Goal: Information Seeking & Learning: Check status

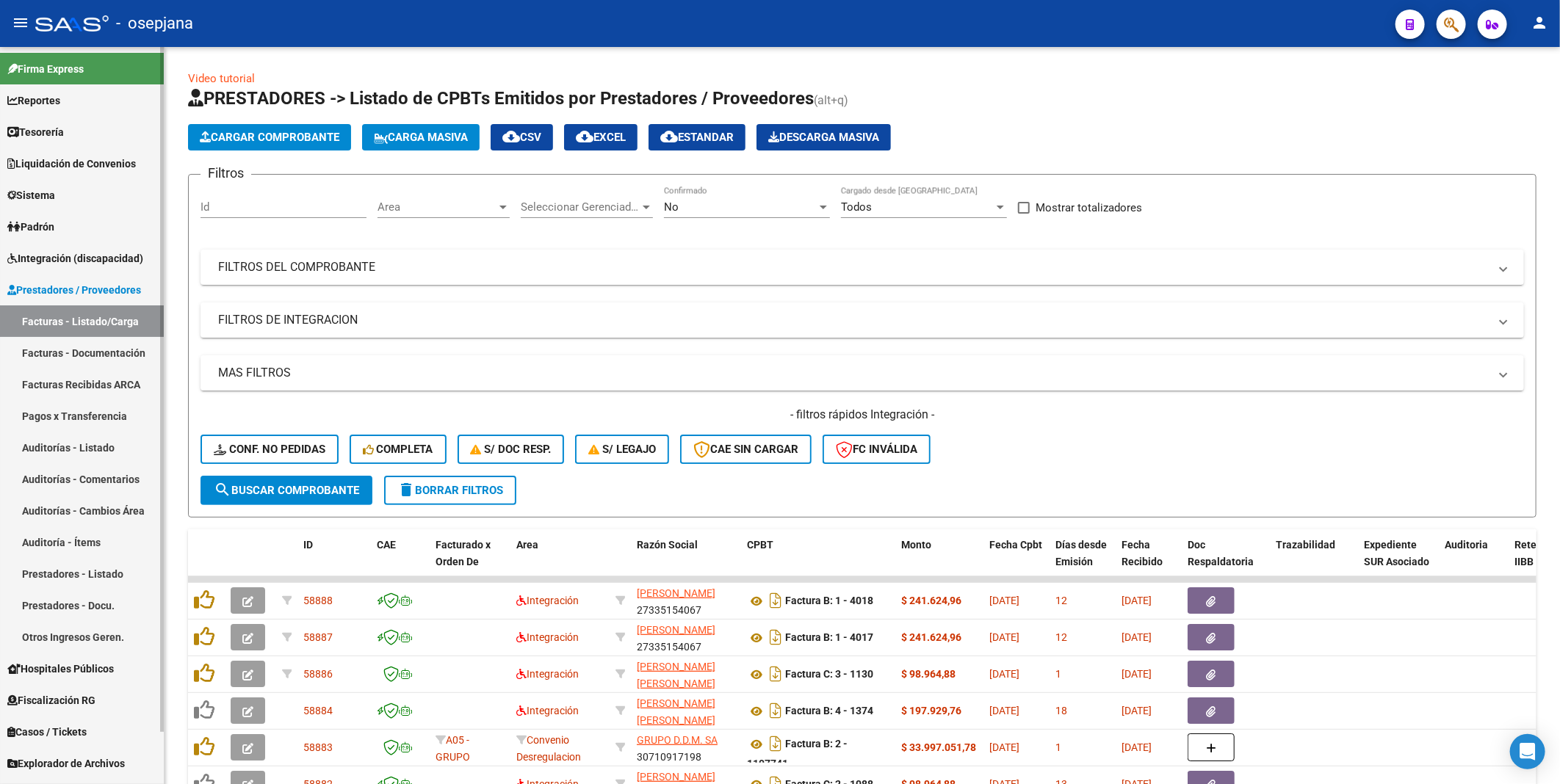
click at [90, 387] on link "Facturas Recibidas ARCA" at bounding box center [81, 384] width 163 height 31
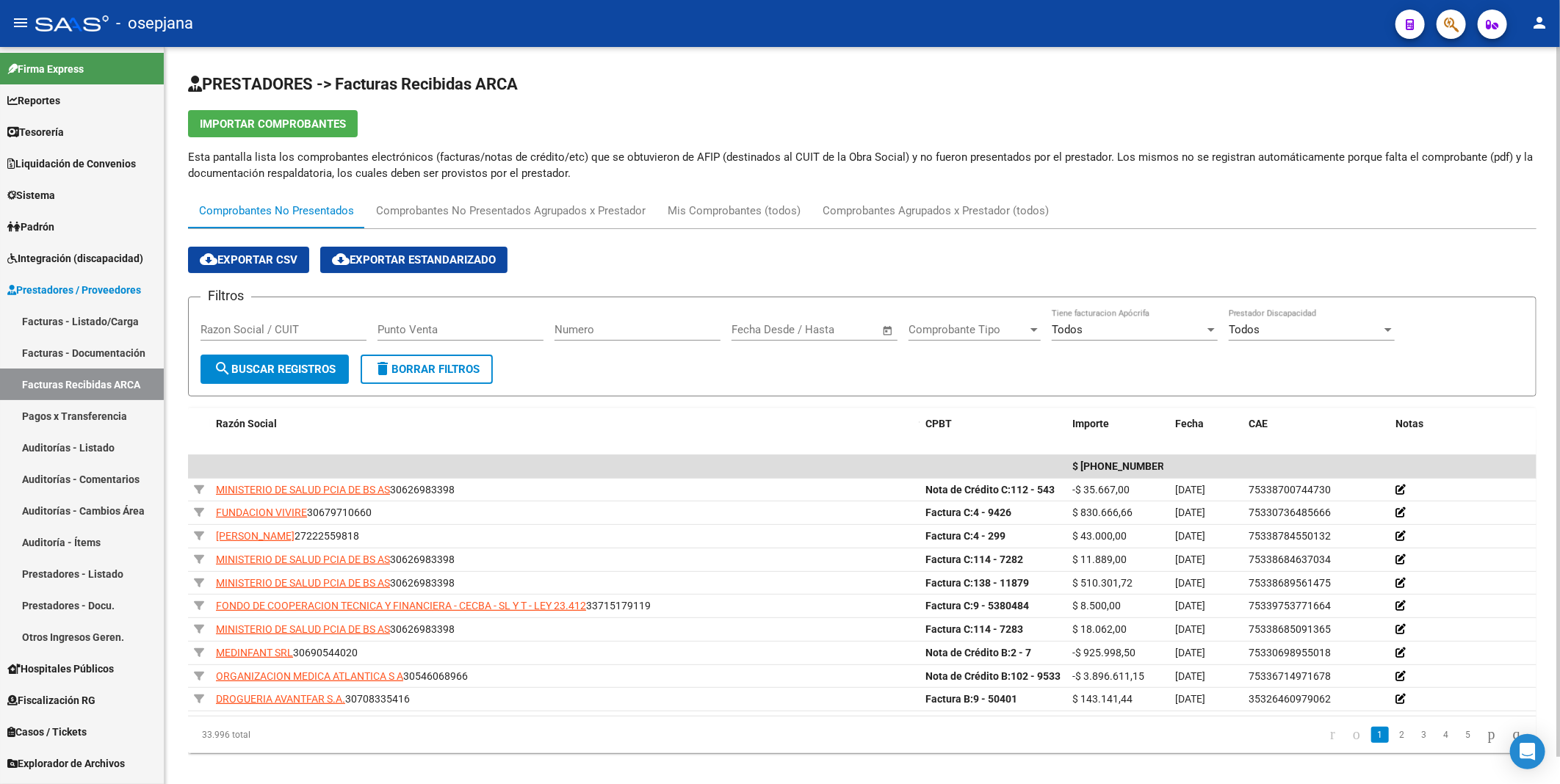
click at [295, 332] on input "Razon Social / CUIT" at bounding box center [283, 329] width 166 height 13
paste input "33607308409"
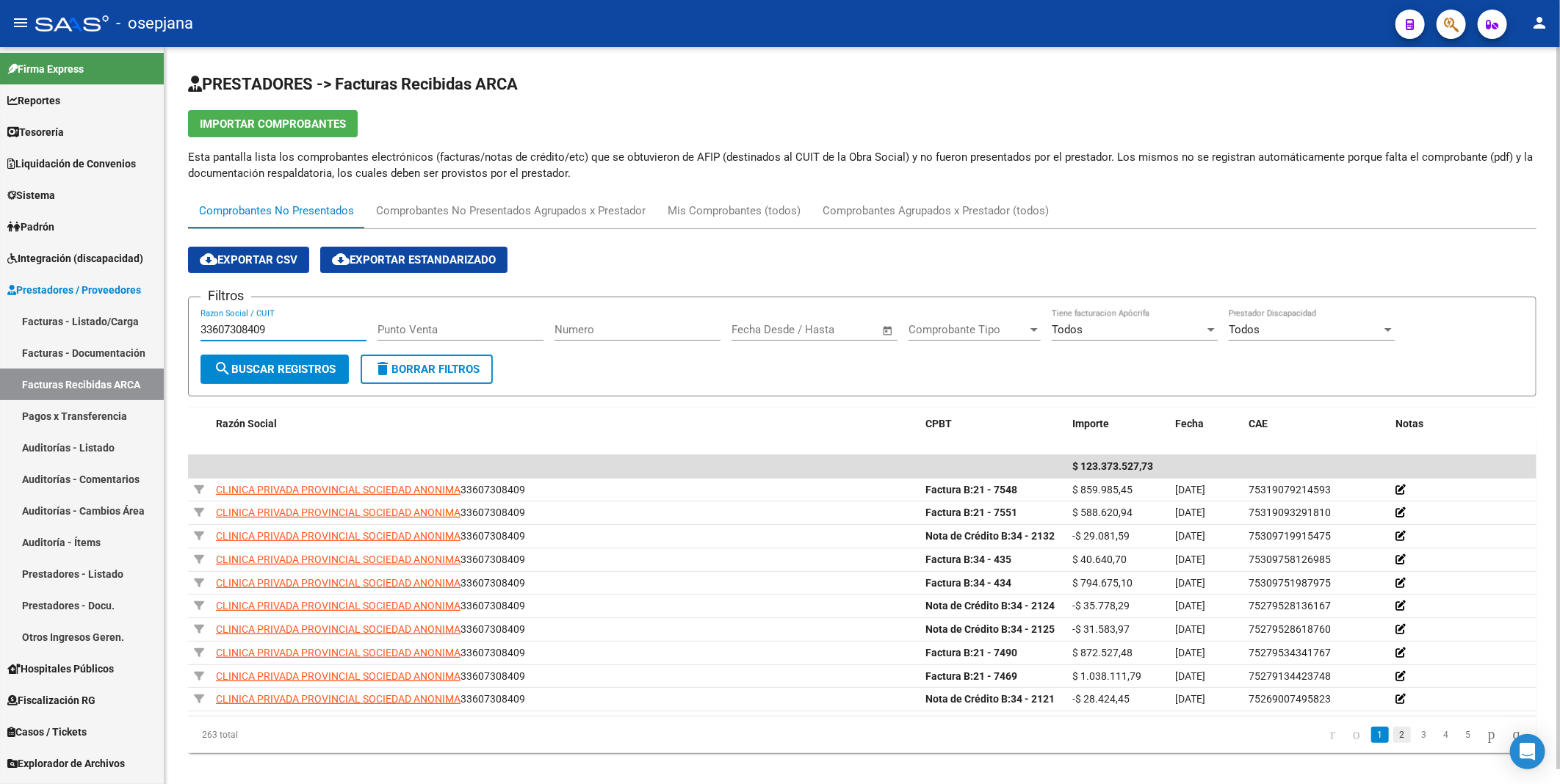
type input "33607308409"
click at [1393, 739] on link "2" at bounding box center [1402, 735] width 18 height 16
click at [1415, 736] on link "3" at bounding box center [1424, 735] width 18 height 16
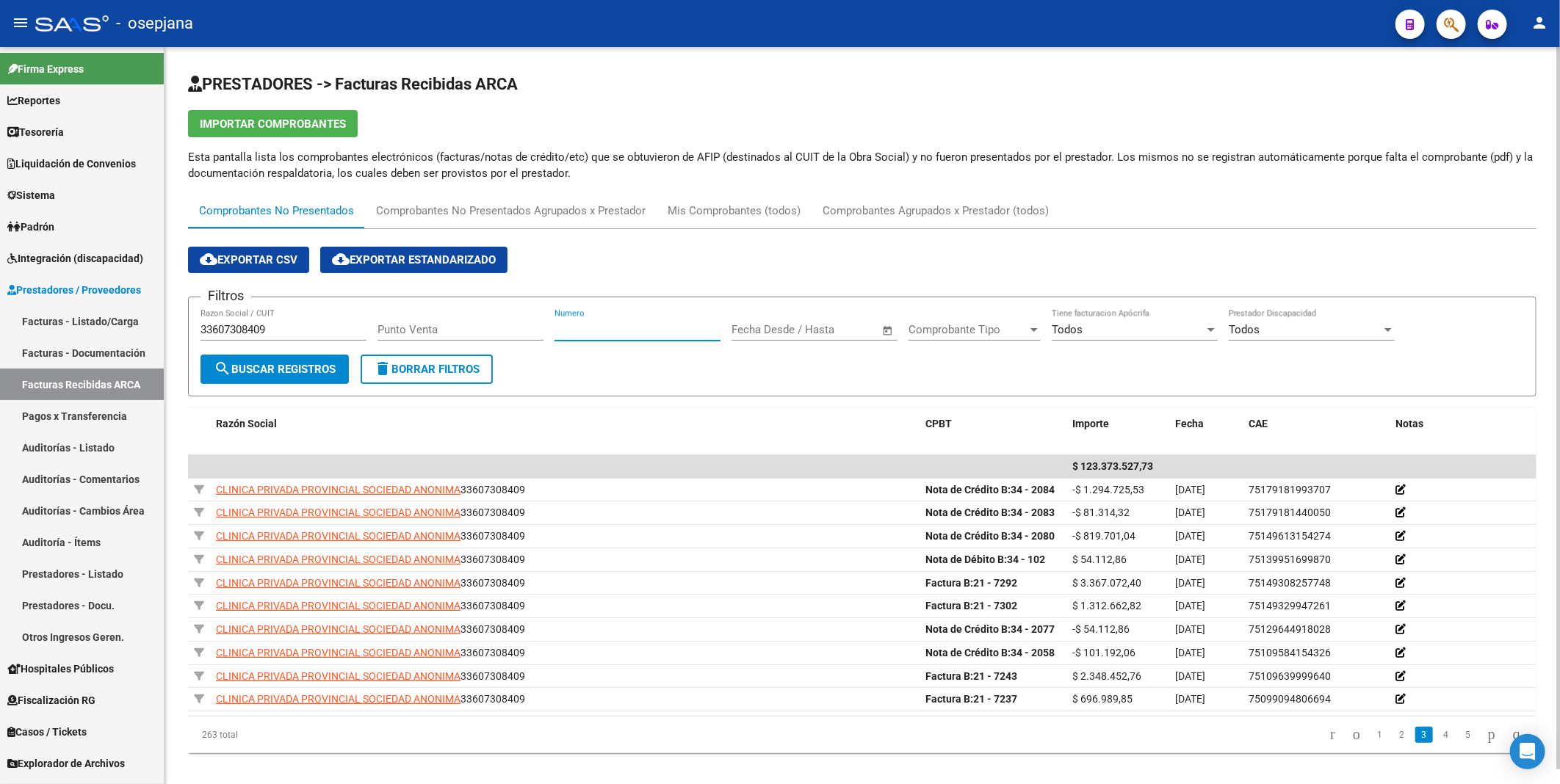
click at [585, 332] on input "Numero" at bounding box center [637, 329] width 166 height 13
click at [287, 360] on button "search Buscar Registros" at bounding box center [274, 370] width 149 height 30
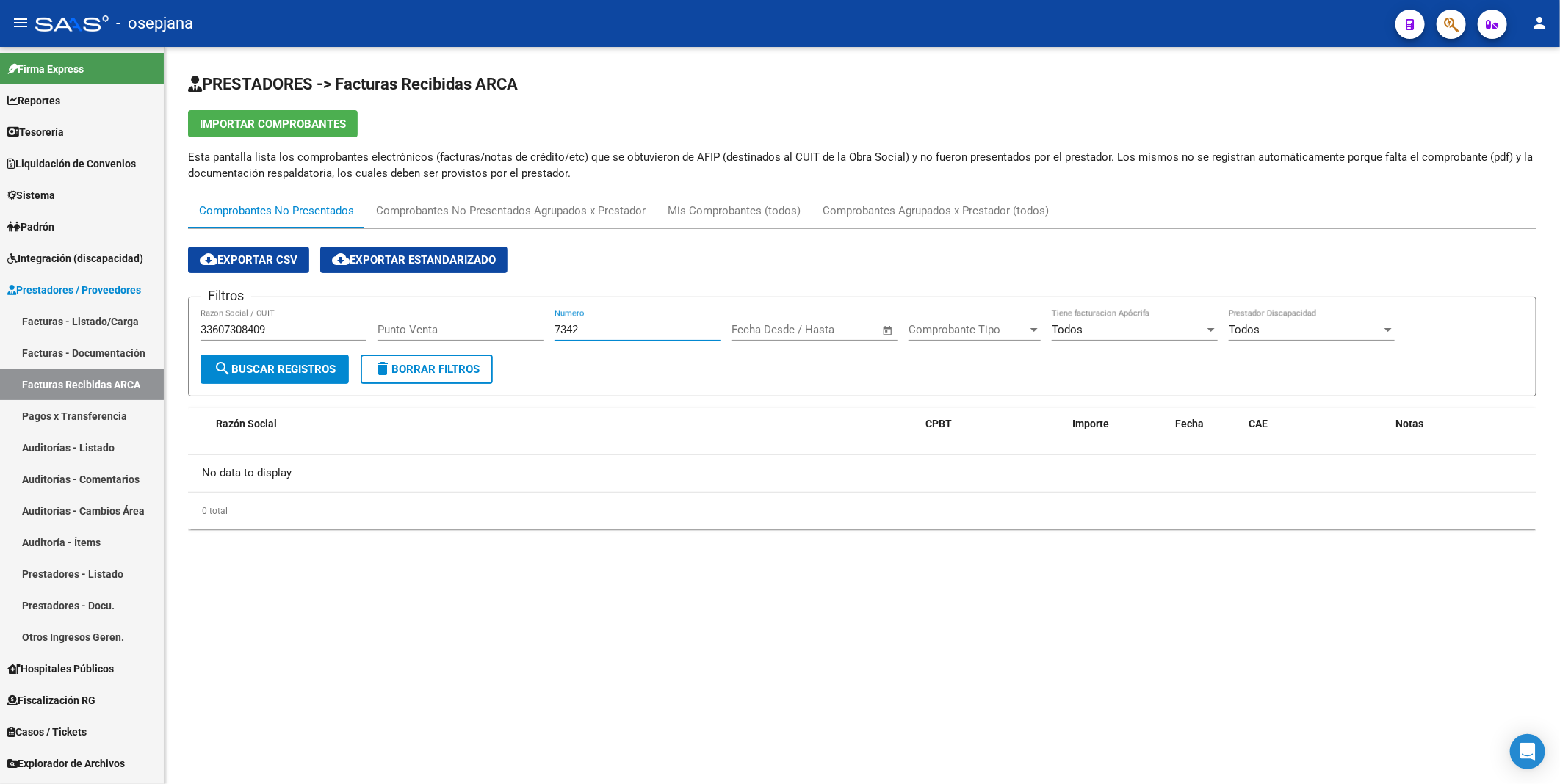
click at [597, 335] on input "7342" at bounding box center [637, 329] width 166 height 13
click at [292, 361] on button "search Buscar Registros" at bounding box center [274, 370] width 149 height 30
click at [614, 331] on input "7404" at bounding box center [637, 329] width 166 height 13
click at [246, 371] on span "search Buscar Registros" at bounding box center [274, 369] width 122 height 13
click at [584, 331] on input "7302" at bounding box center [637, 329] width 166 height 13
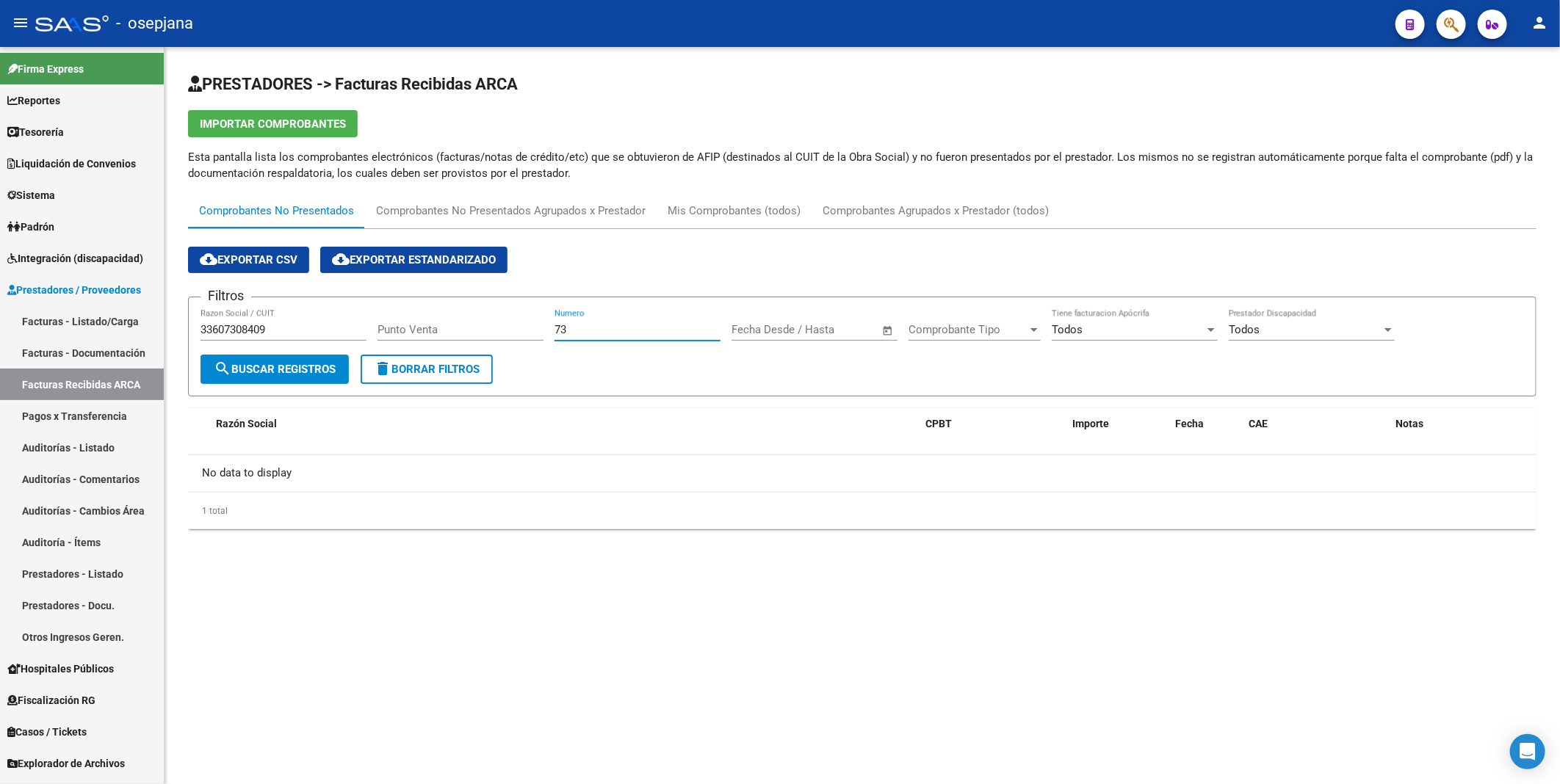
type input "7"
click at [299, 374] on span "search Buscar Registros" at bounding box center [274, 369] width 122 height 13
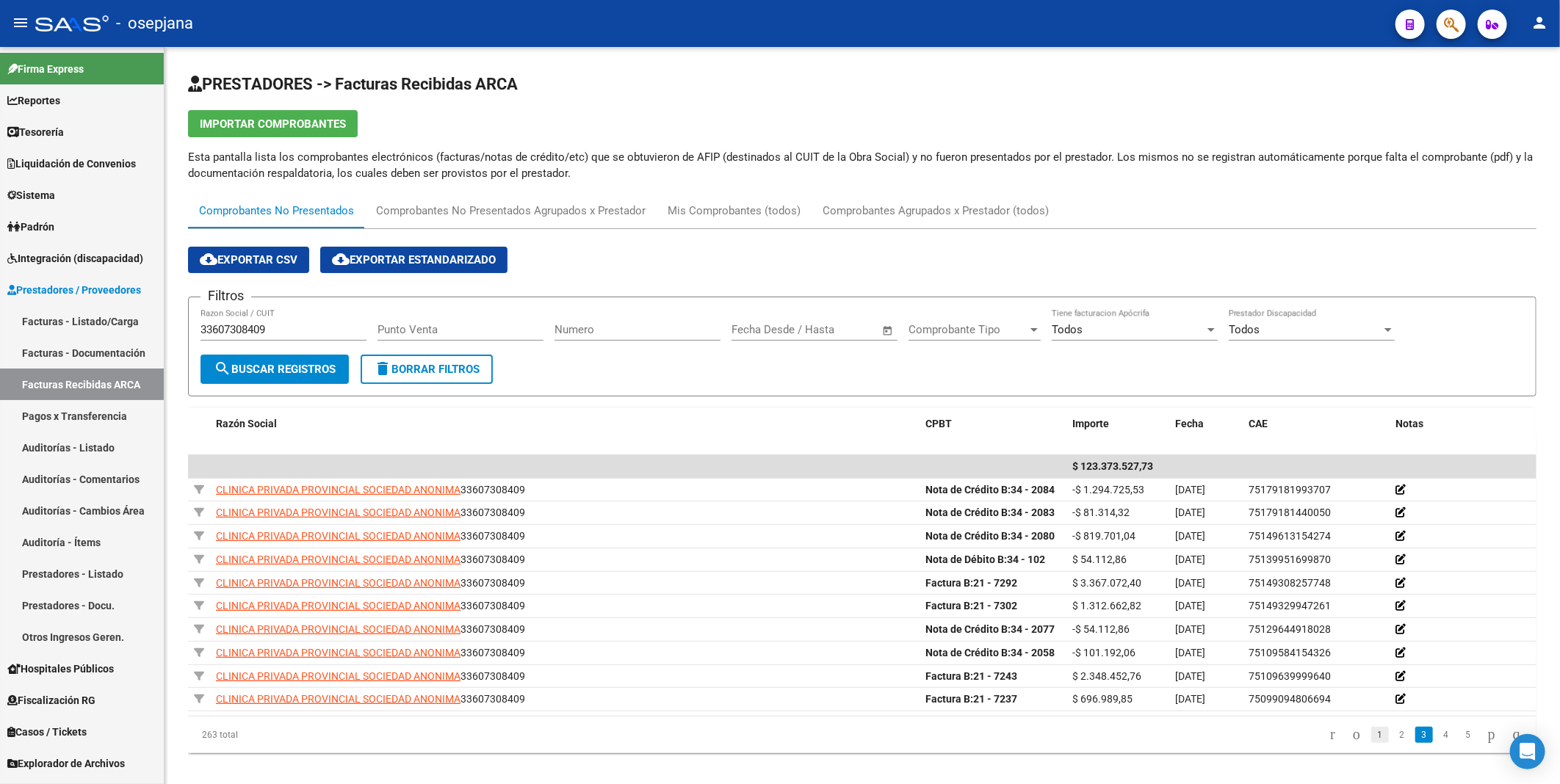
click at [1371, 738] on link "1" at bounding box center [1379, 735] width 18 height 16
click at [1393, 737] on link "2" at bounding box center [1402, 735] width 18 height 16
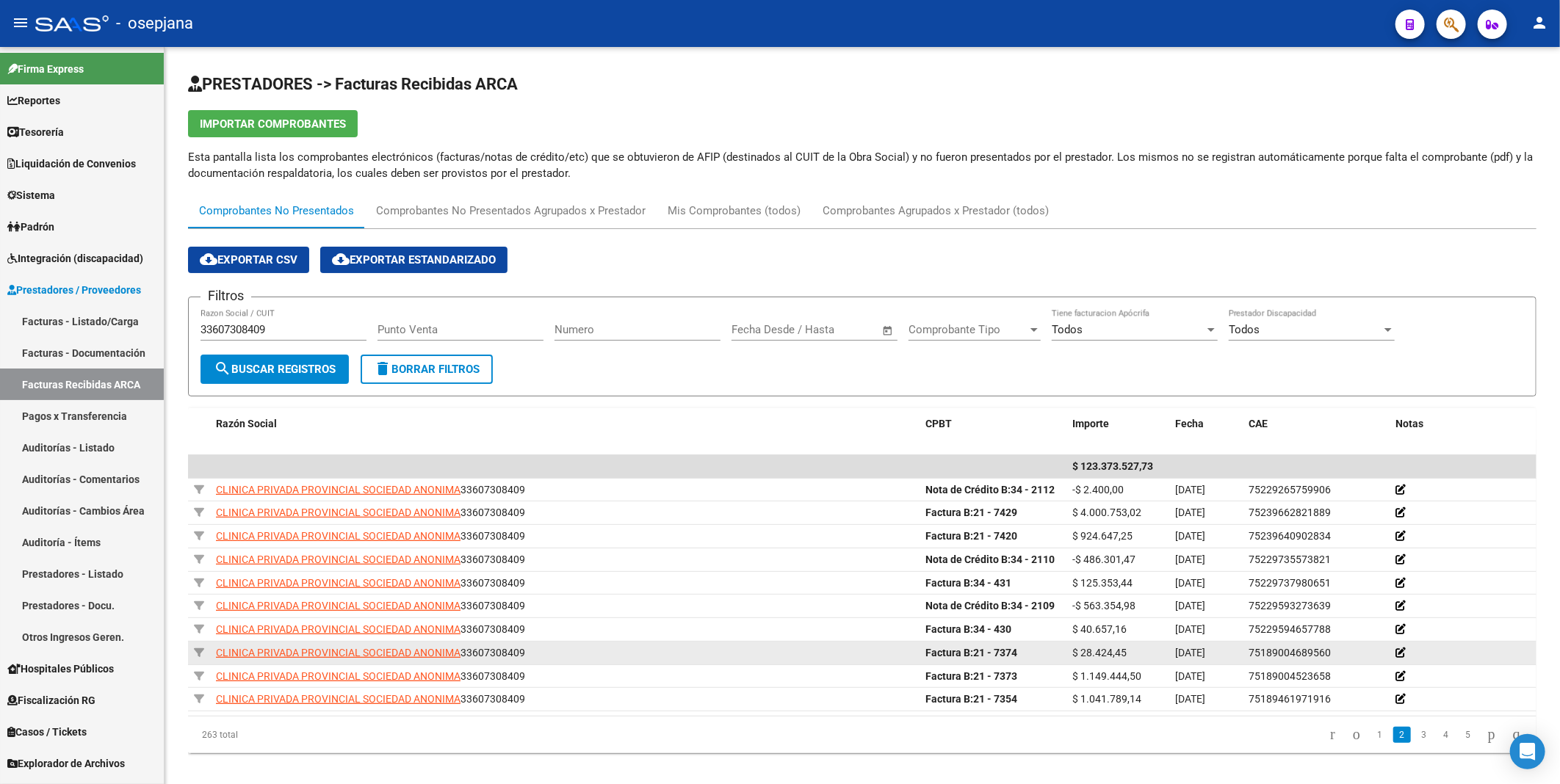
scroll to position [16, 0]
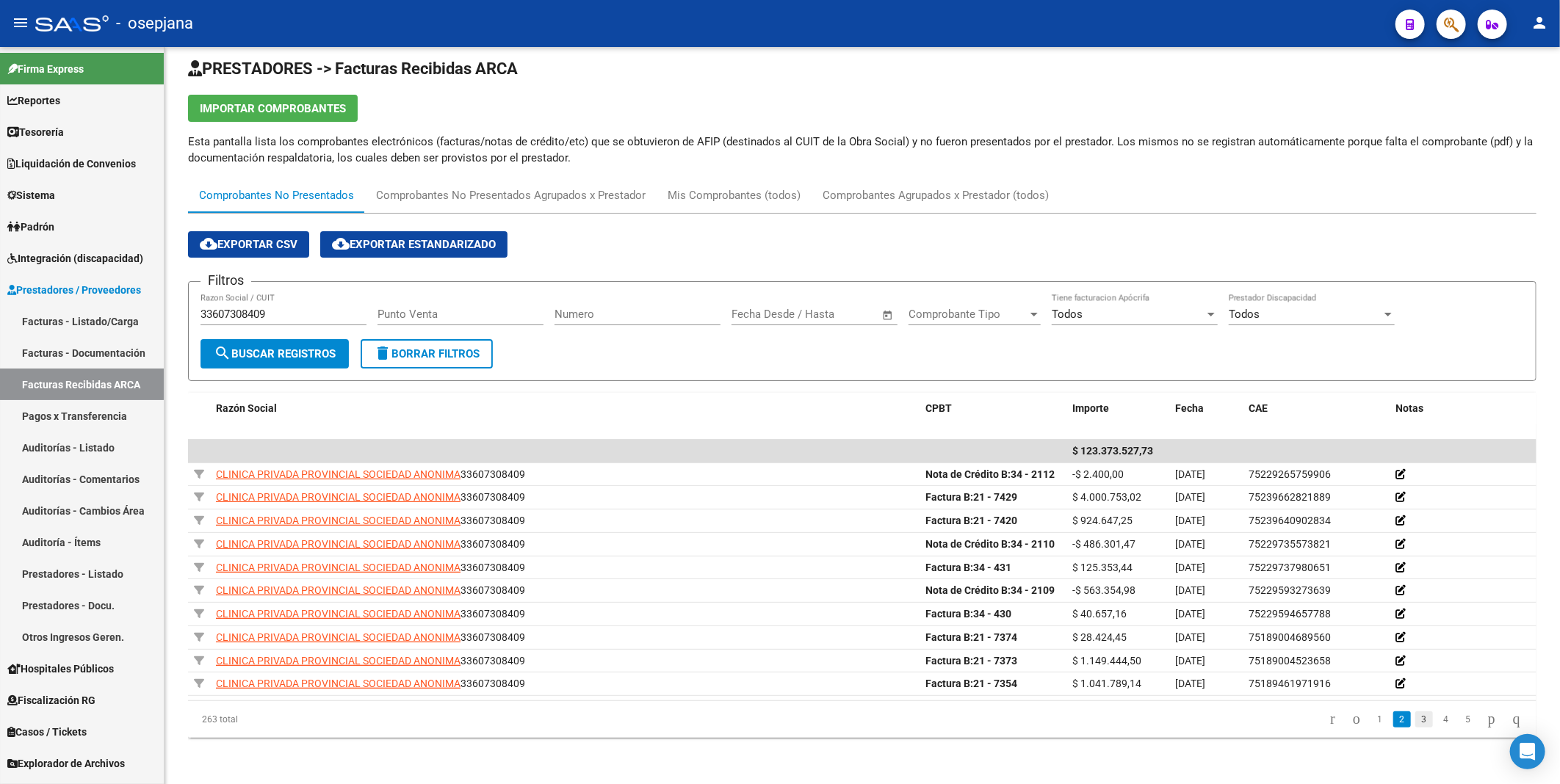
click at [1415, 719] on link "3" at bounding box center [1424, 719] width 18 height 16
click at [69, 388] on link "Facturas Recibidas ARCA" at bounding box center [81, 384] width 163 height 31
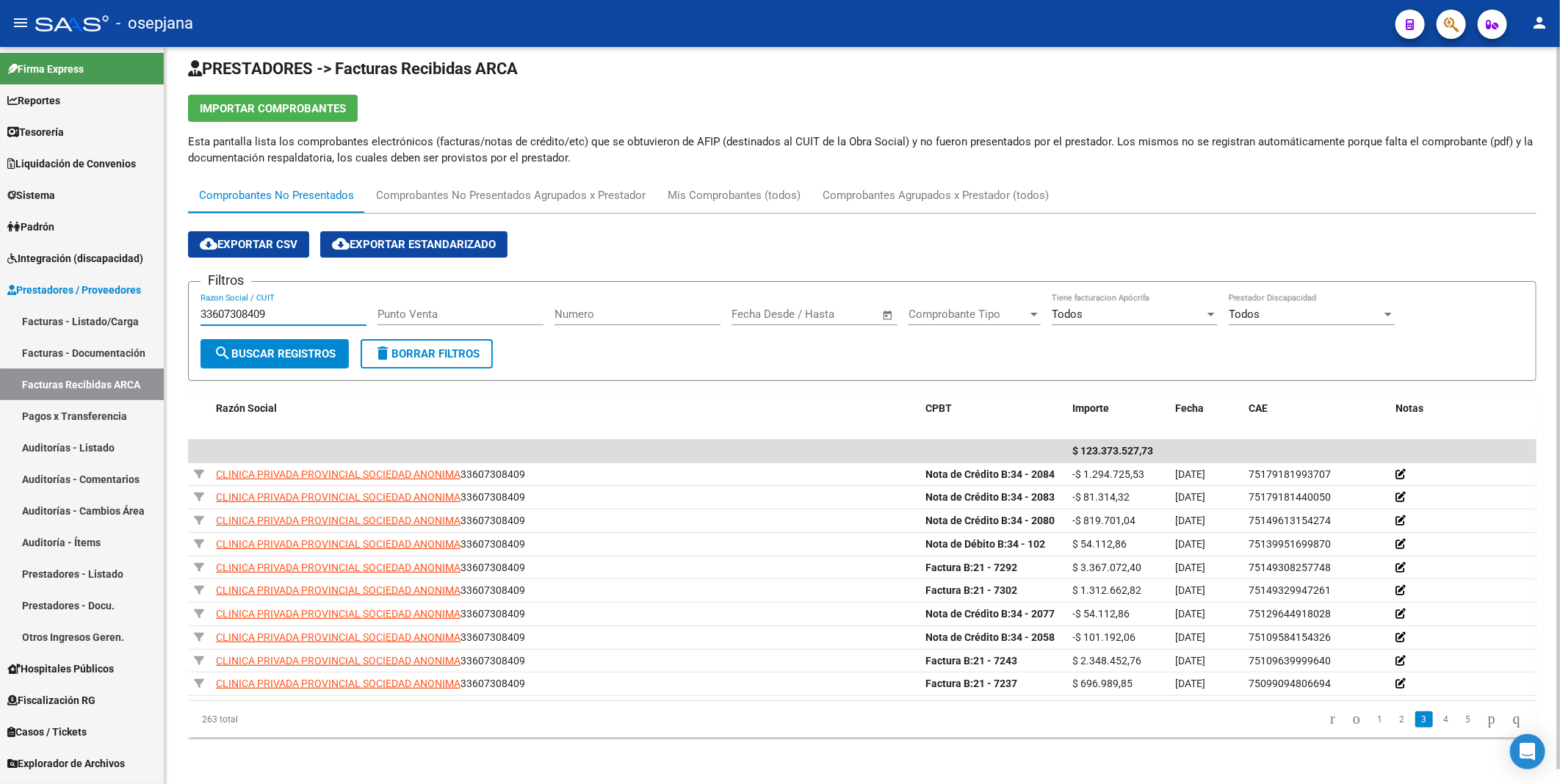
drag, startPoint x: 284, startPoint y: 313, endPoint x: 174, endPoint y: 302, distance: 110.5
click at [174, 302] on div "PRESTADORES -> Facturas Recibidas ARCA Importar Comprobantes Esta pantalla list…" at bounding box center [862, 408] width 1395 height 754
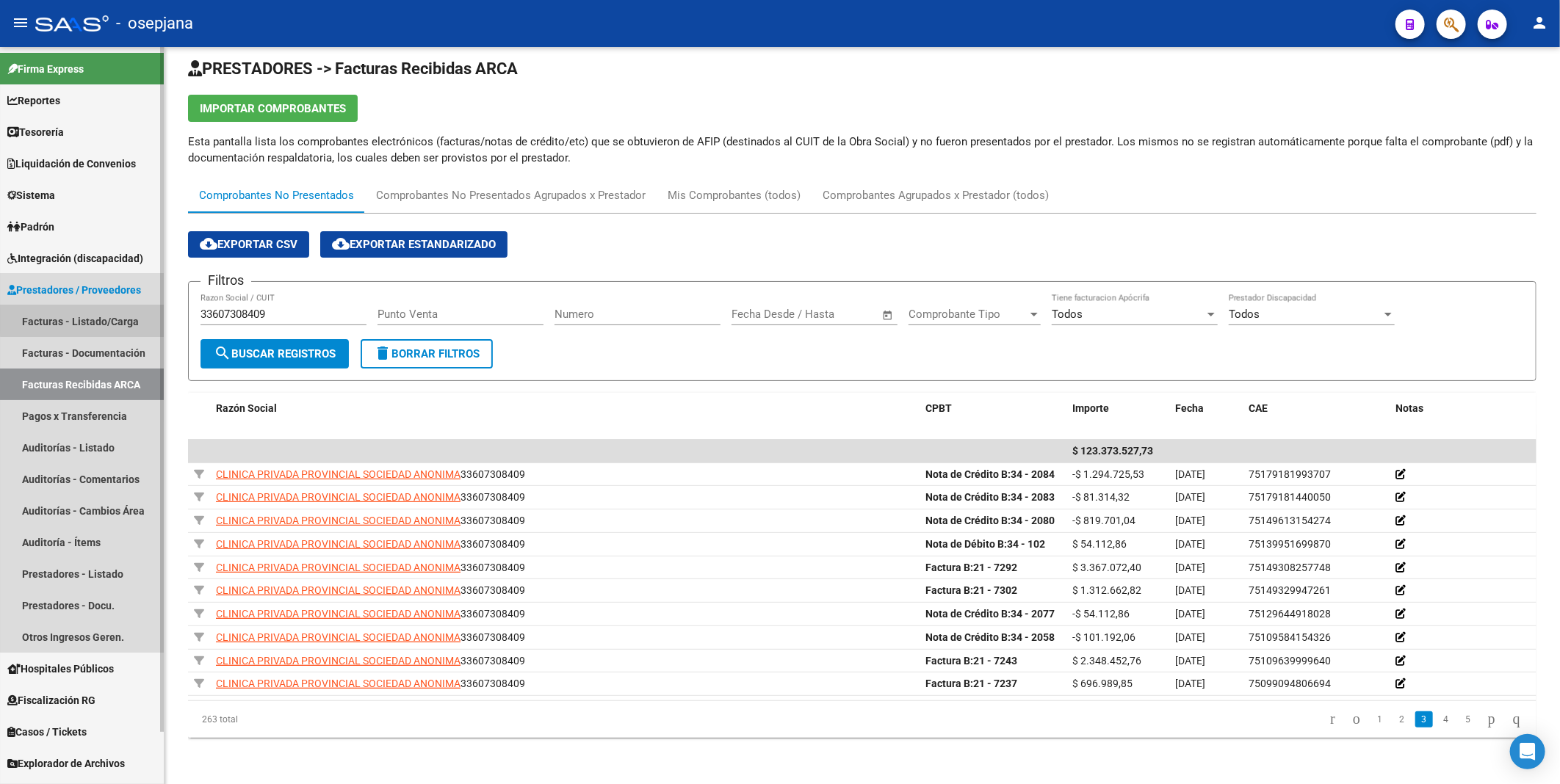
click at [107, 320] on link "Facturas - Listado/Carga" at bounding box center [81, 321] width 163 height 31
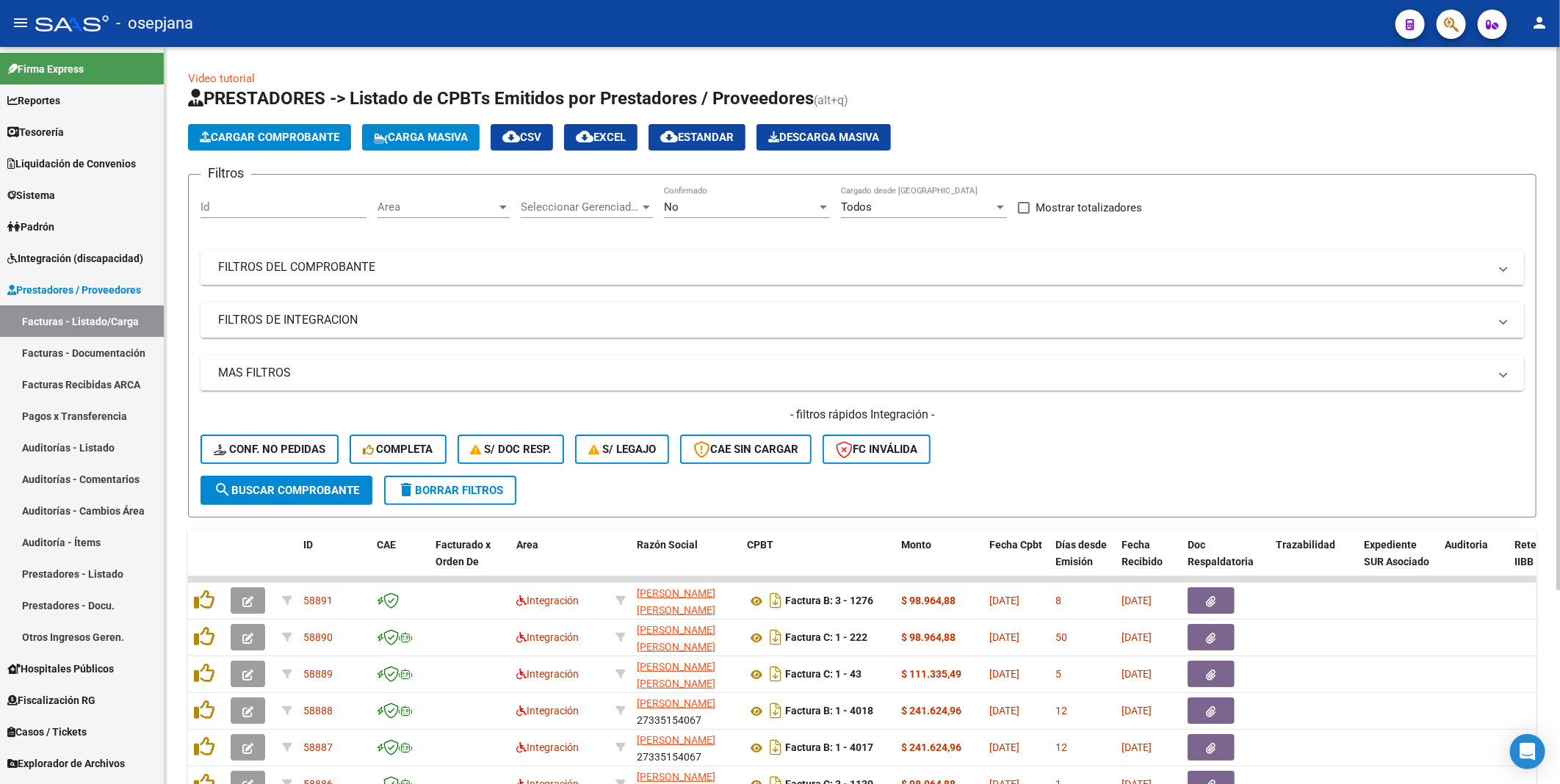
click at [701, 209] on div "No" at bounding box center [740, 206] width 152 height 13
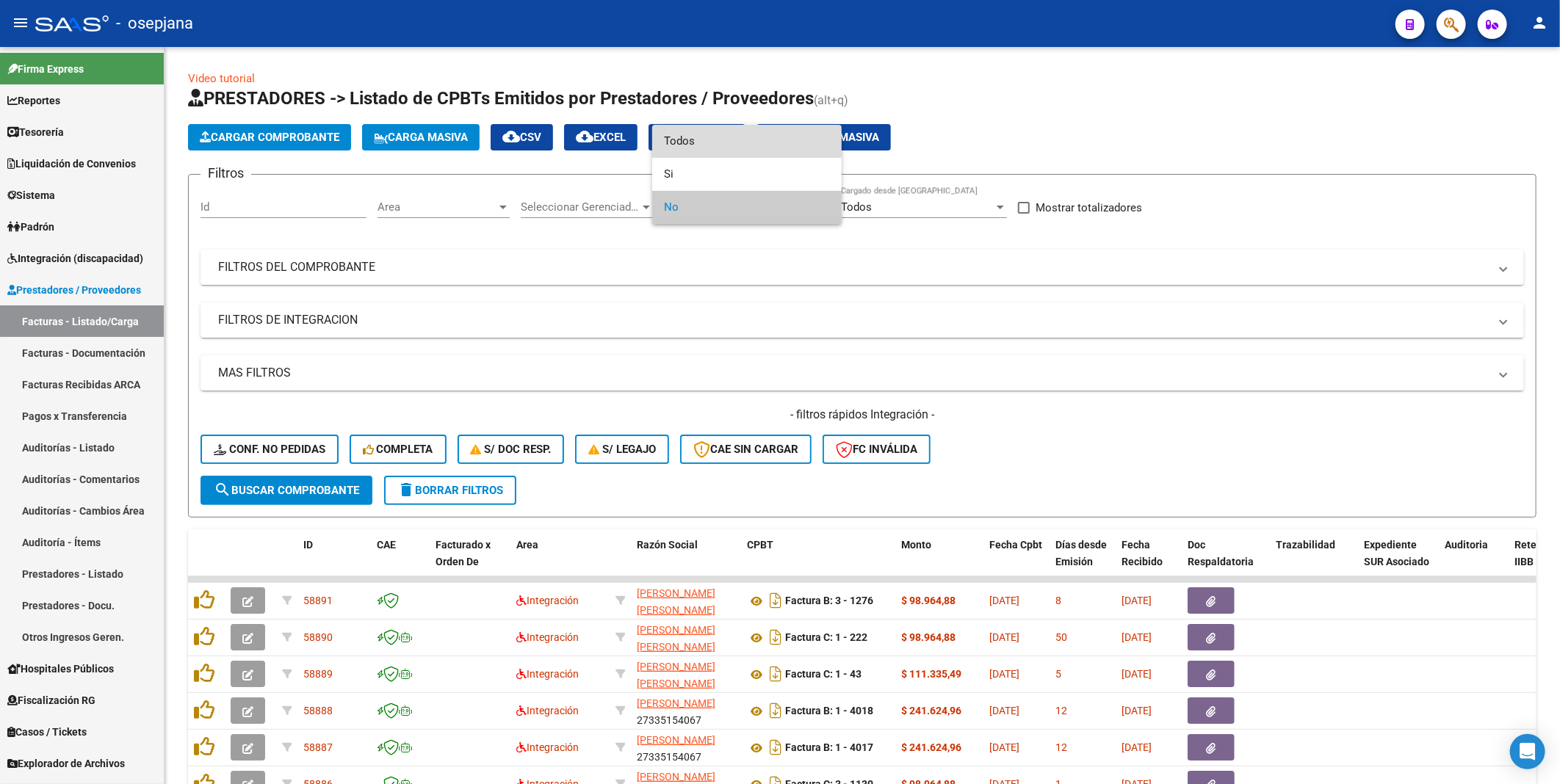
click at [691, 140] on span "Todos" at bounding box center [747, 141] width 166 height 33
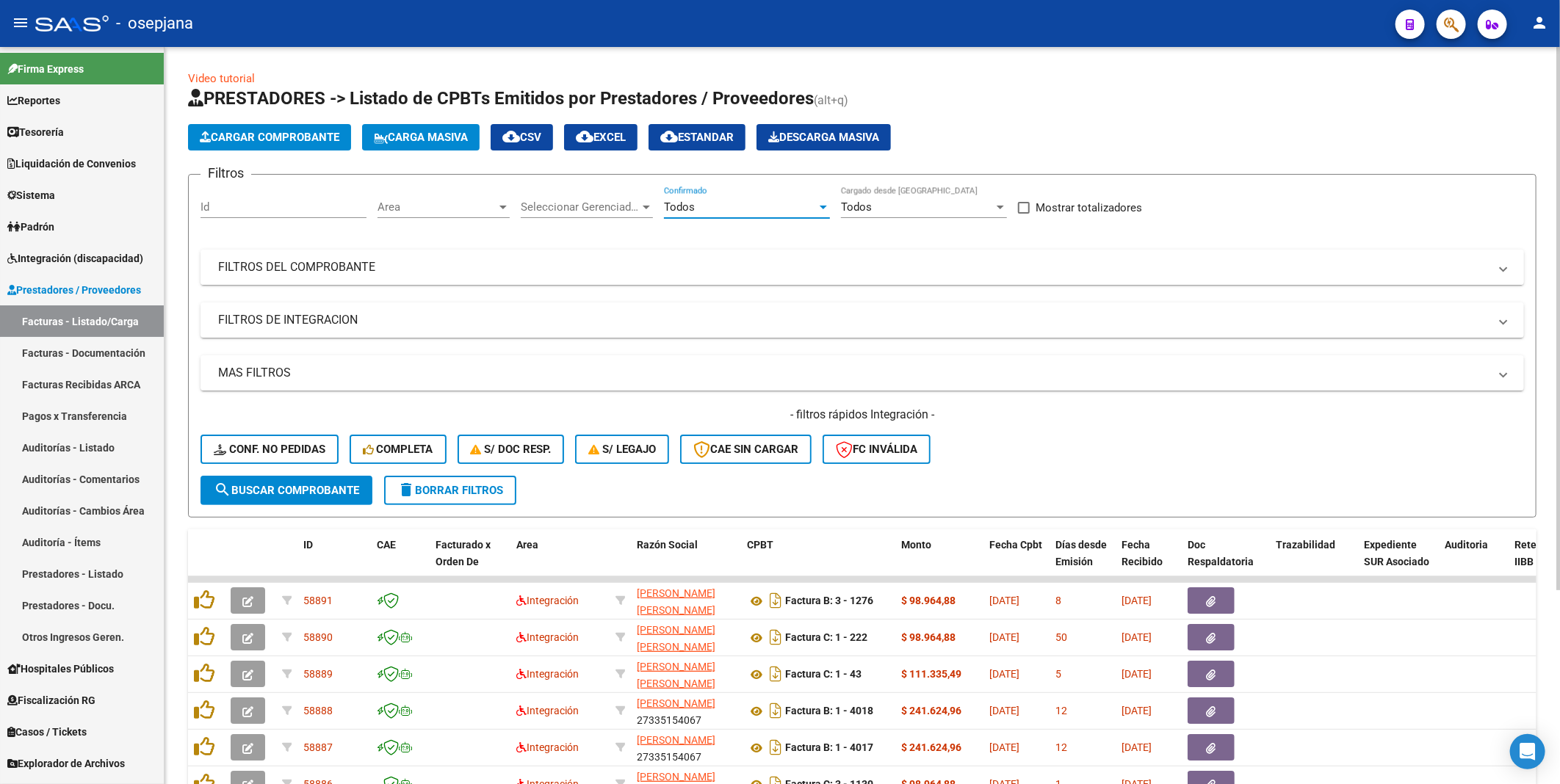
click at [307, 262] on mat-panel-title "FILTROS DEL COMPROBANTE" at bounding box center [853, 267] width 1271 height 16
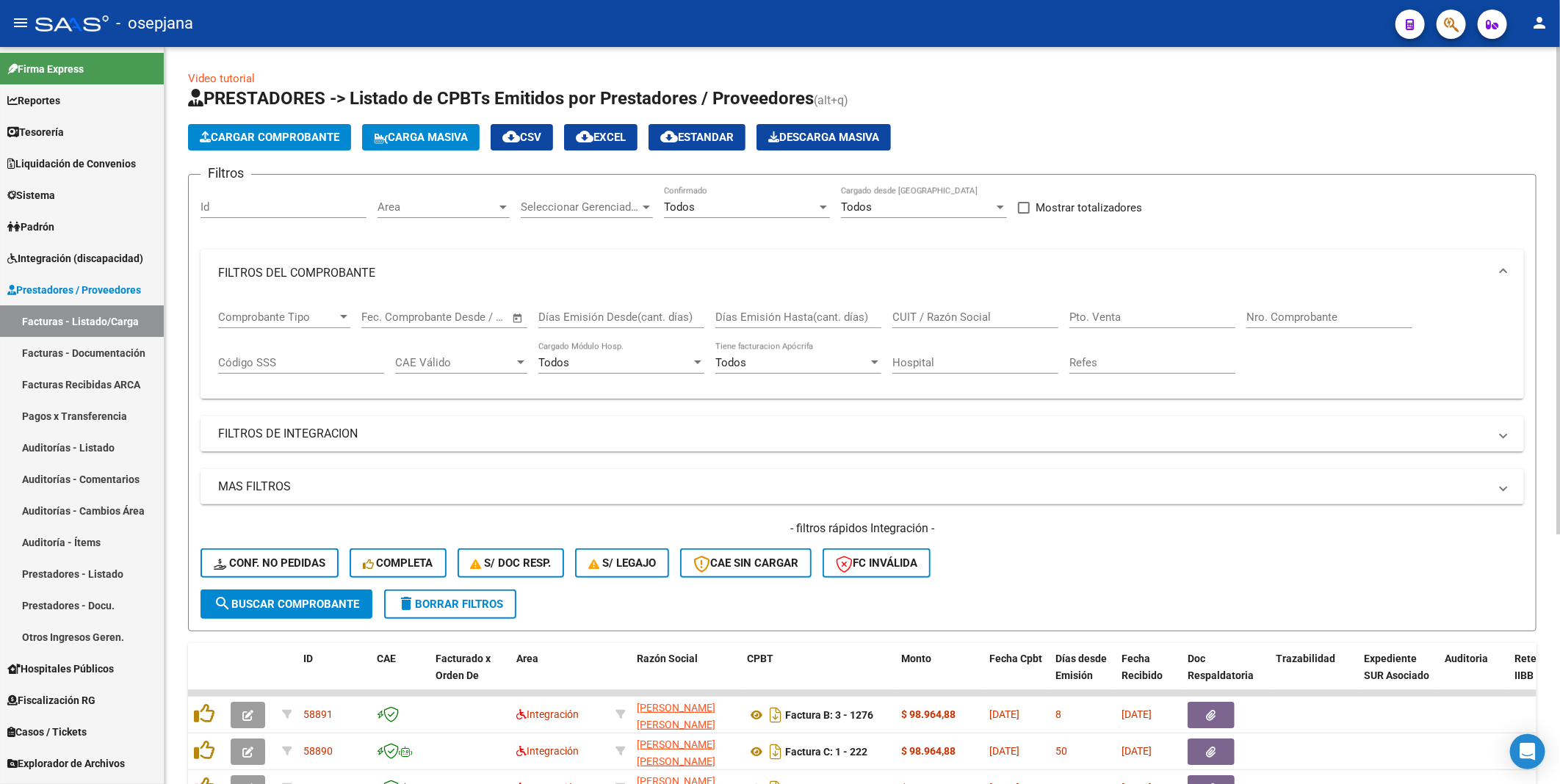
click at [891, 320] on div "Comprobante Tipo Comprobante Tipo Start date – End date Fec. Comprobante Desde …" at bounding box center [862, 342] width 1288 height 91
click at [904, 320] on input "CUIT / Razón Social" at bounding box center [975, 317] width 166 height 13
paste input "33607308409"
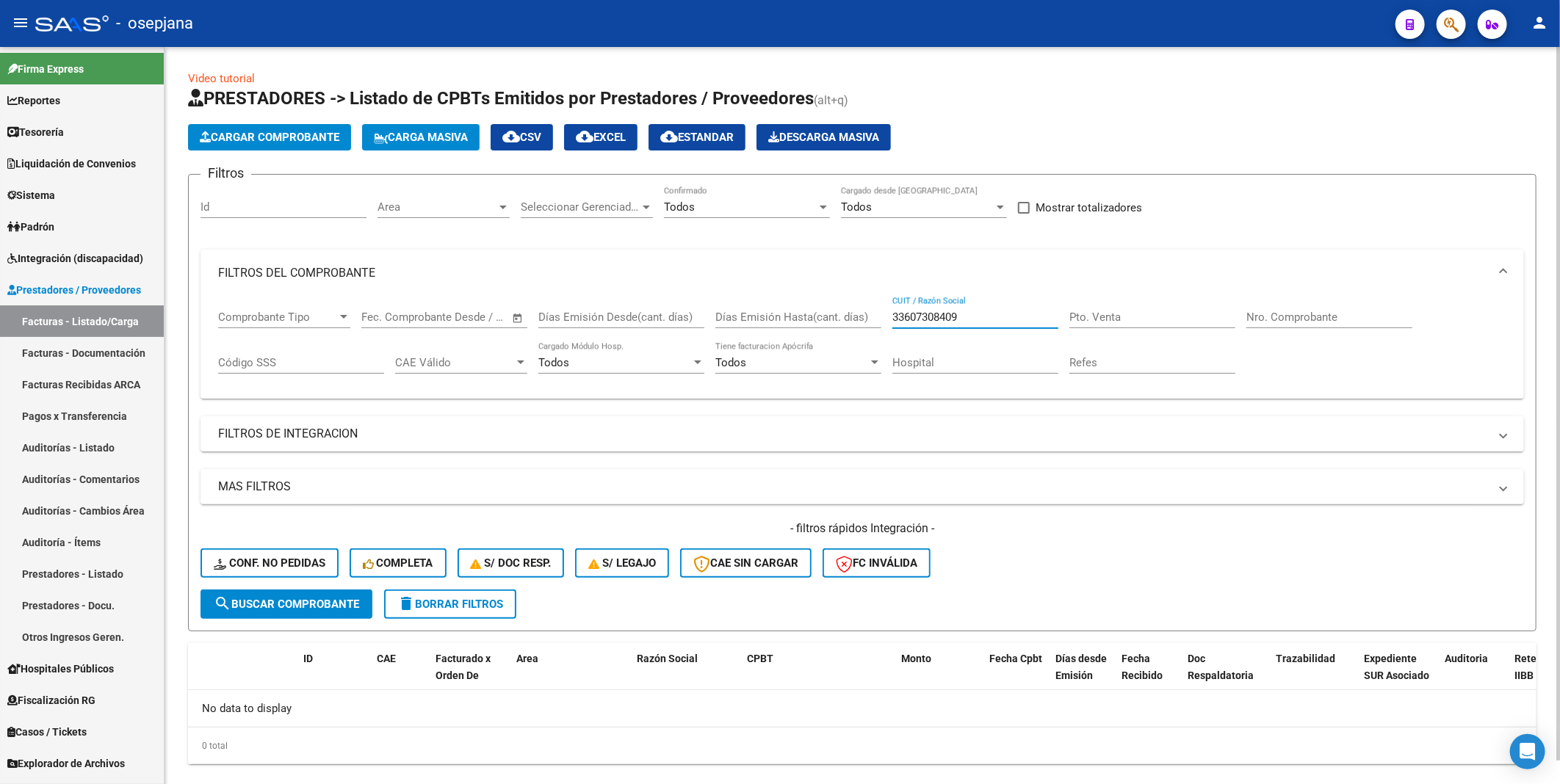
scroll to position [25, 0]
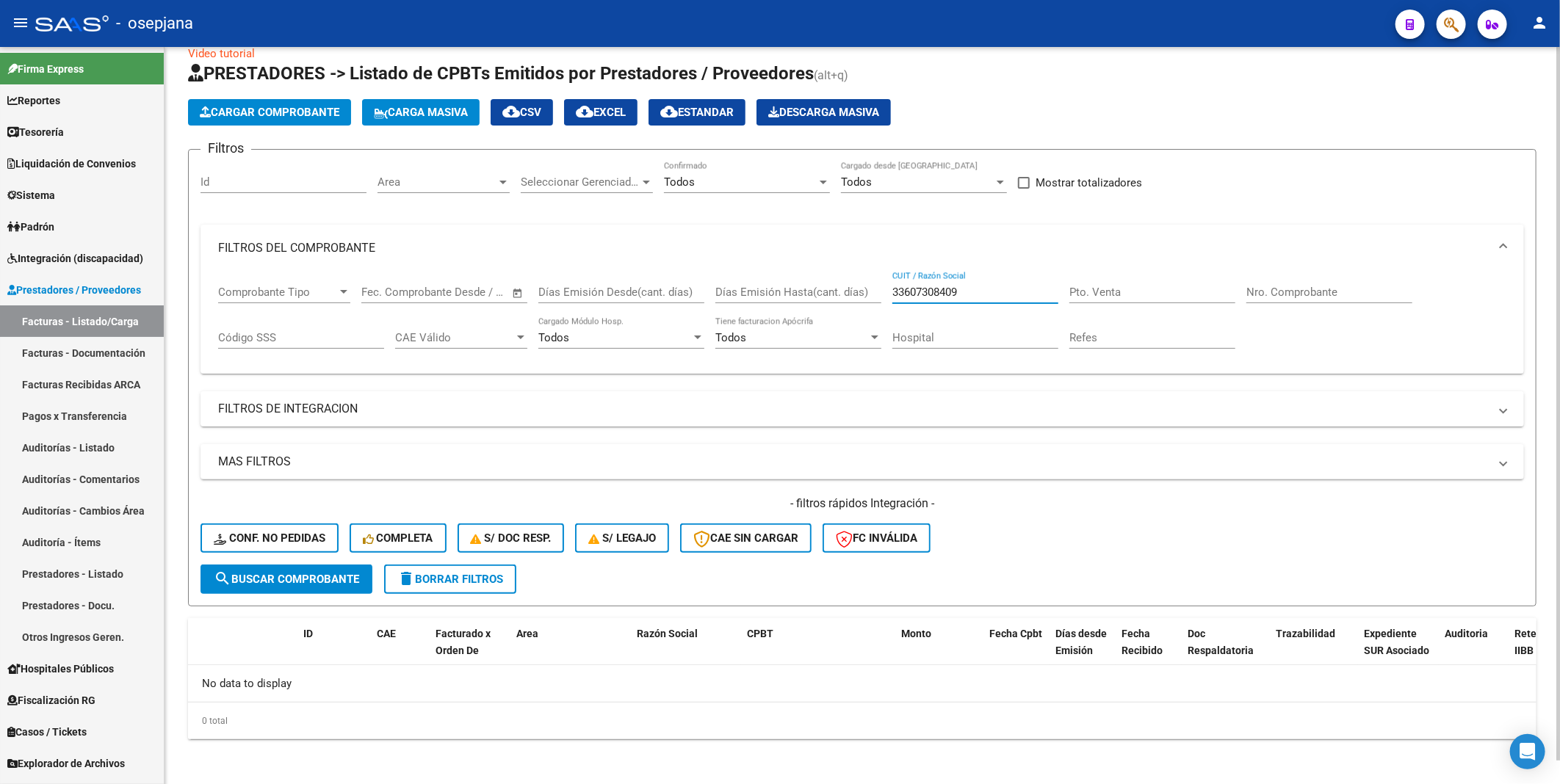
drag, startPoint x: 968, startPoint y: 287, endPoint x: 830, endPoint y: 287, distance: 138.0
click at [830, 287] on div "Comprobante Tipo Comprobante Tipo Start date – End date Fec. Comprobante Desde …" at bounding box center [862, 317] width 1288 height 91
type input "33607308409"
click at [78, 383] on link "Facturas Recibidas ARCA" at bounding box center [81, 384] width 163 height 31
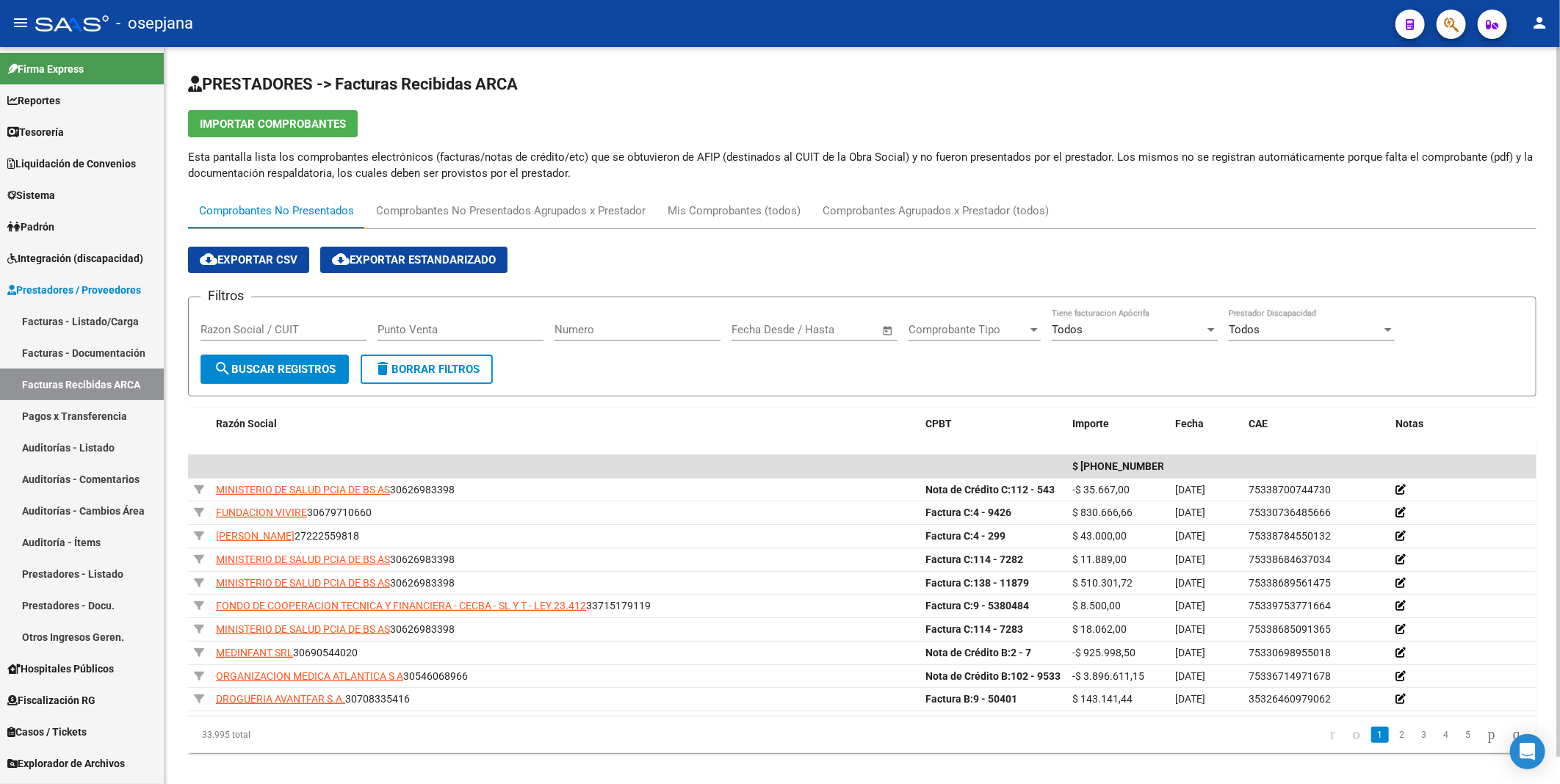
click at [230, 329] on input "Razon Social / CUIT" at bounding box center [283, 329] width 166 height 13
paste input "33607308409"
type input "33607308409"
click at [244, 366] on span "search Buscar Registros" at bounding box center [274, 369] width 122 height 13
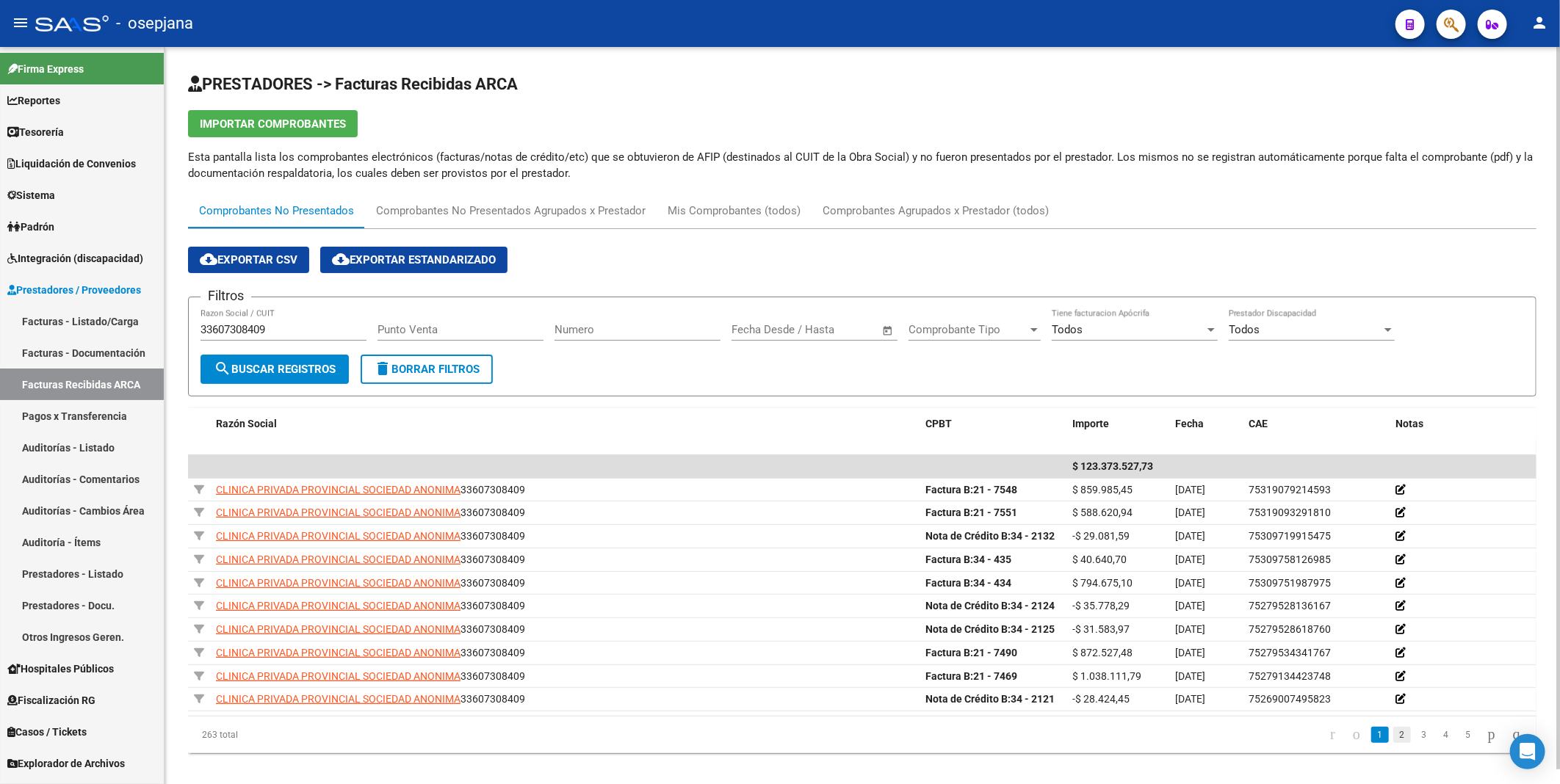
click at [1393, 736] on link "2" at bounding box center [1402, 735] width 18 height 16
click at [1415, 739] on link "3" at bounding box center [1424, 735] width 18 height 16
click at [582, 327] on input "Numero" at bounding box center [637, 329] width 166 height 13
click at [319, 364] on span "search Buscar Registros" at bounding box center [274, 369] width 122 height 13
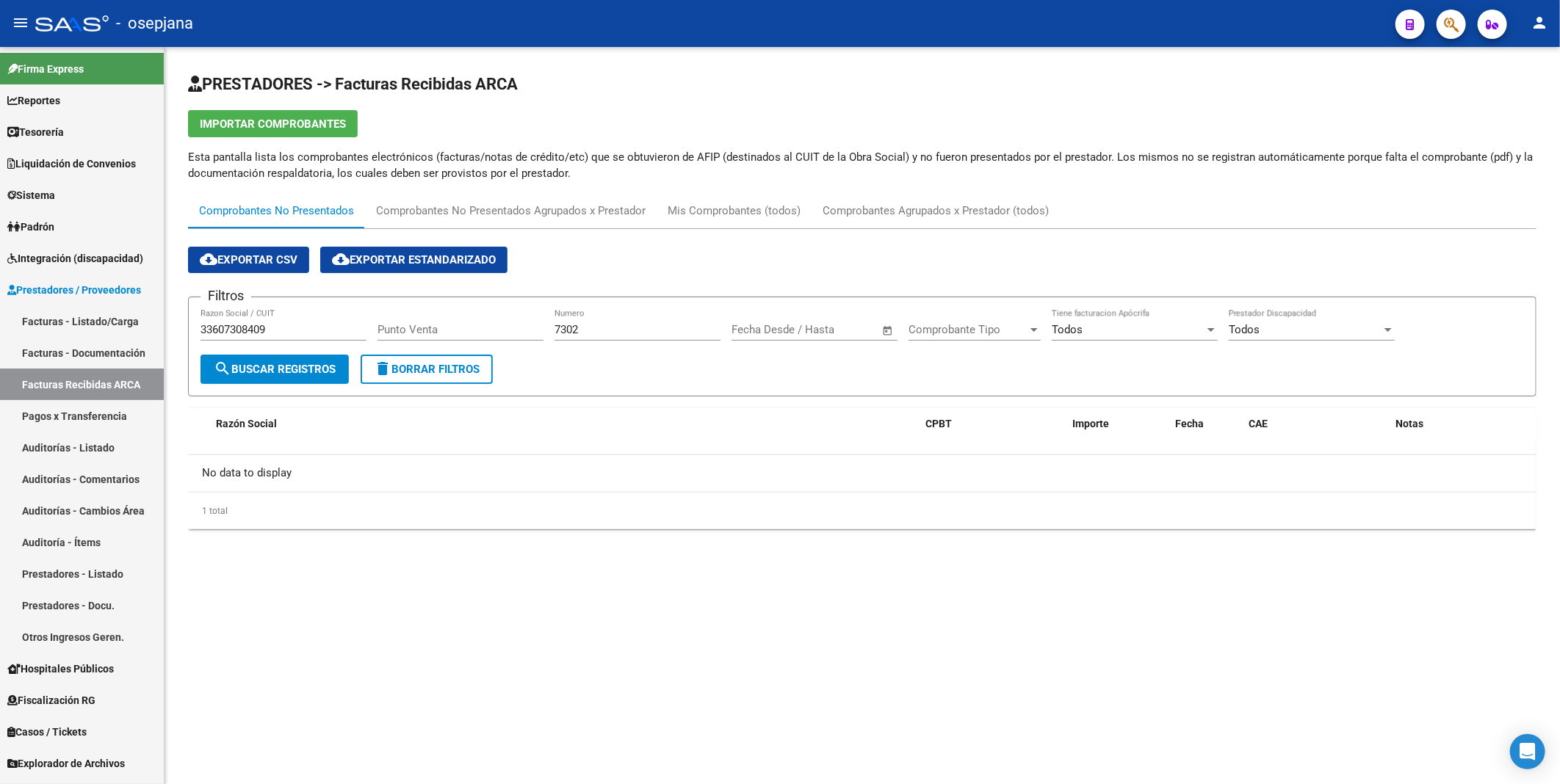
click at [927, 328] on span "Comprobante Tipo" at bounding box center [968, 329] width 119 height 13
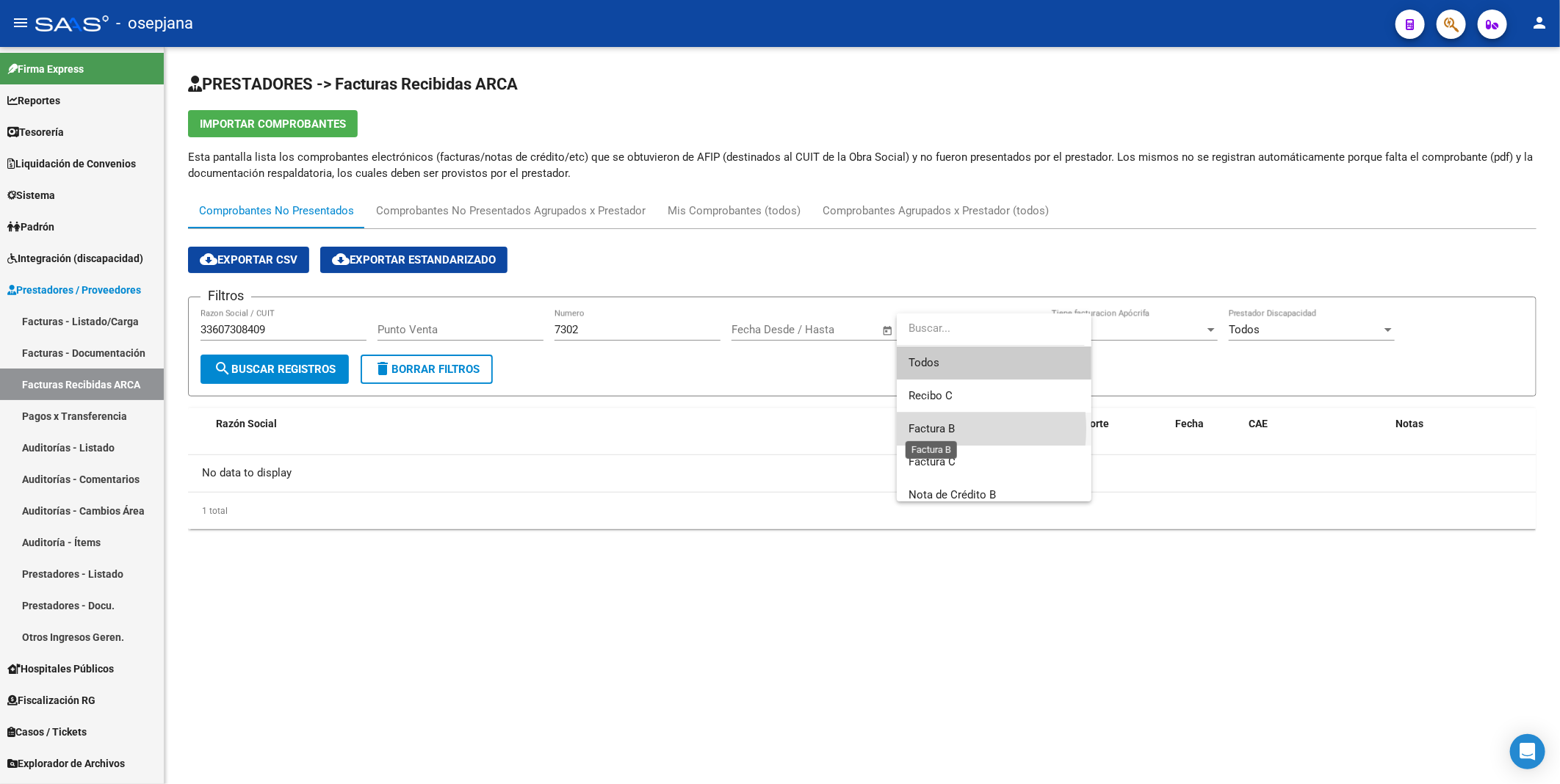
drag, startPoint x: 927, startPoint y: 328, endPoint x: 927, endPoint y: 428, distance: 100.0
click at [927, 428] on span "Factura B" at bounding box center [931, 428] width 46 height 13
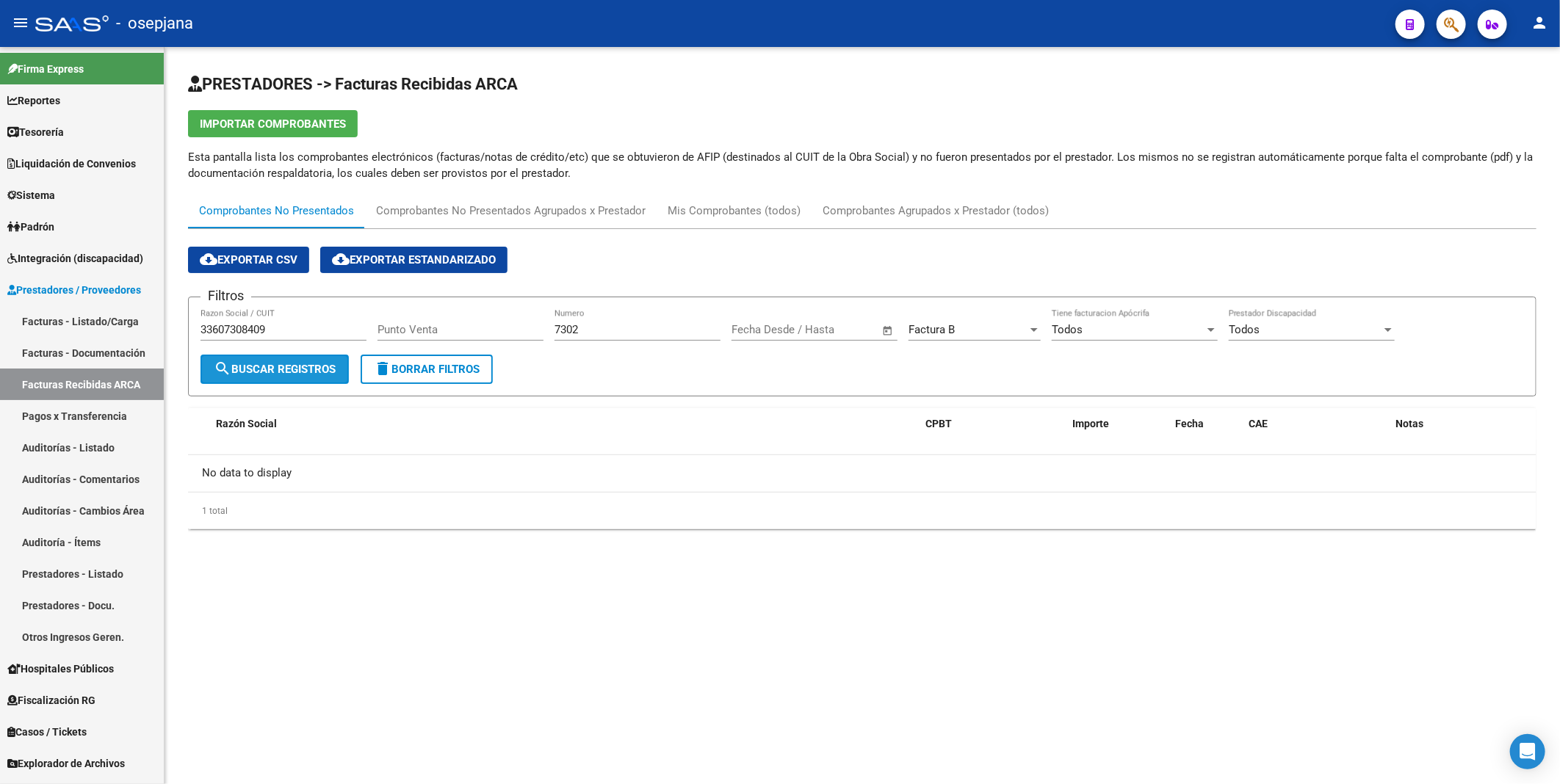
click at [299, 365] on span "search Buscar Registros" at bounding box center [274, 369] width 122 height 13
click at [593, 331] on input "7302" at bounding box center [637, 329] width 166 height 13
type input "7"
click at [314, 365] on span "search Buscar Registros" at bounding box center [274, 369] width 122 height 13
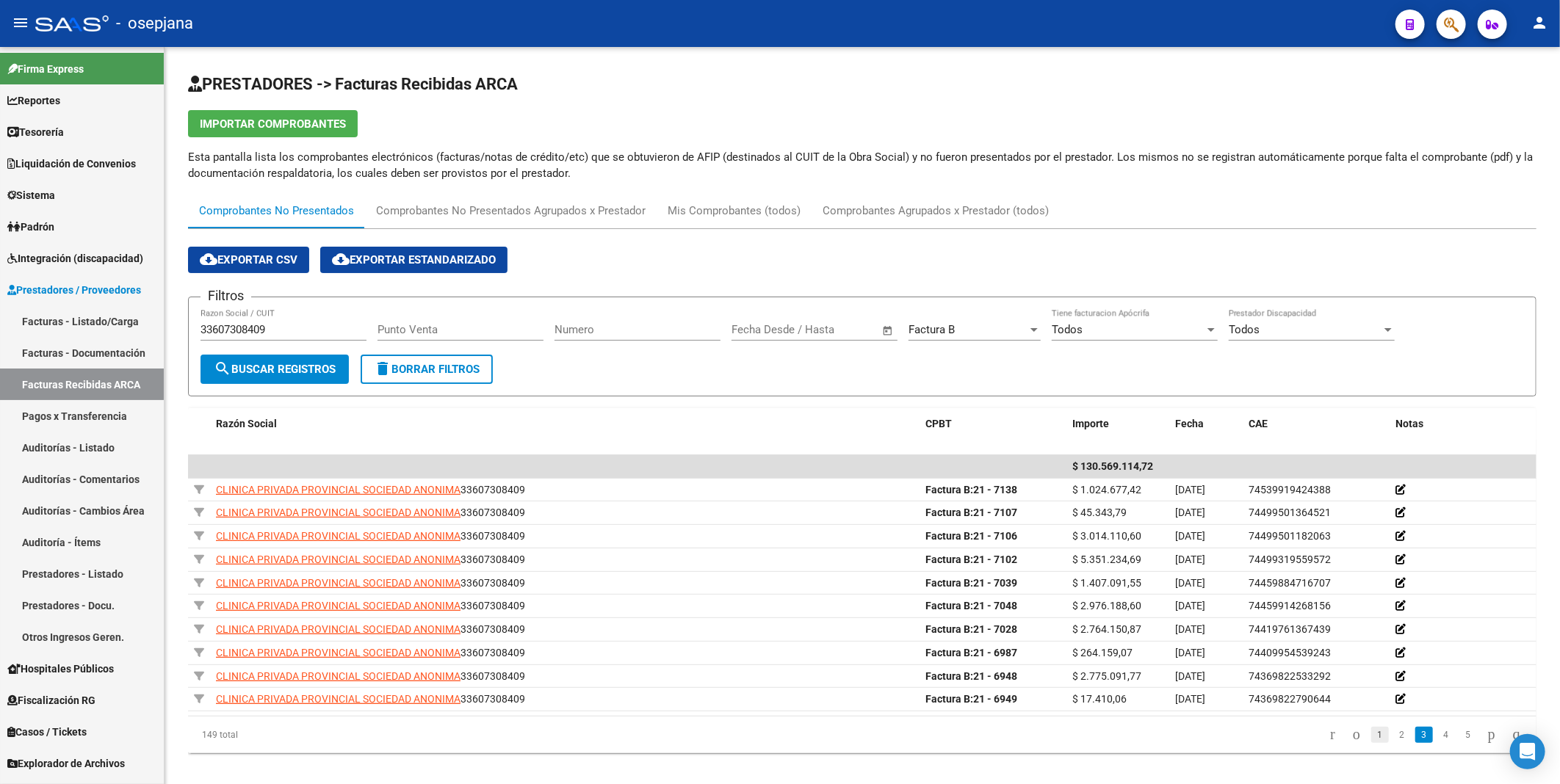
click at [1371, 736] on link "1" at bounding box center [1379, 735] width 18 height 16
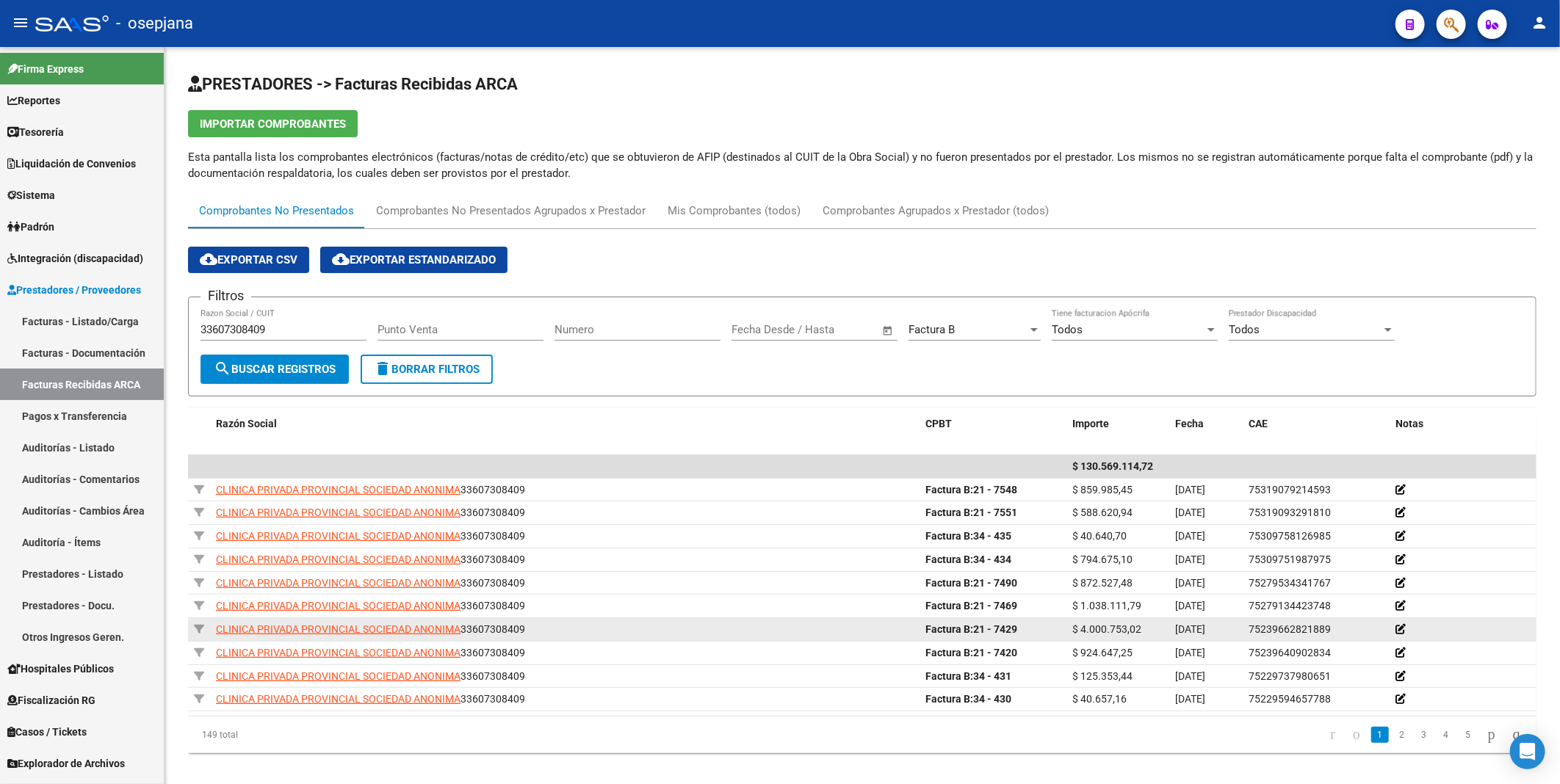
scroll to position [16, 0]
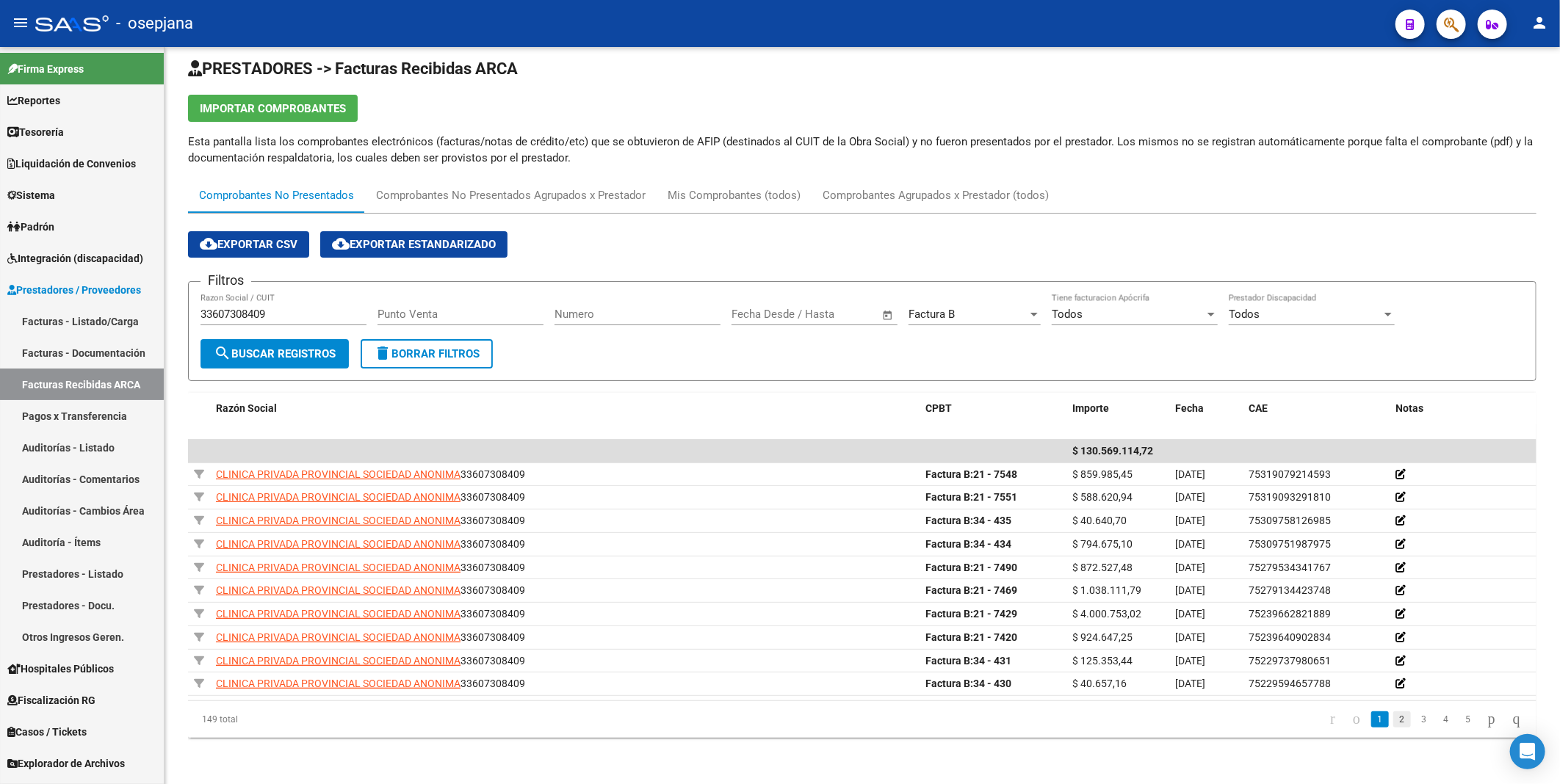
click at [1393, 717] on link "2" at bounding box center [1402, 719] width 18 height 16
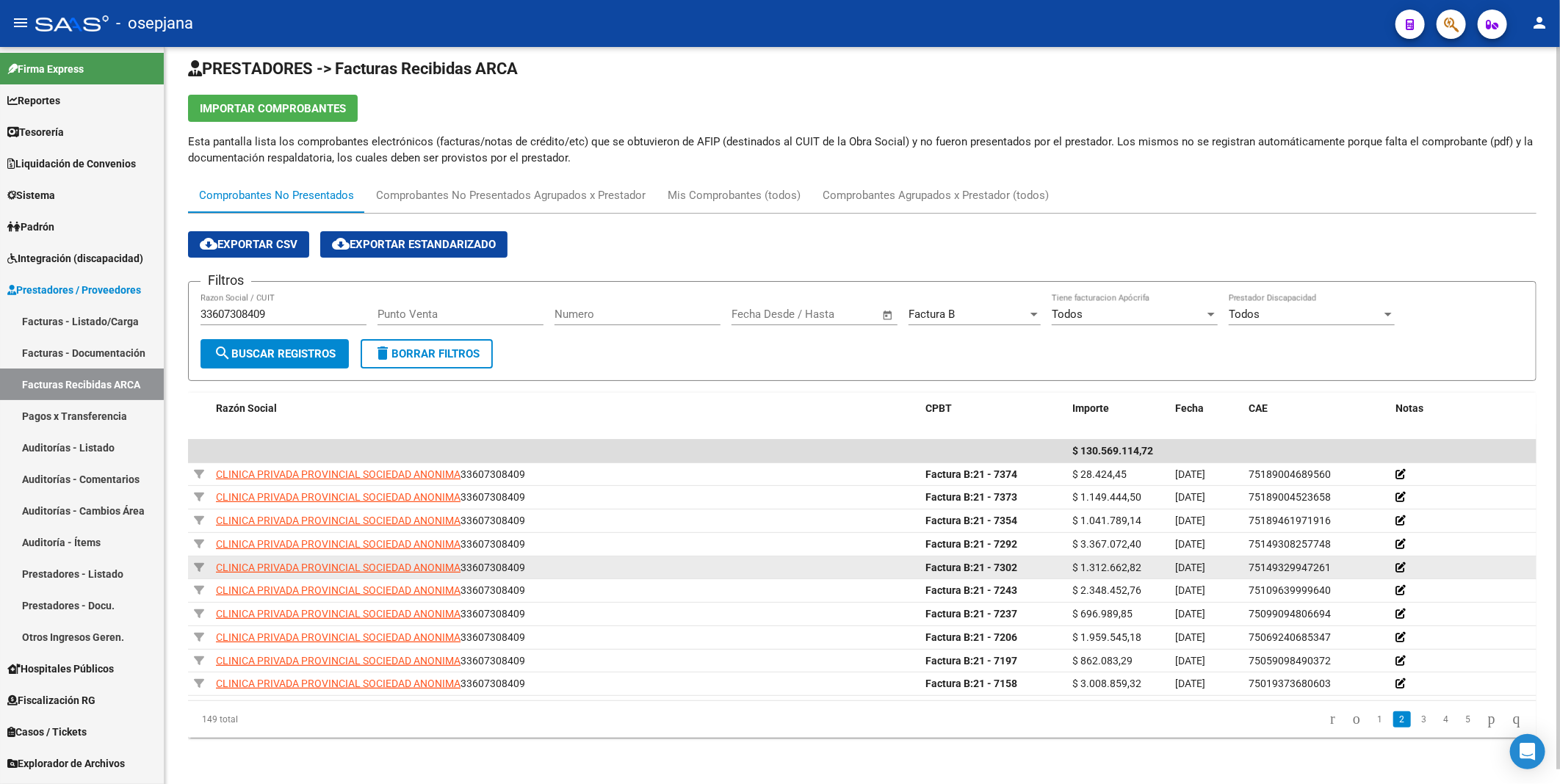
scroll to position [0, 0]
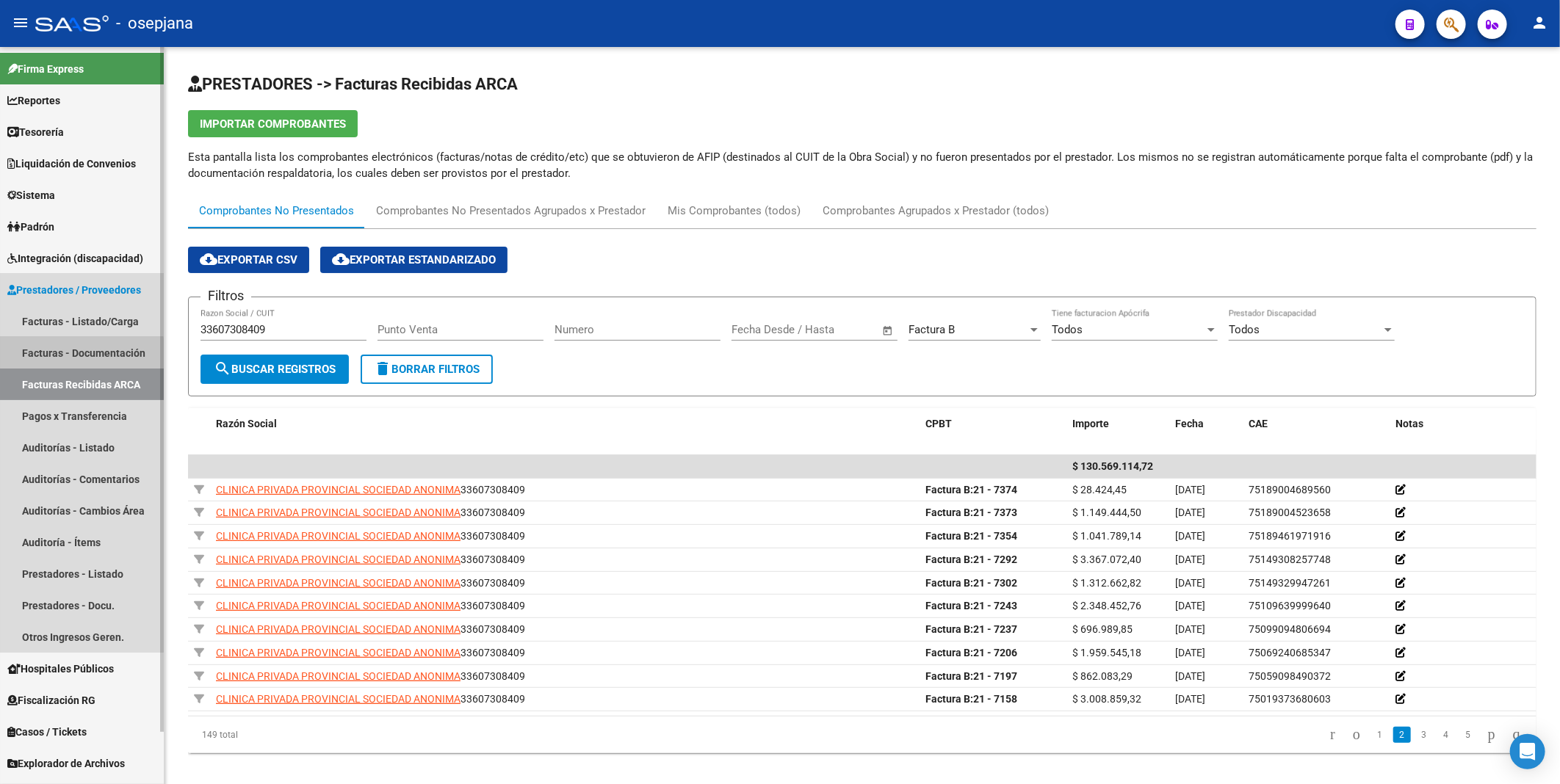
click at [69, 355] on link "Facturas - Documentación" at bounding box center [81, 353] width 163 height 31
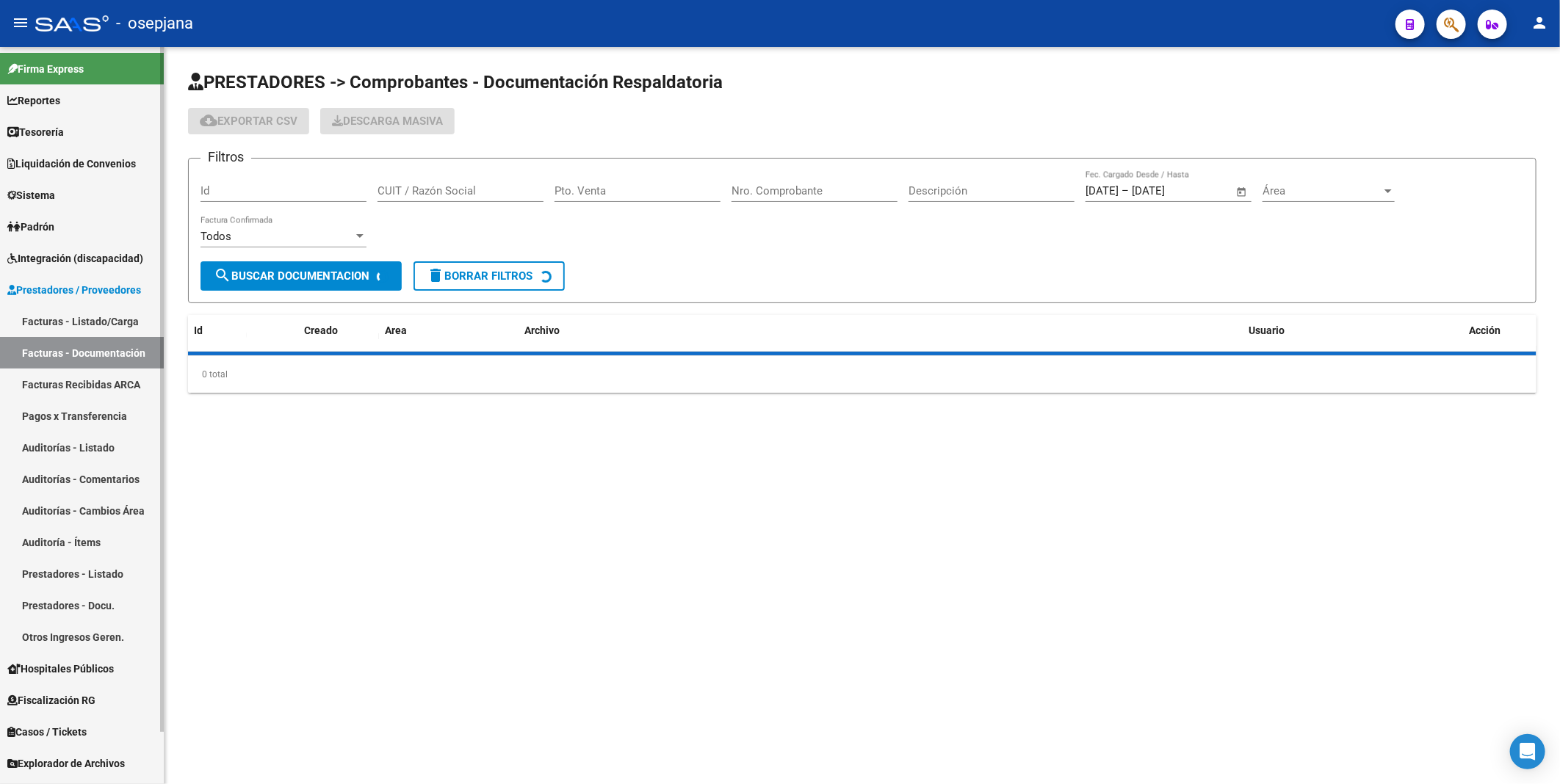
click at [69, 323] on link "Facturas - Listado/Carga" at bounding box center [81, 321] width 163 height 31
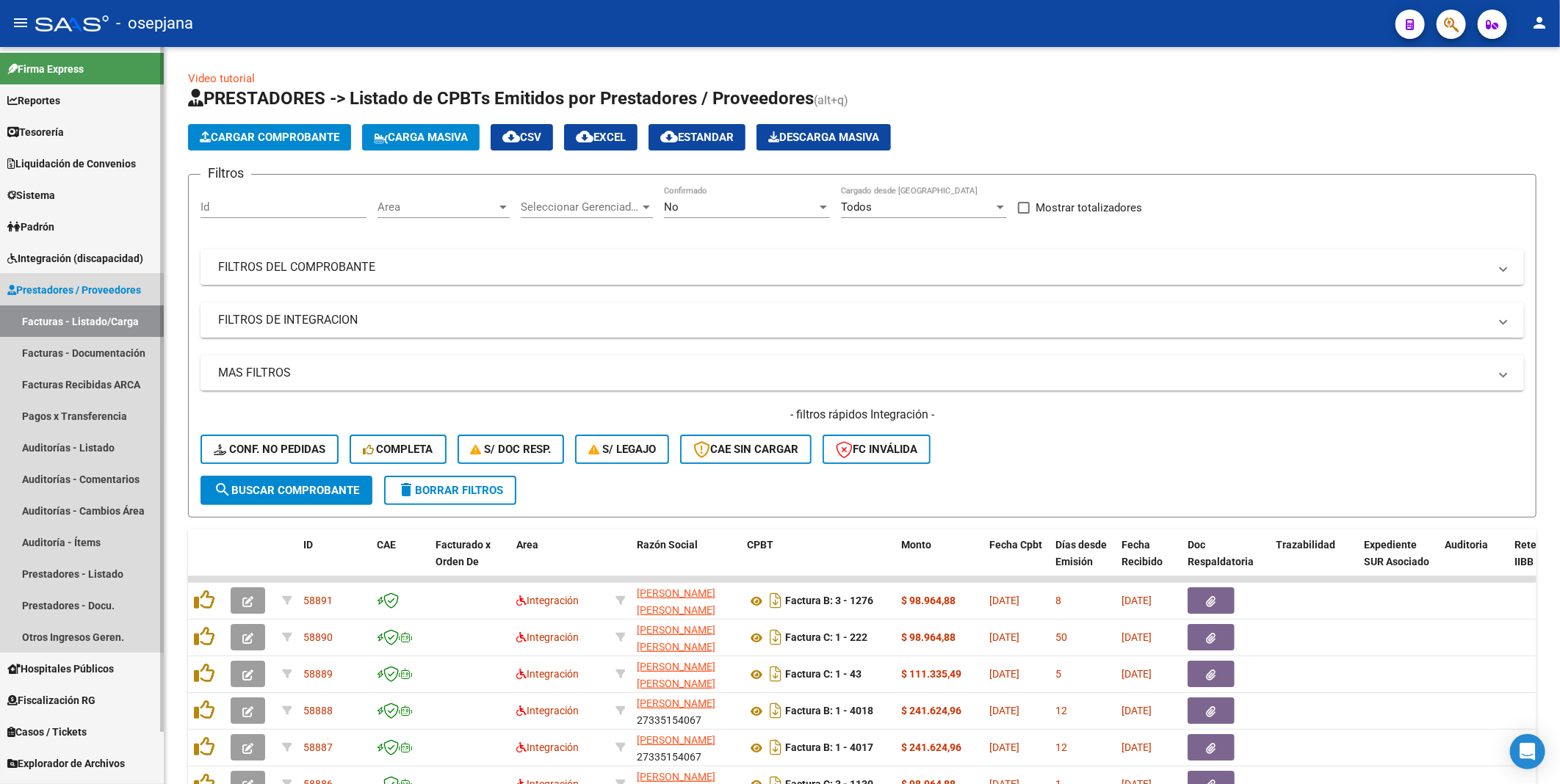
click at [74, 291] on span "Prestadores / Proveedores" at bounding box center [74, 290] width 134 height 16
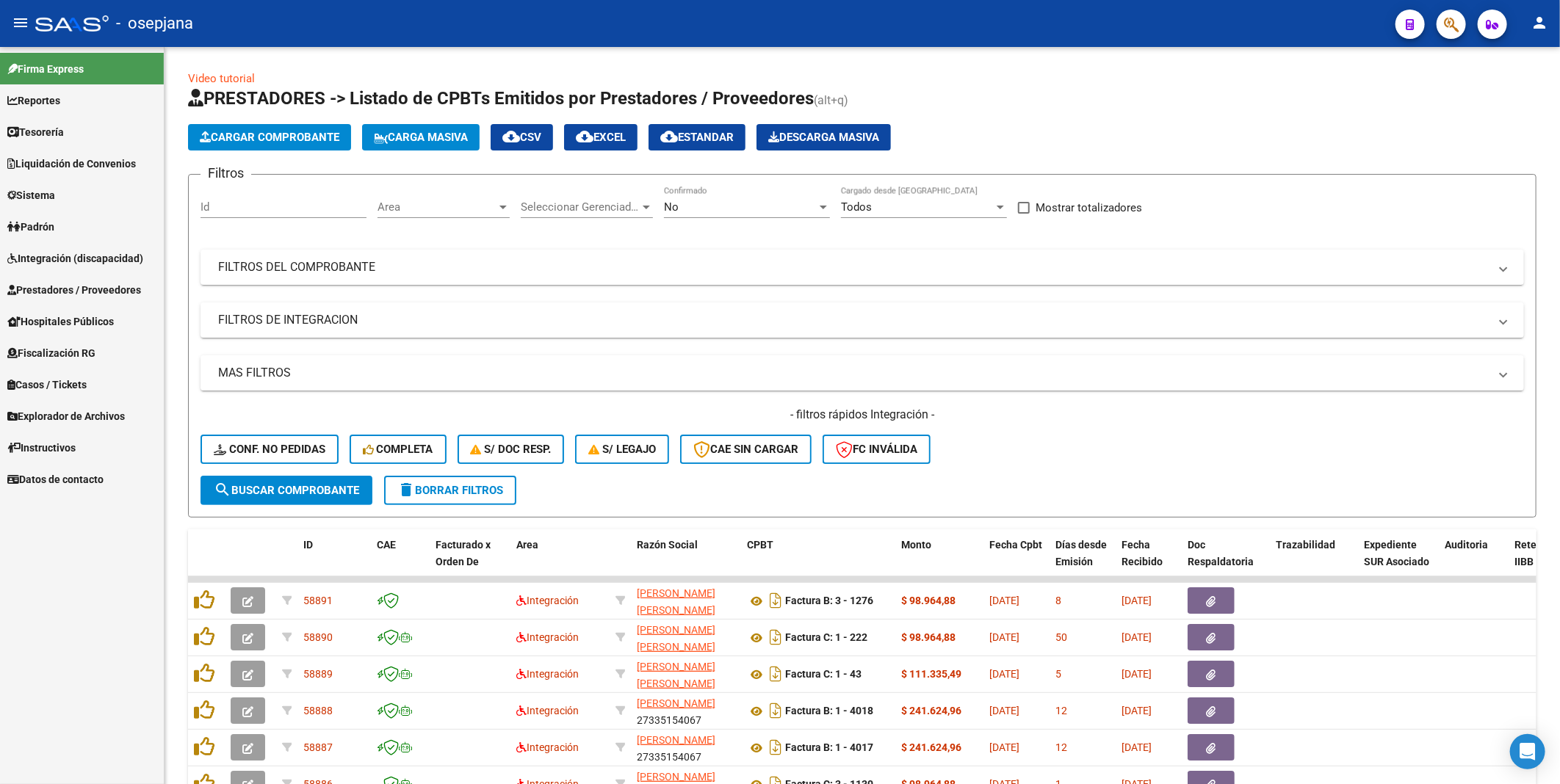
click at [66, 290] on span "Prestadores / Proveedores" at bounding box center [74, 290] width 134 height 16
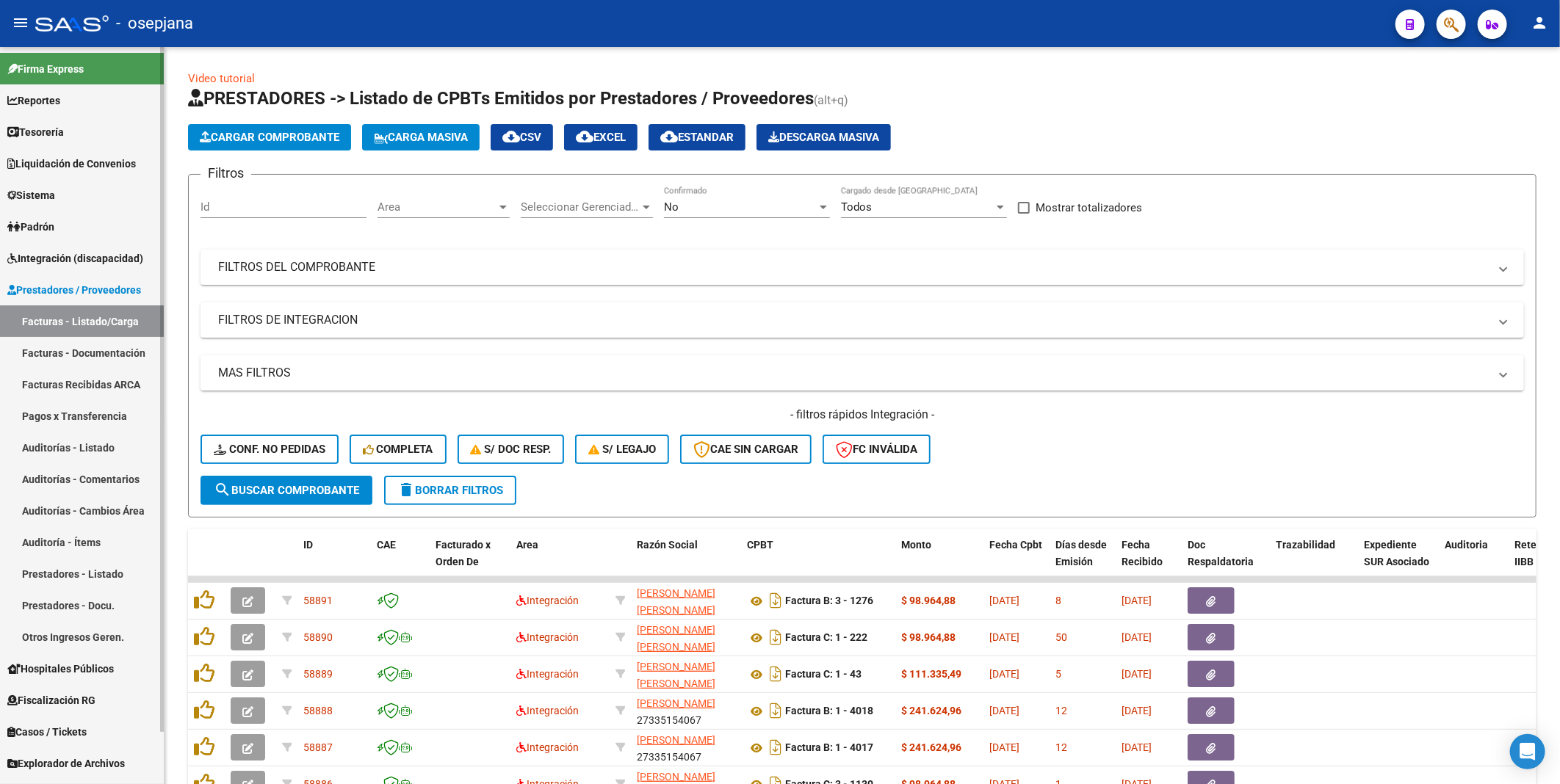
click at [54, 392] on link "Facturas Recibidas ARCA" at bounding box center [81, 384] width 163 height 31
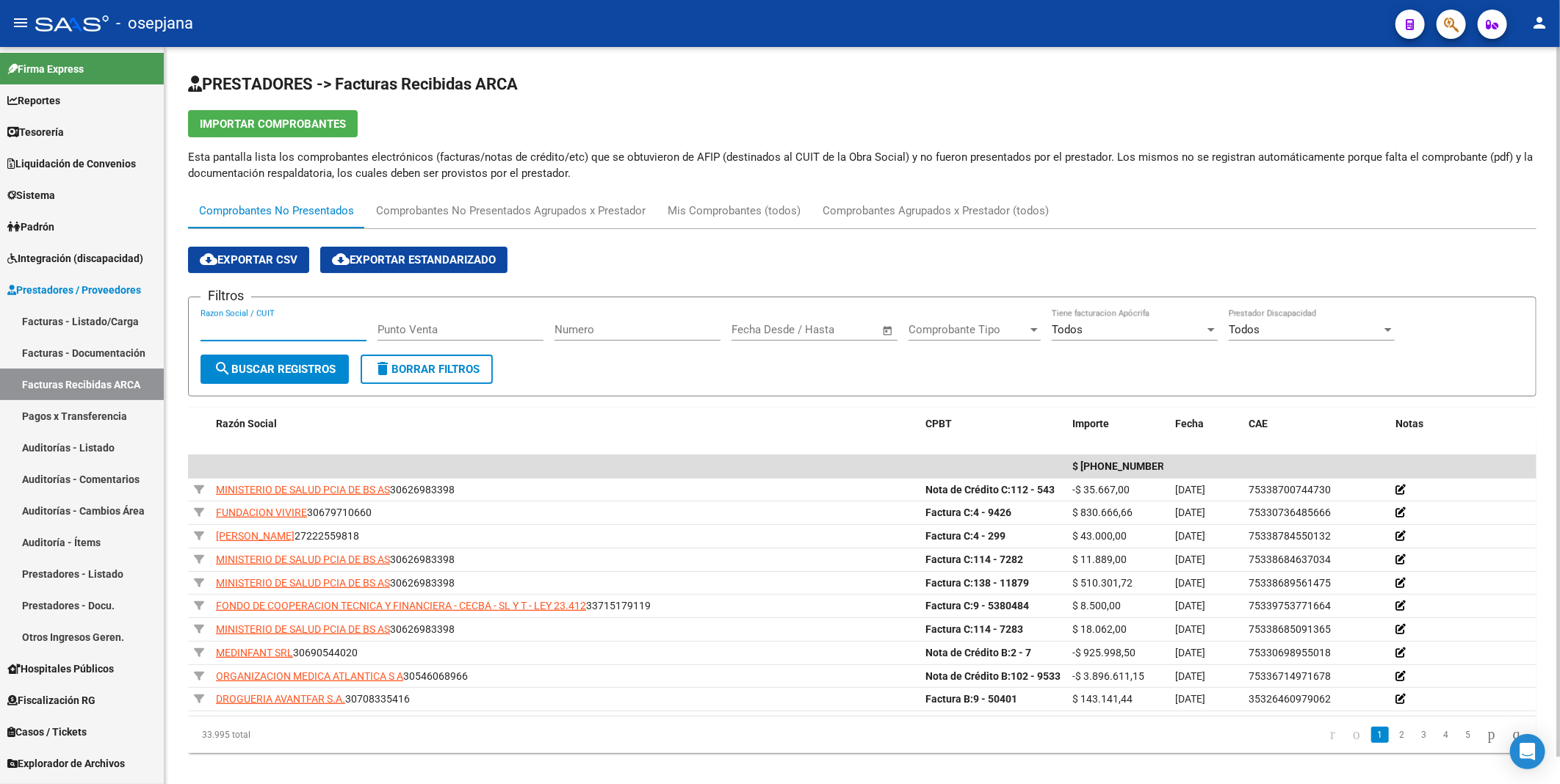
click at [233, 329] on input "Razon Social / CUIT" at bounding box center [283, 329] width 166 height 13
paste input "P30682107223"
click at [209, 324] on input "P30682107223" at bounding box center [283, 329] width 166 height 13
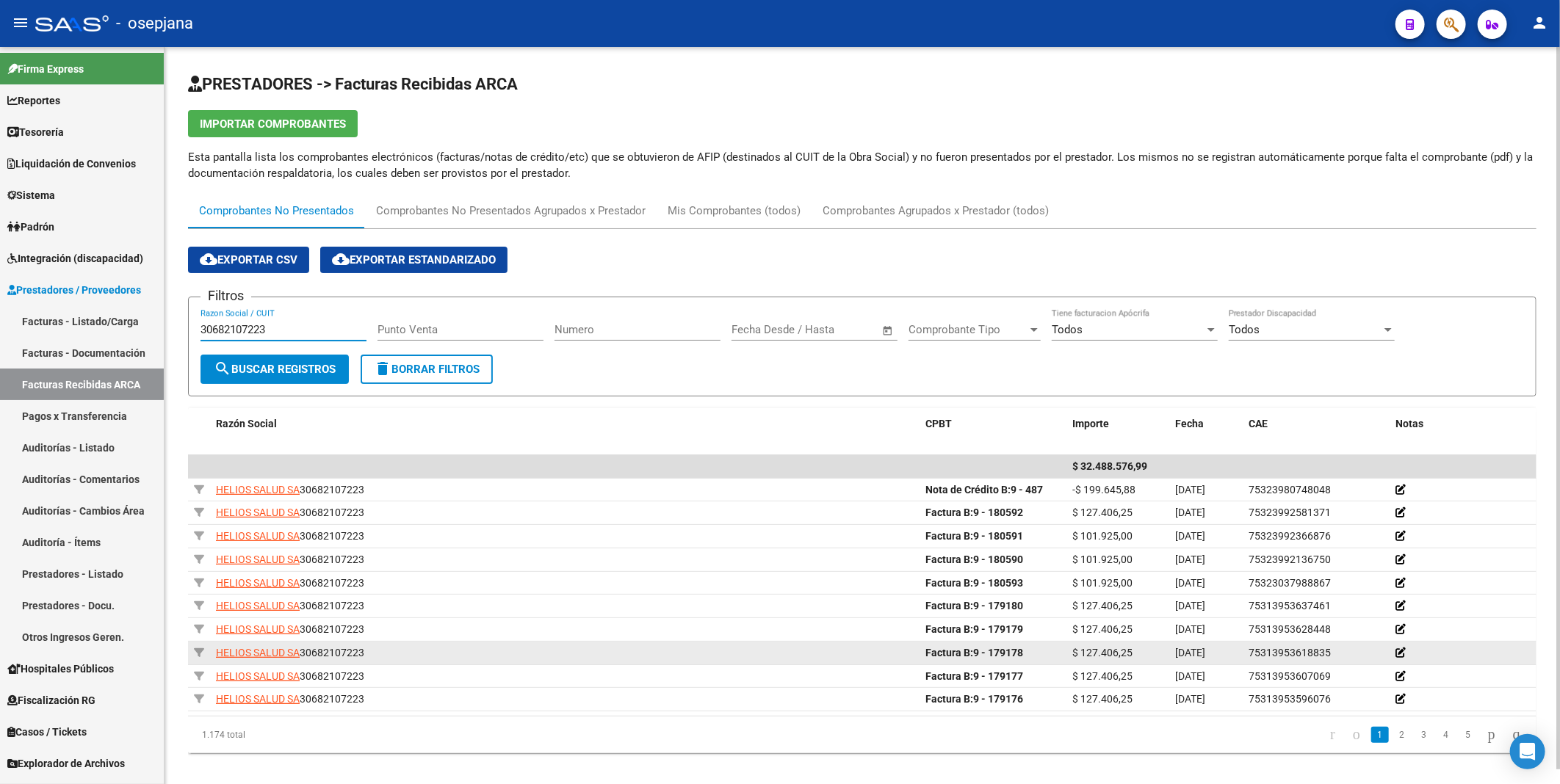
scroll to position [16, 0]
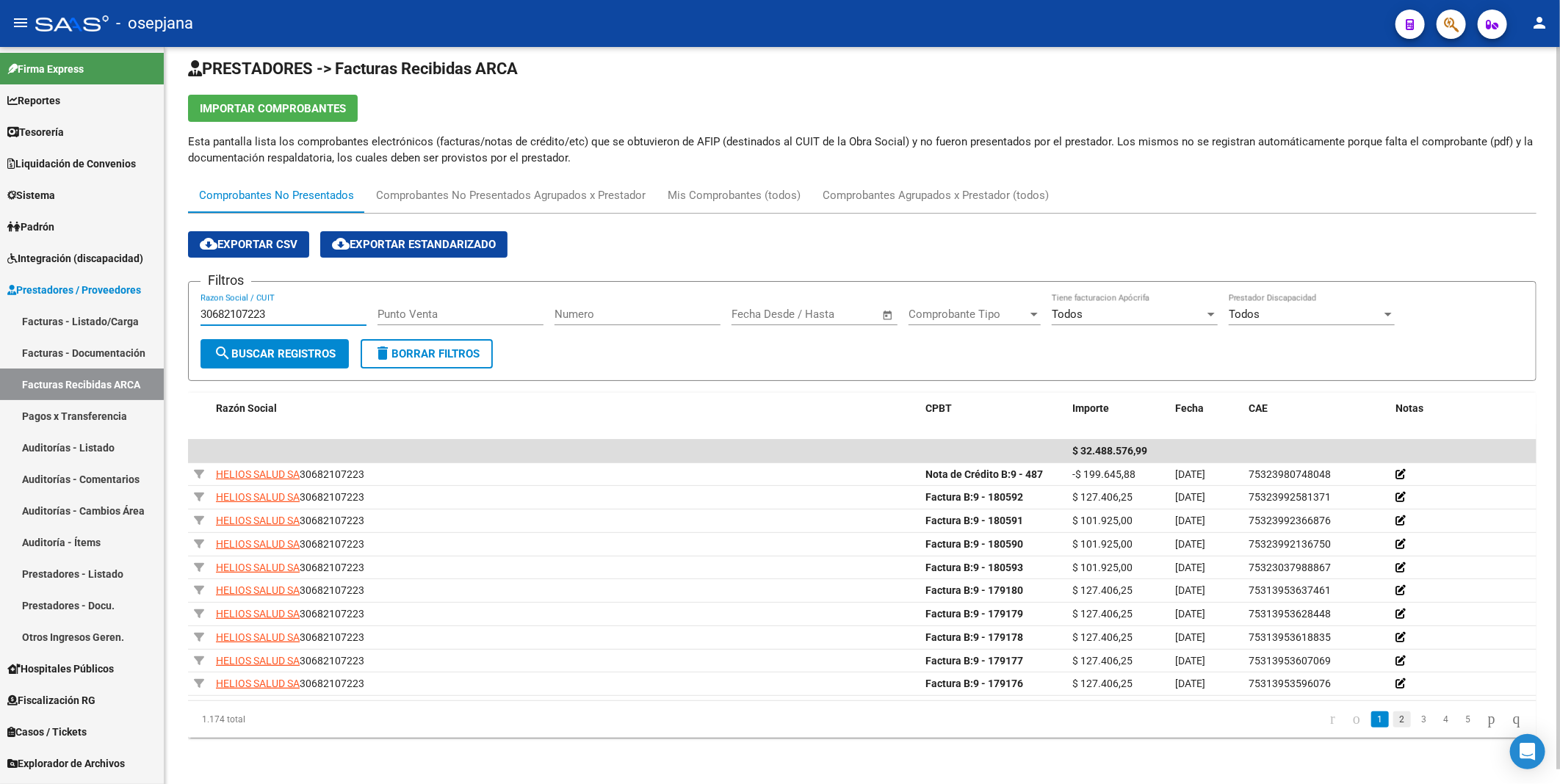
type input "30682107223"
click at [1393, 718] on link "2" at bounding box center [1402, 719] width 18 height 16
click at [1415, 721] on link "3" at bounding box center [1424, 719] width 18 height 16
click at [1437, 721] on link "4" at bounding box center [1446, 719] width 18 height 16
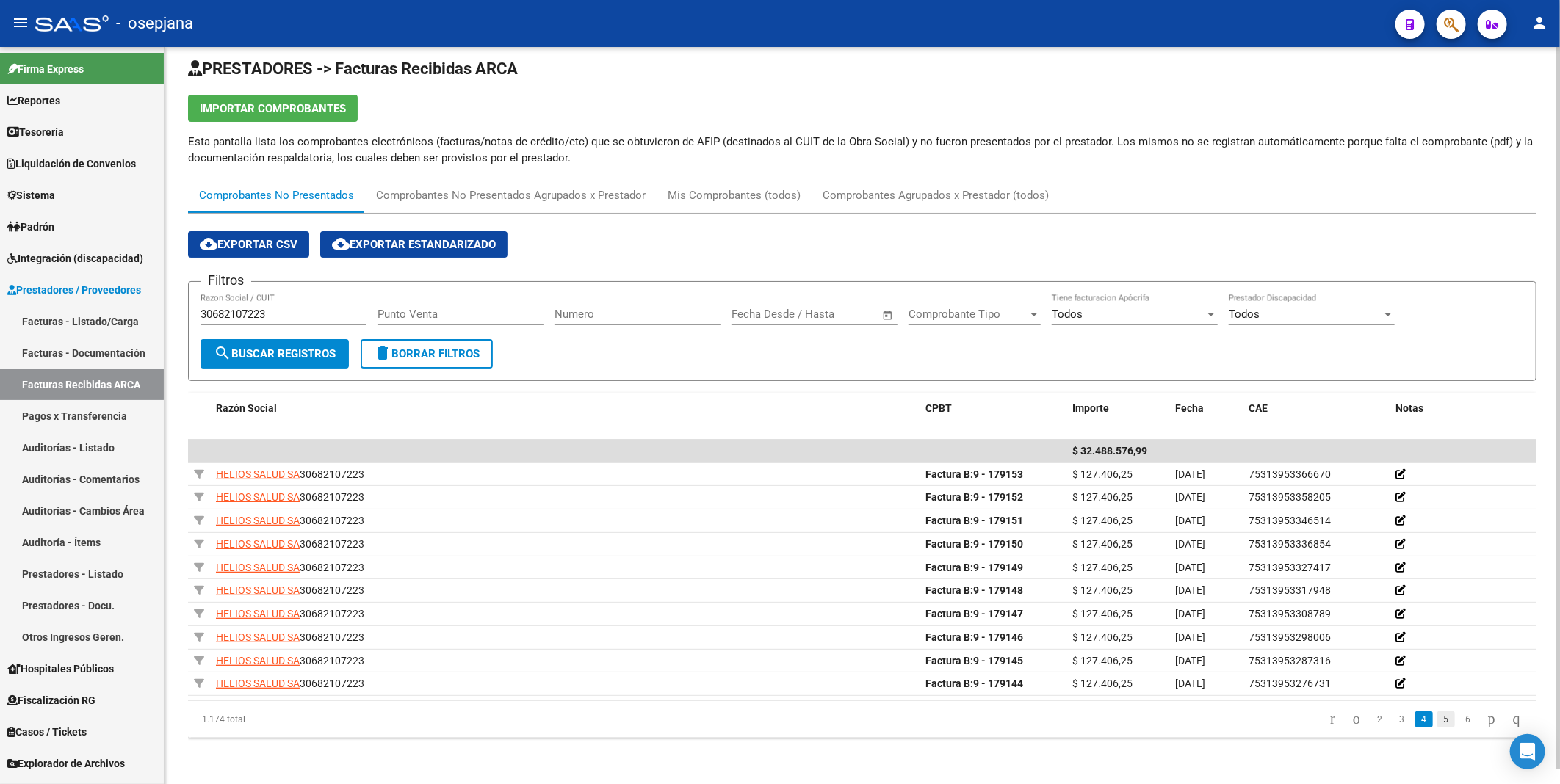
click at [1437, 720] on link "5" at bounding box center [1446, 719] width 18 height 16
click at [1437, 718] on link "6" at bounding box center [1446, 719] width 18 height 16
click at [1437, 718] on link "7" at bounding box center [1446, 719] width 18 height 16
click at [1437, 717] on link "8" at bounding box center [1446, 719] width 18 height 16
click at [1437, 716] on link "9" at bounding box center [1444, 719] width 18 height 16
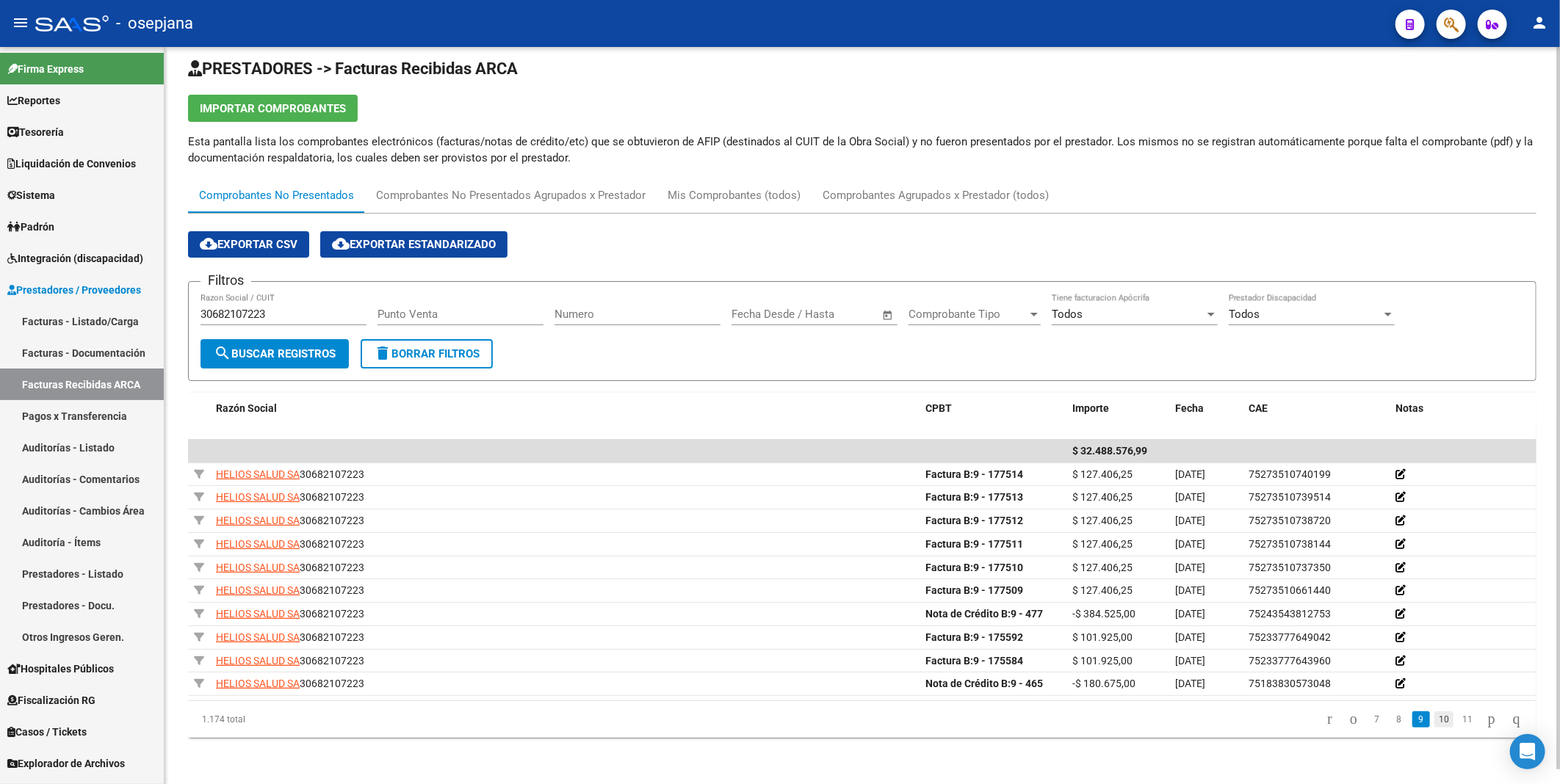
click at [1434, 717] on link "10" at bounding box center [1443, 719] width 19 height 16
click at [1434, 717] on link "11" at bounding box center [1443, 719] width 19 height 16
click at [1393, 722] on link "10" at bounding box center [1397, 719] width 19 height 16
click at [1389, 724] on link "9" at bounding box center [1397, 719] width 18 height 16
click at [1434, 721] on link "10" at bounding box center [1443, 719] width 19 height 16
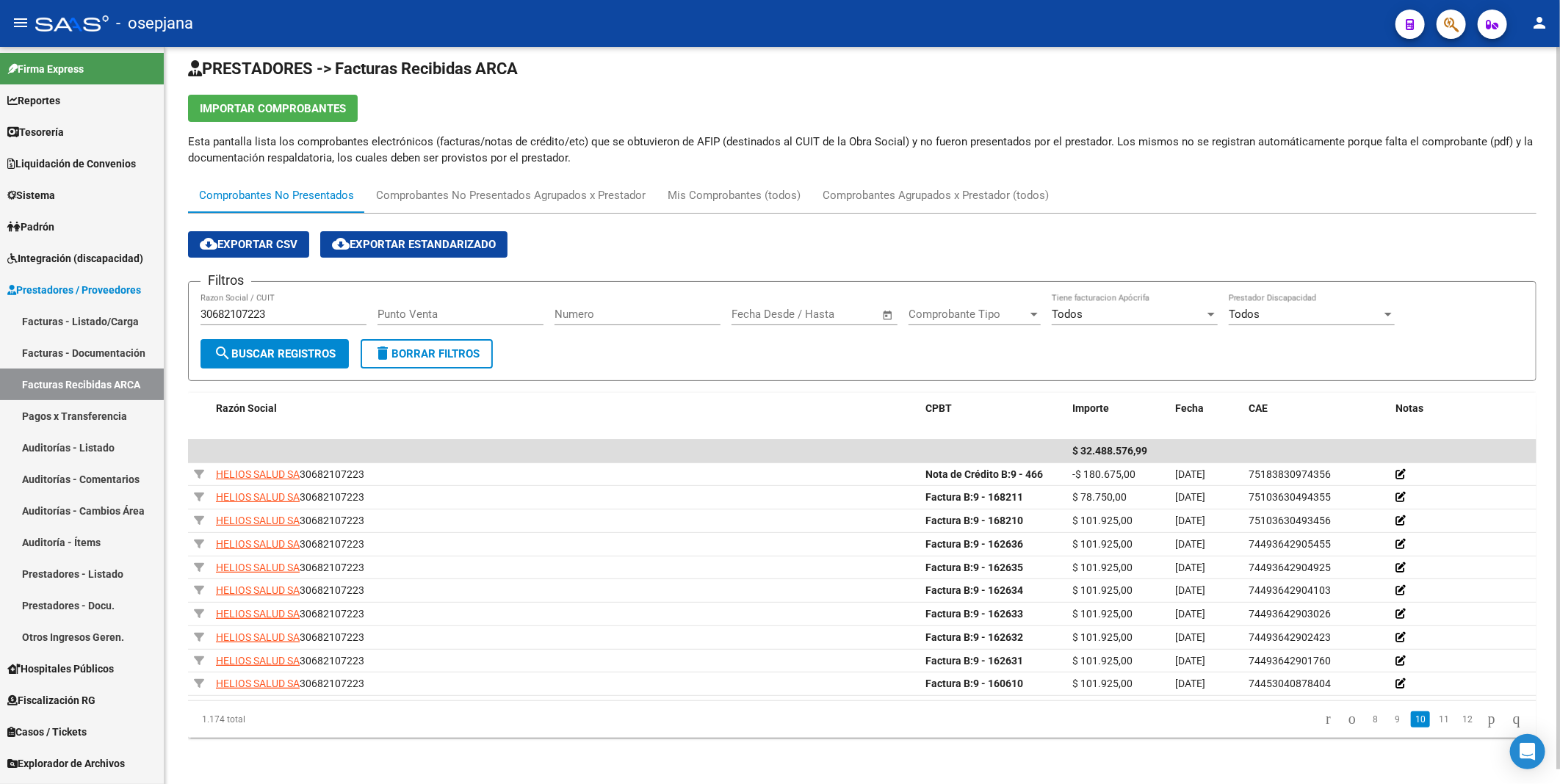
click at [286, 313] on input "30682107223" at bounding box center [283, 314] width 166 height 13
drag, startPoint x: 295, startPoint y: 313, endPoint x: 131, endPoint y: 318, distance: 164.1
click at [131, 318] on mat-sidenav-container "Firma Express Reportes Tablero de Control Ingresos Percibidos Análisis de todos…" at bounding box center [780, 415] width 1560 height 737
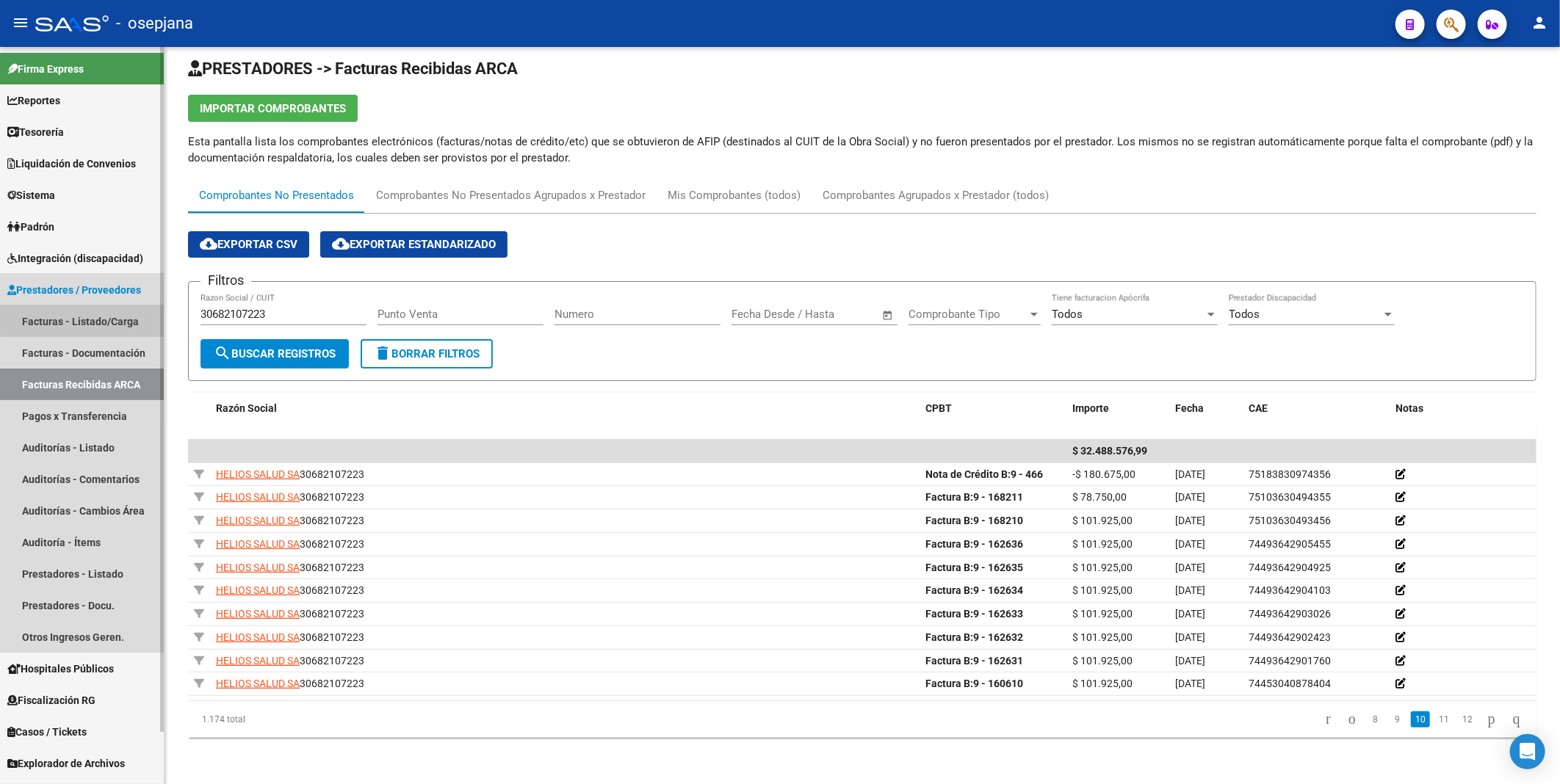
click at [111, 319] on link "Facturas - Listado/Carga" at bounding box center [81, 321] width 163 height 31
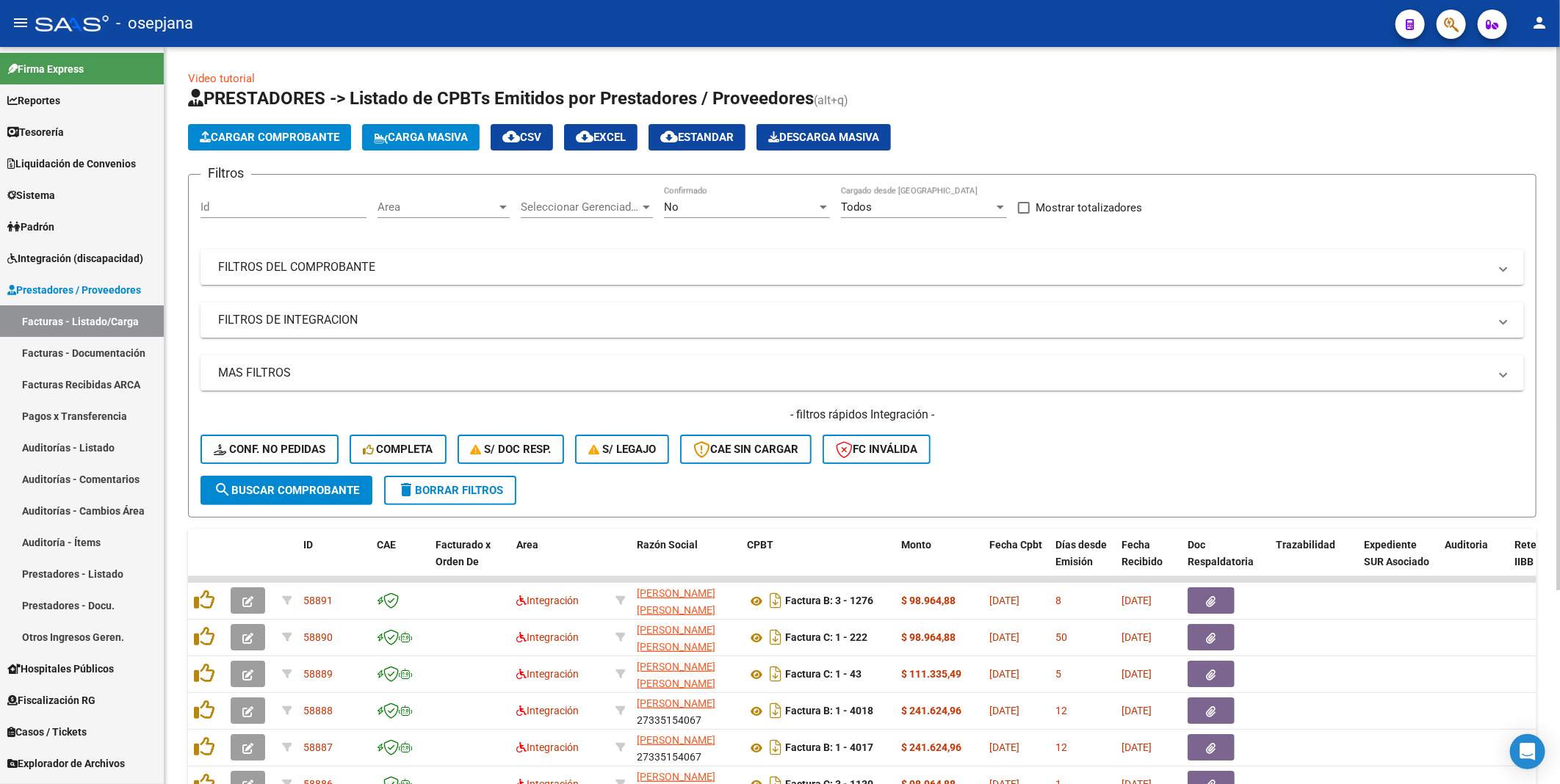
click at [751, 213] on div "No" at bounding box center [740, 206] width 152 height 13
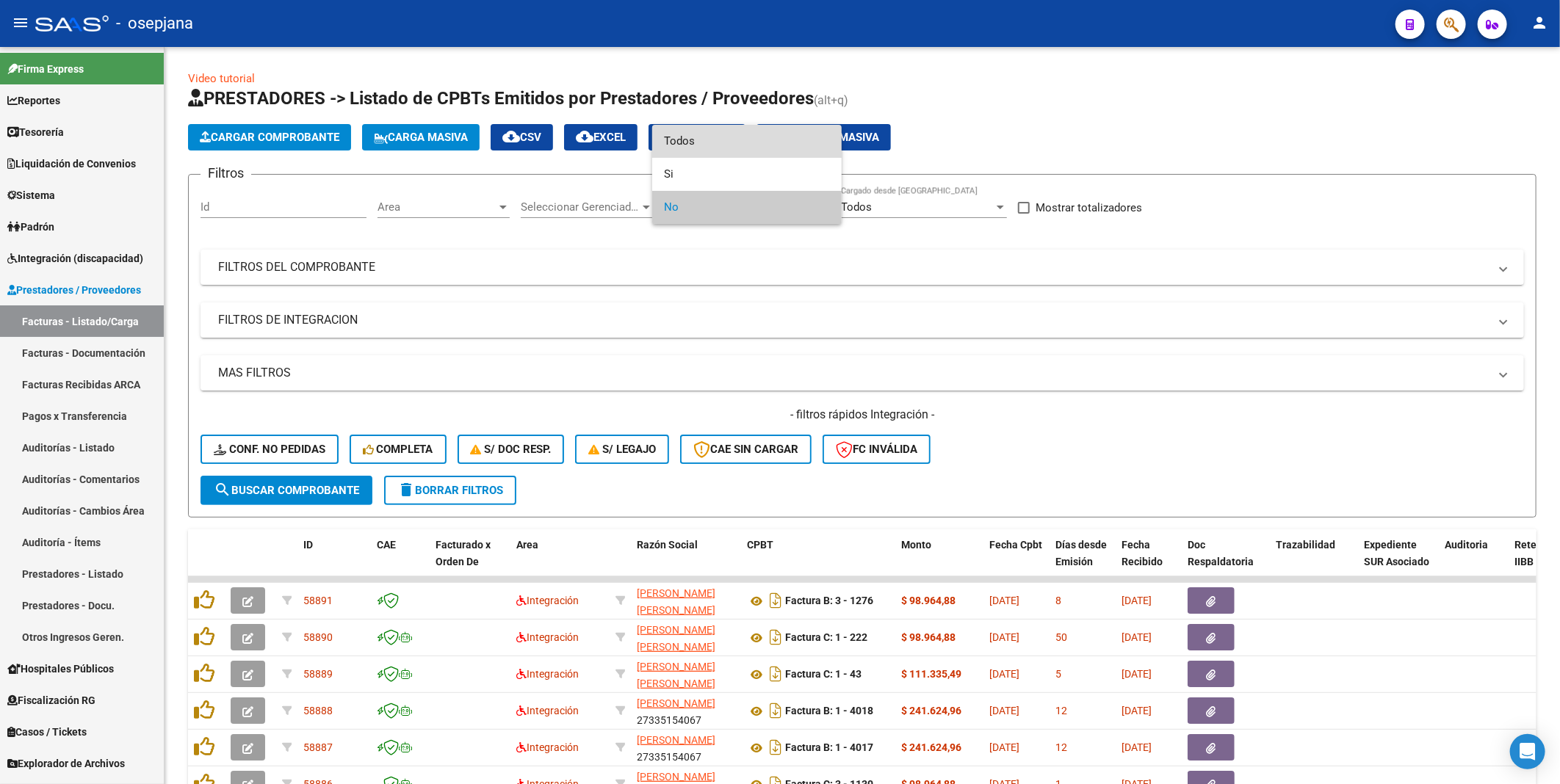
click at [699, 144] on span "Todos" at bounding box center [747, 141] width 166 height 33
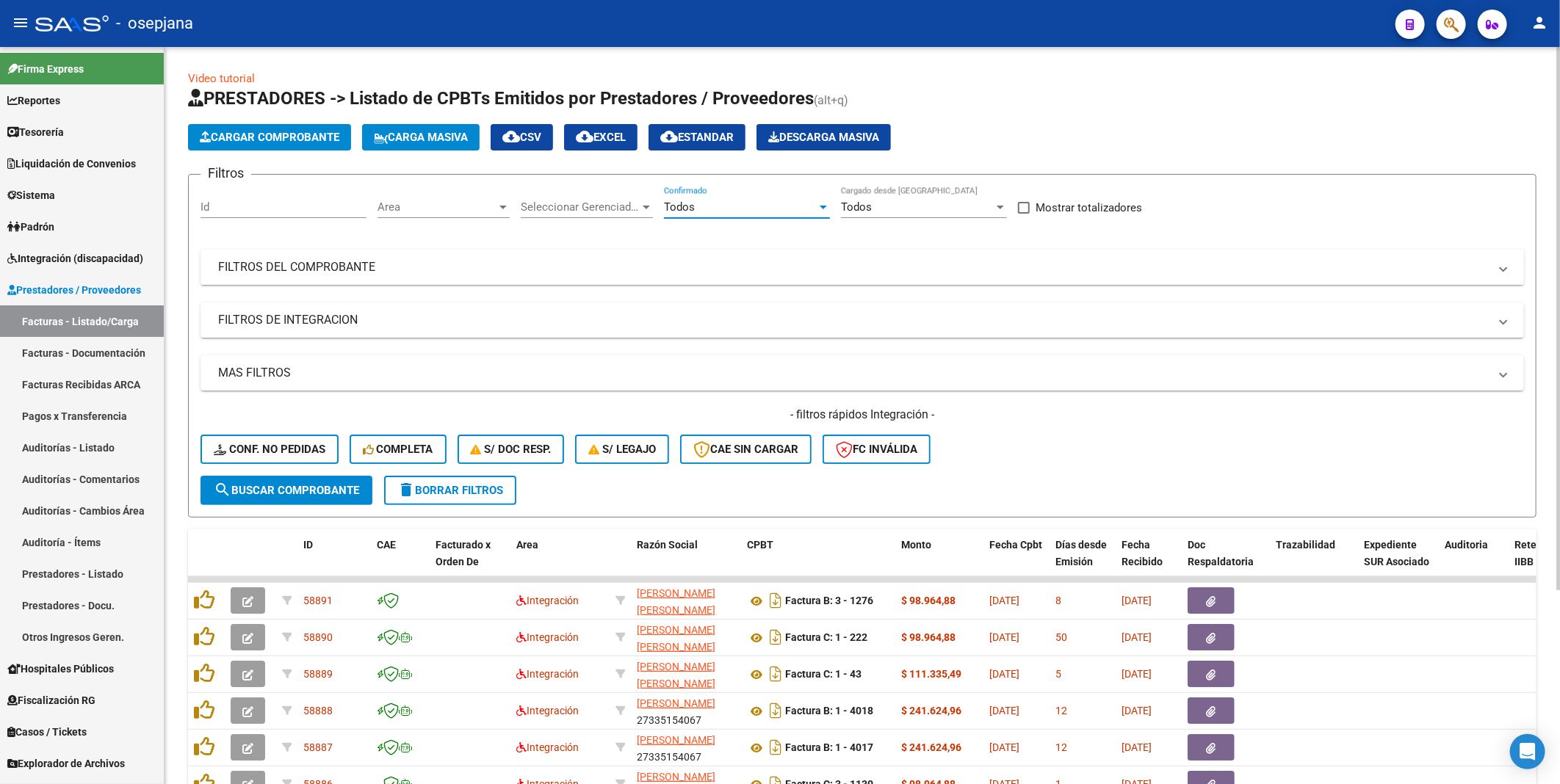
click at [305, 259] on mat-expansion-panel-header "FILTROS DEL COMPROBANTE" at bounding box center [862, 267] width 1323 height 35
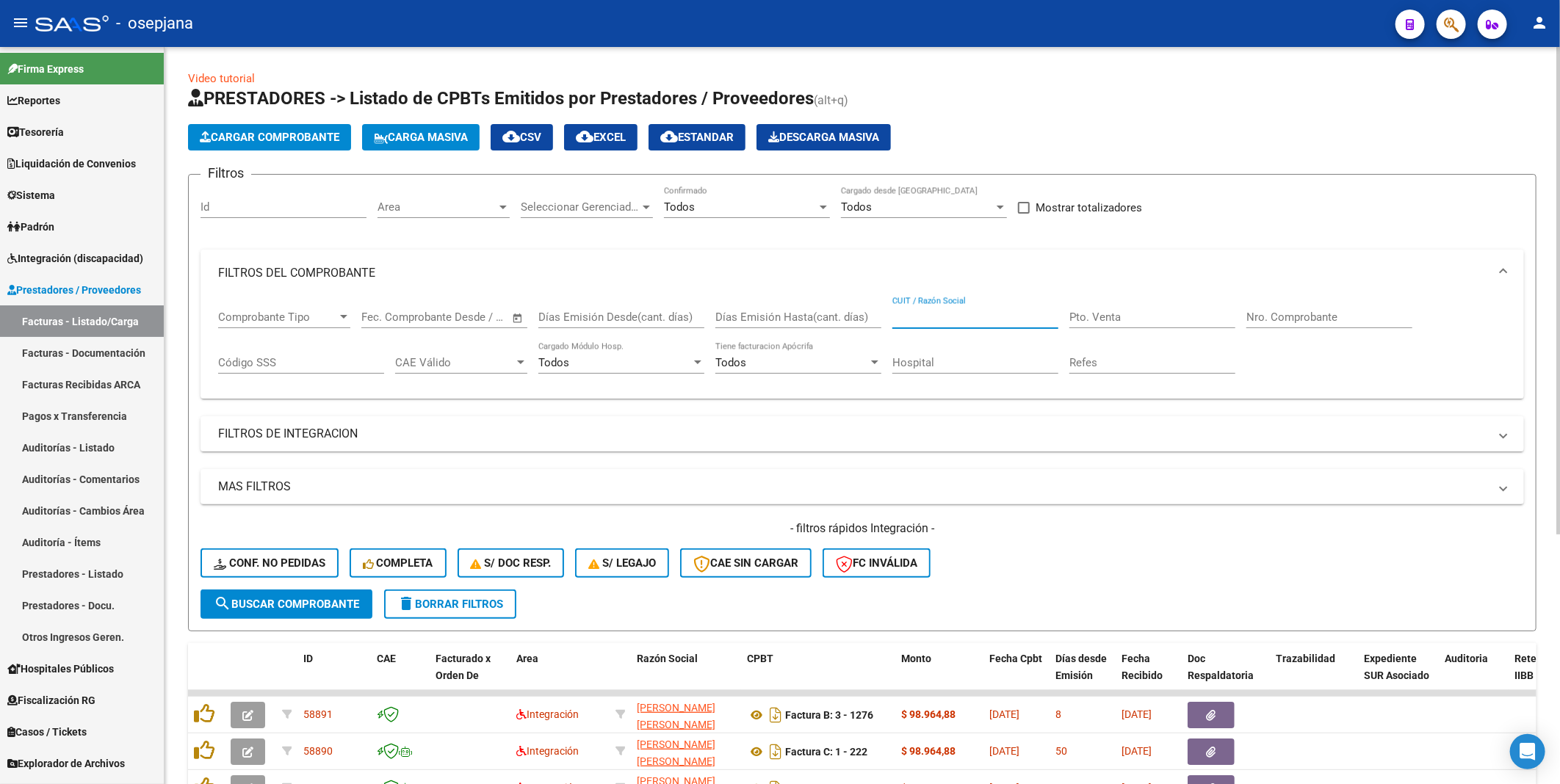
click at [923, 316] on input "CUIT / Razón Social" at bounding box center [975, 317] width 166 height 13
paste input "30682107223"
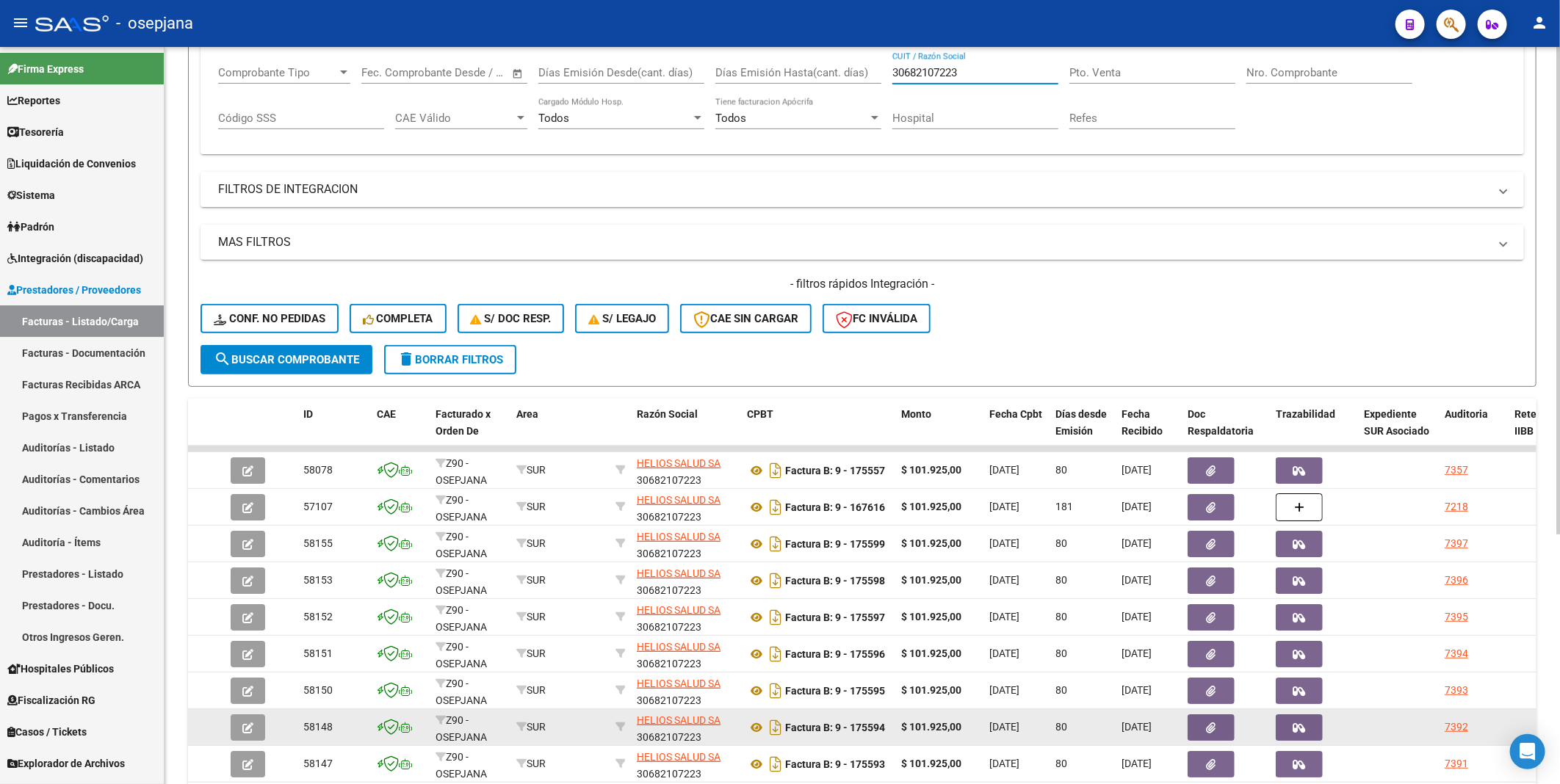
scroll to position [326, 0]
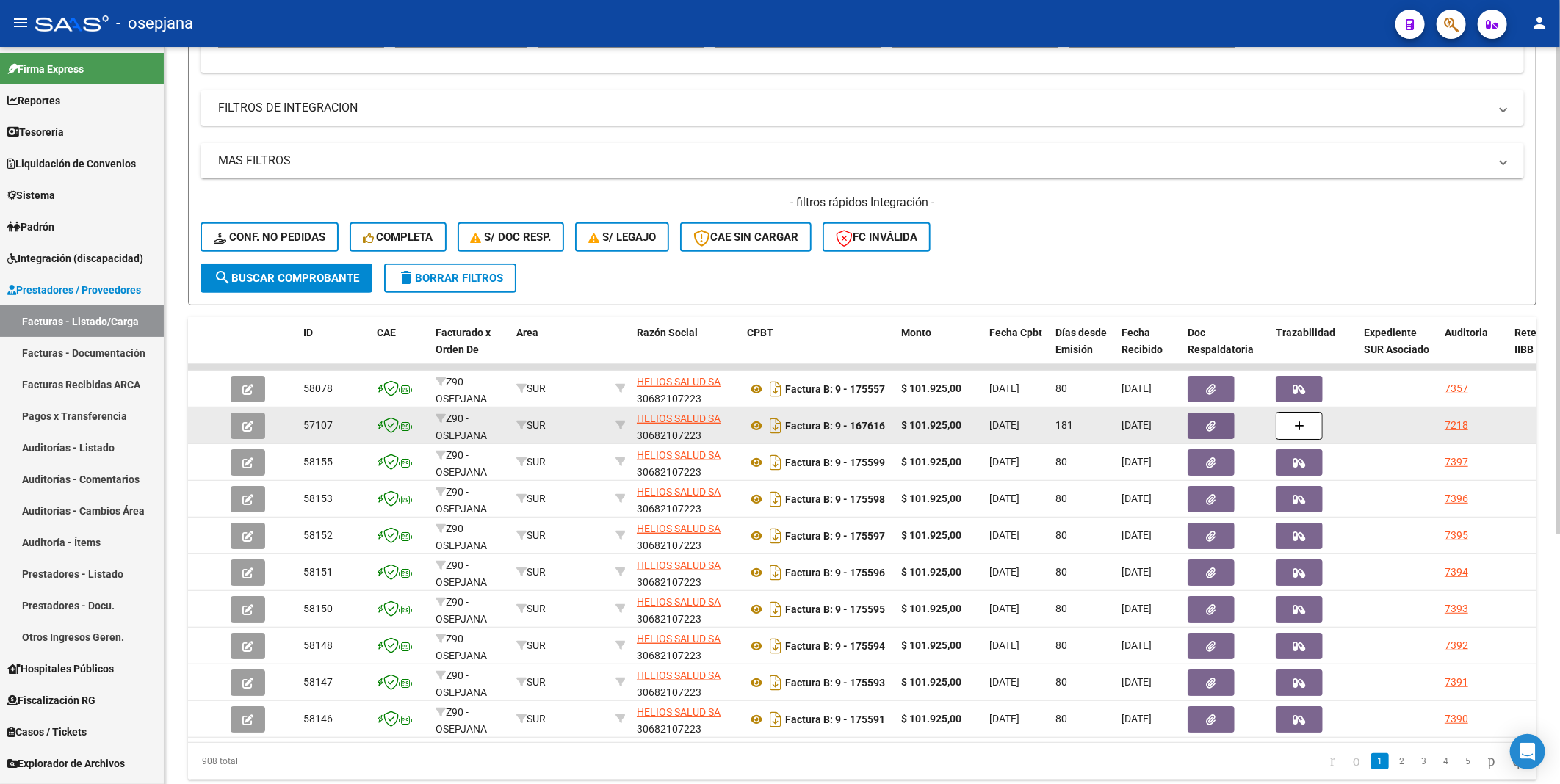
type input "30682107223"
click at [1199, 423] on button "button" at bounding box center [1211, 426] width 47 height 27
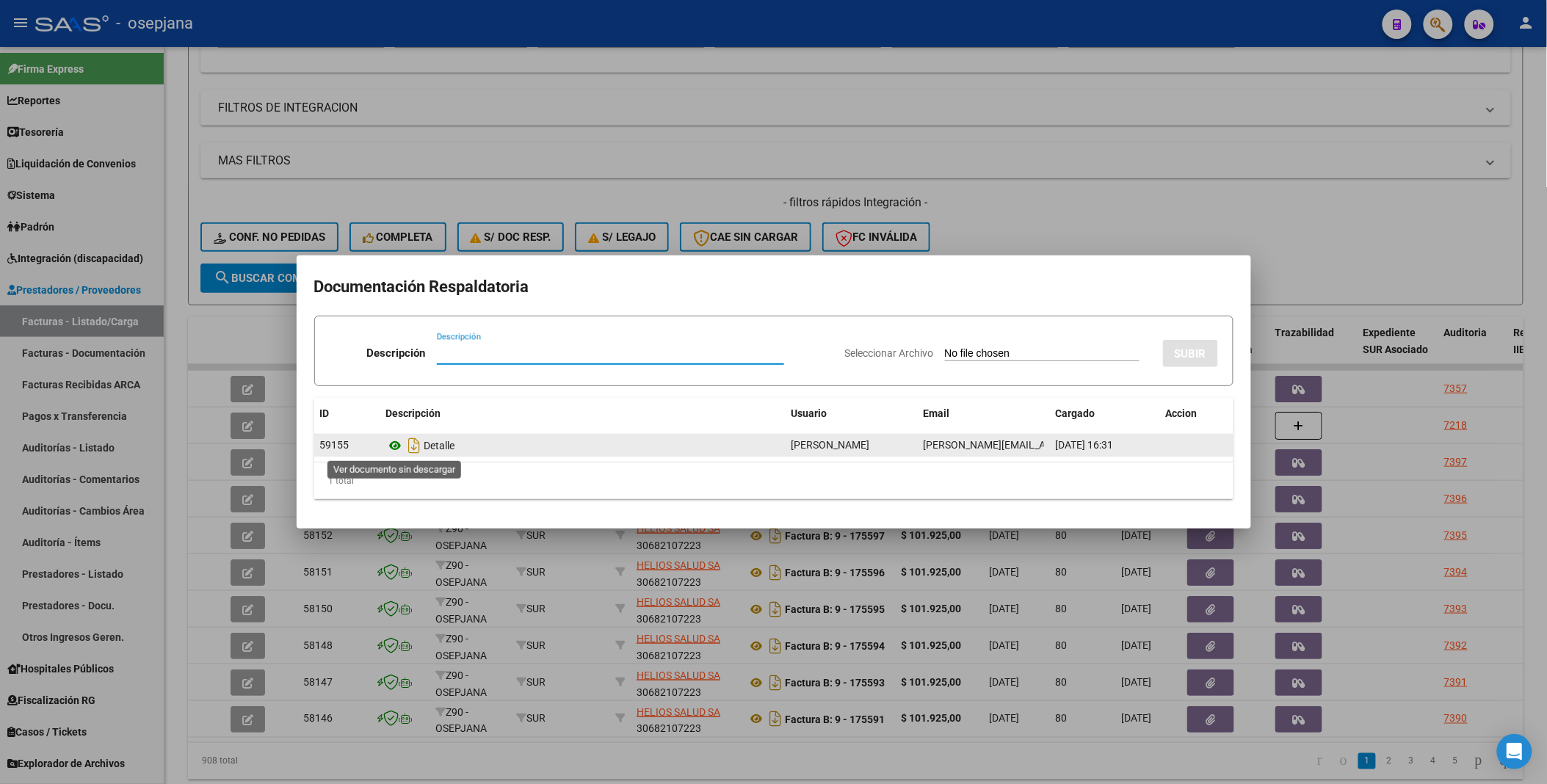
click at [393, 442] on icon at bounding box center [396, 446] width 19 height 18
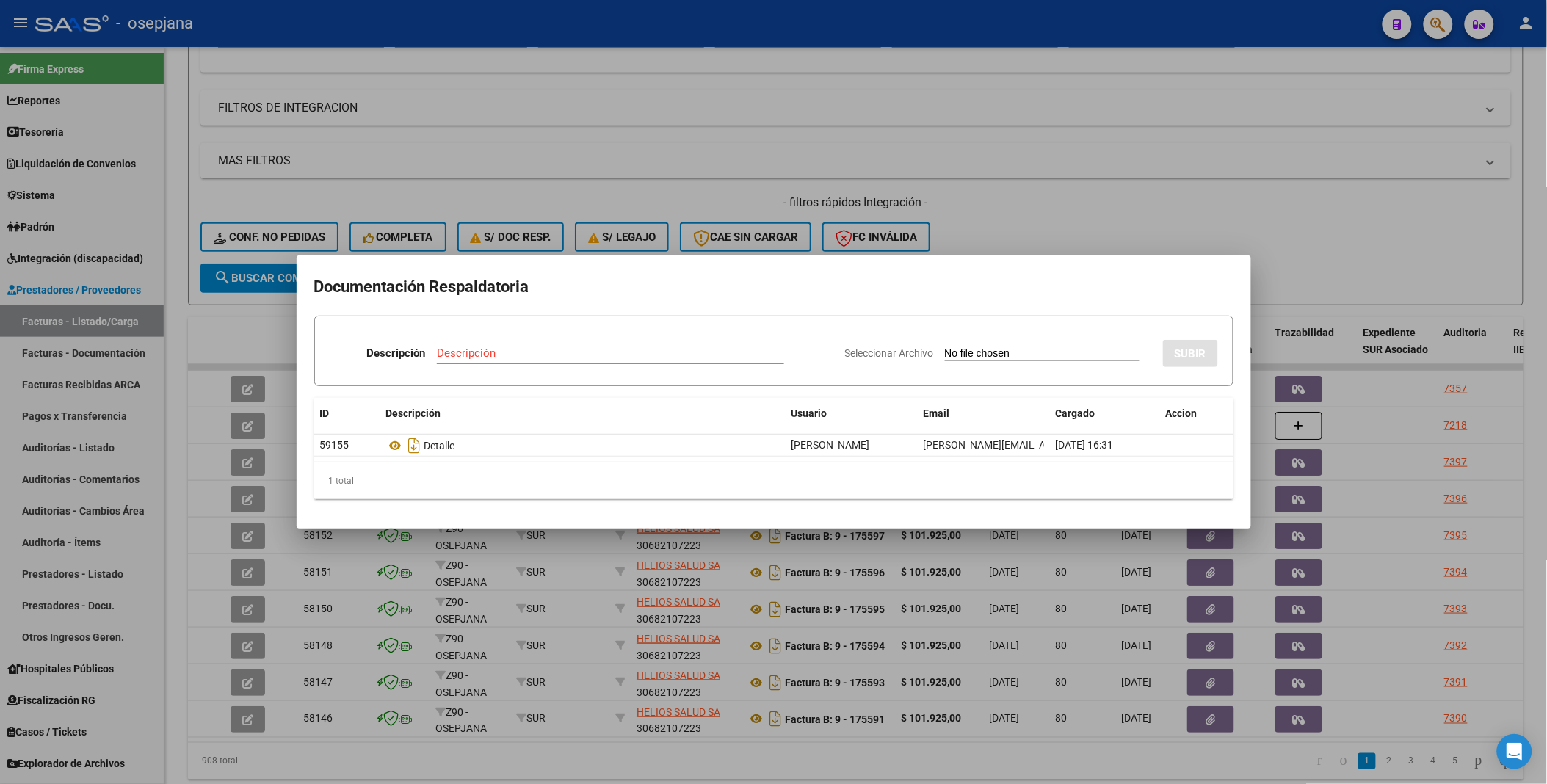
click at [1201, 209] on div at bounding box center [773, 392] width 1547 height 784
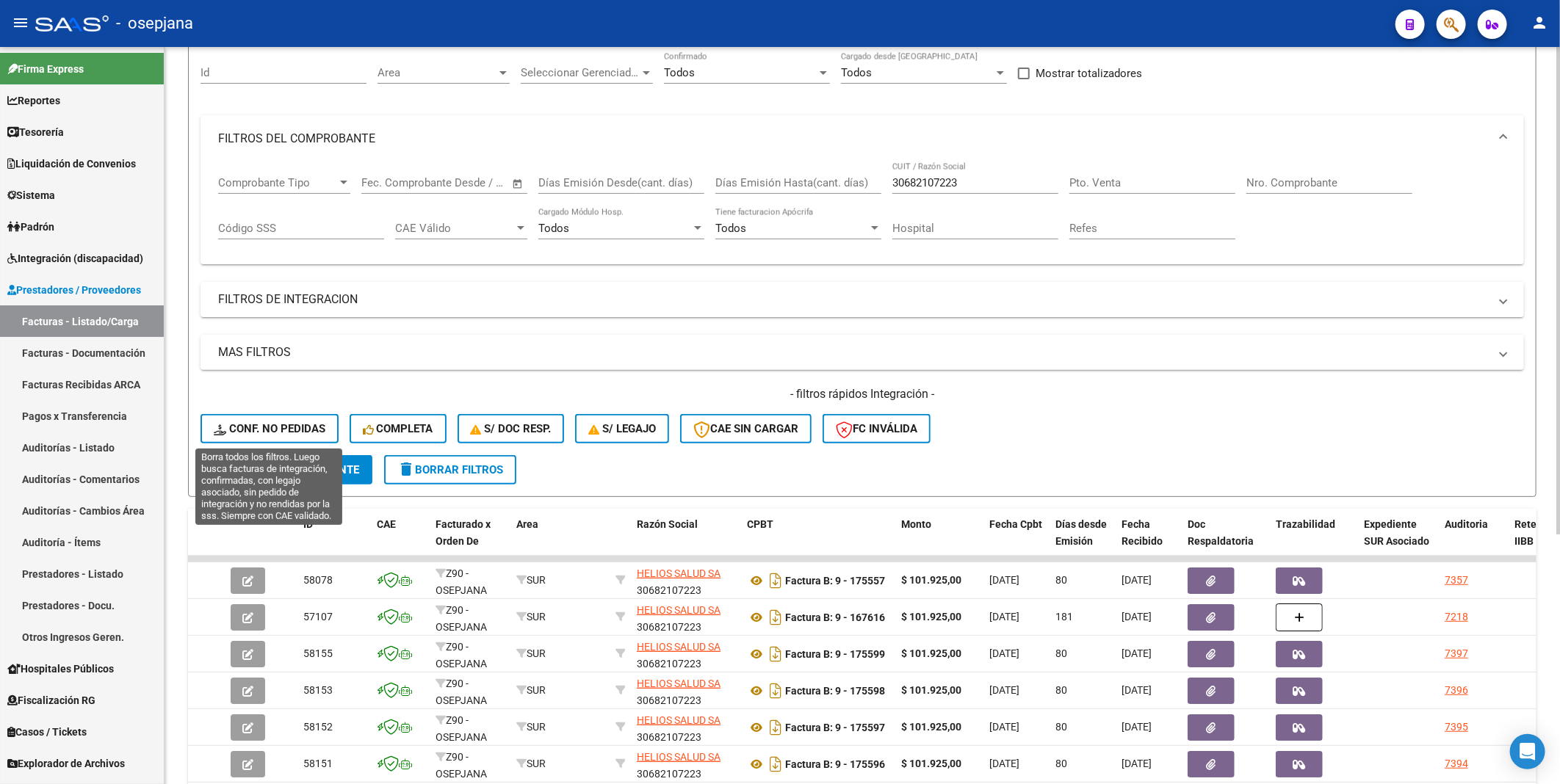
scroll to position [53, 0]
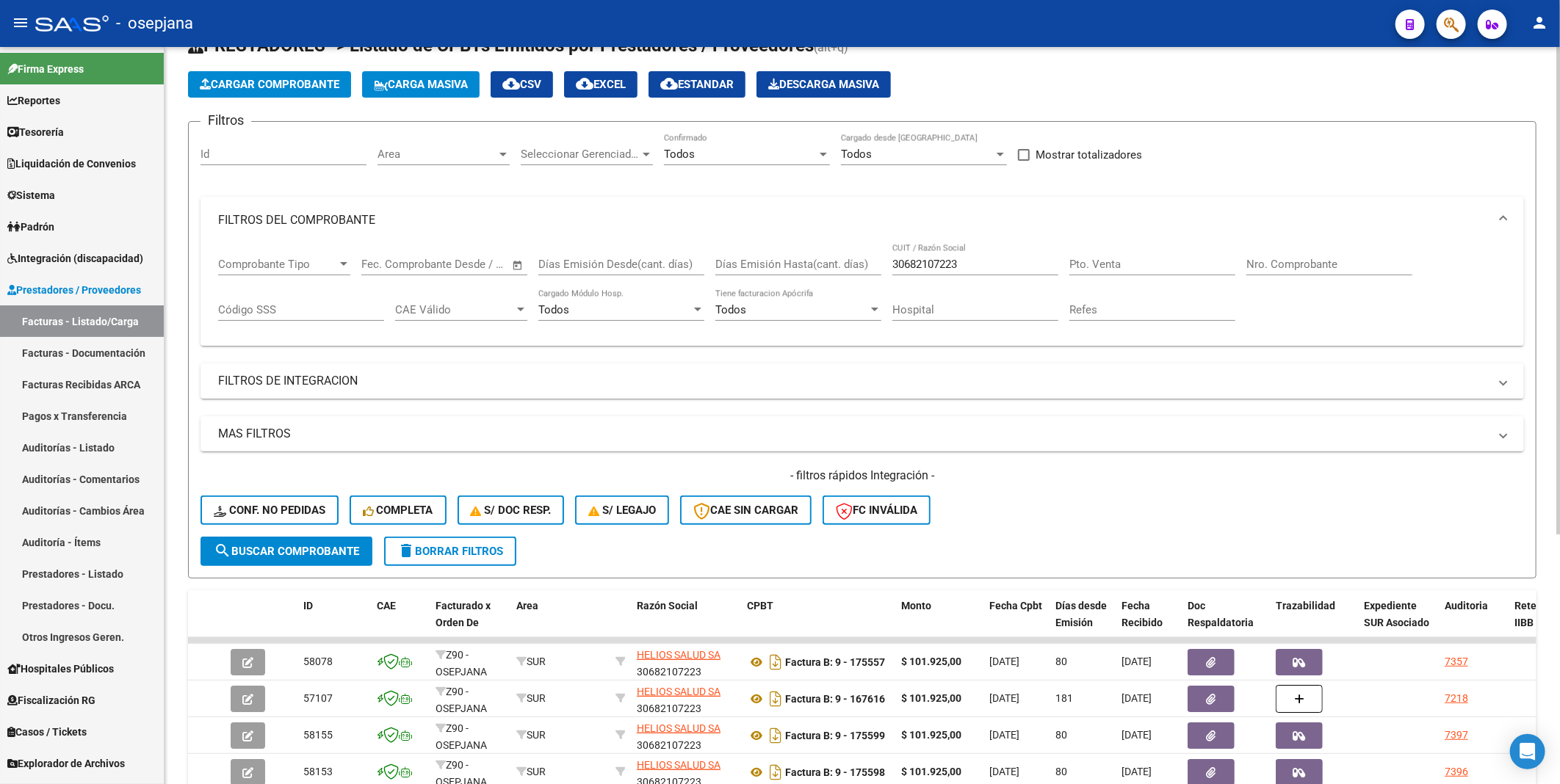
click at [345, 260] on div at bounding box center [343, 264] width 13 height 12
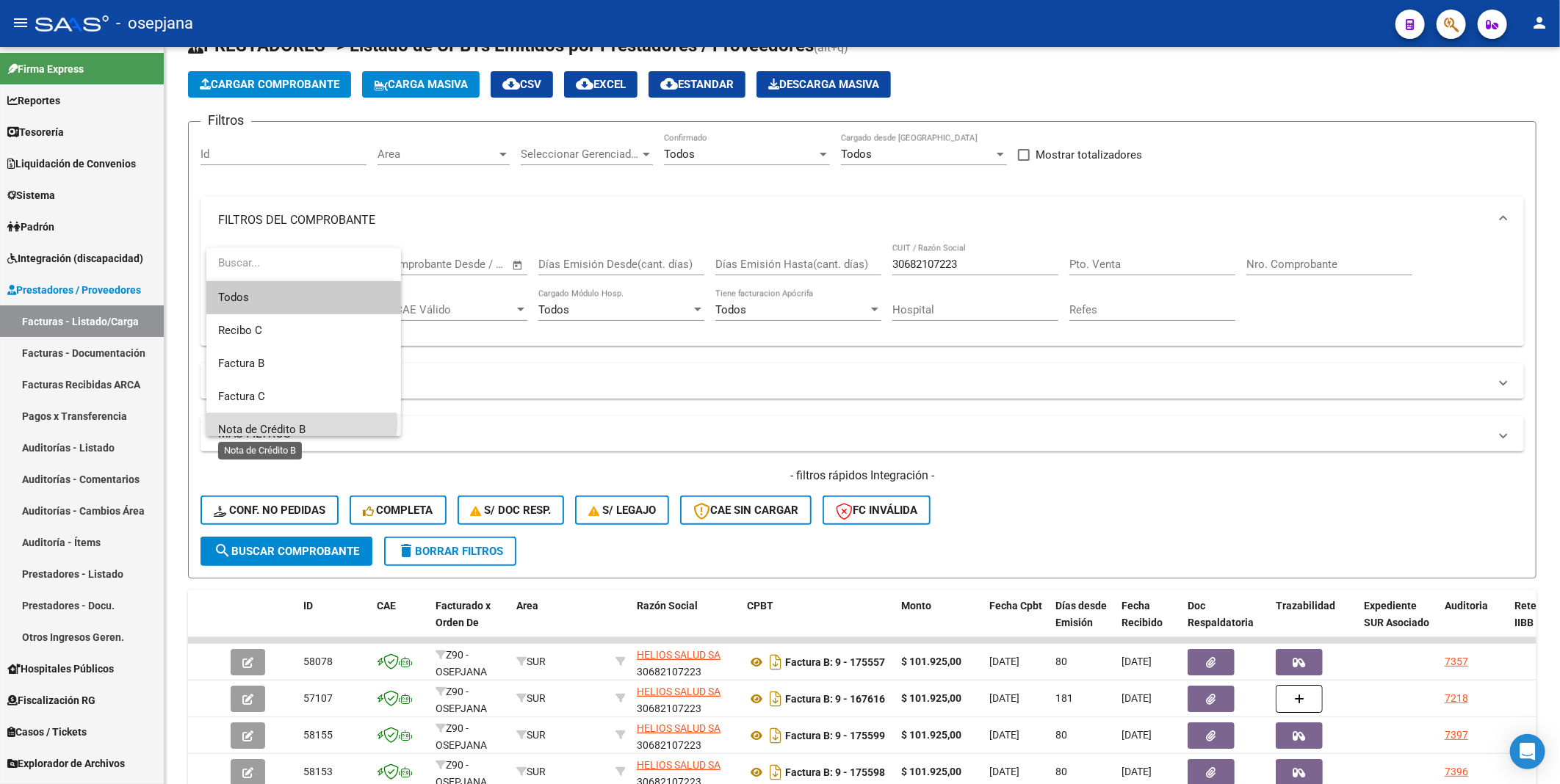
click at [278, 423] on span "Nota de Crédito B" at bounding box center [262, 429] width 88 height 13
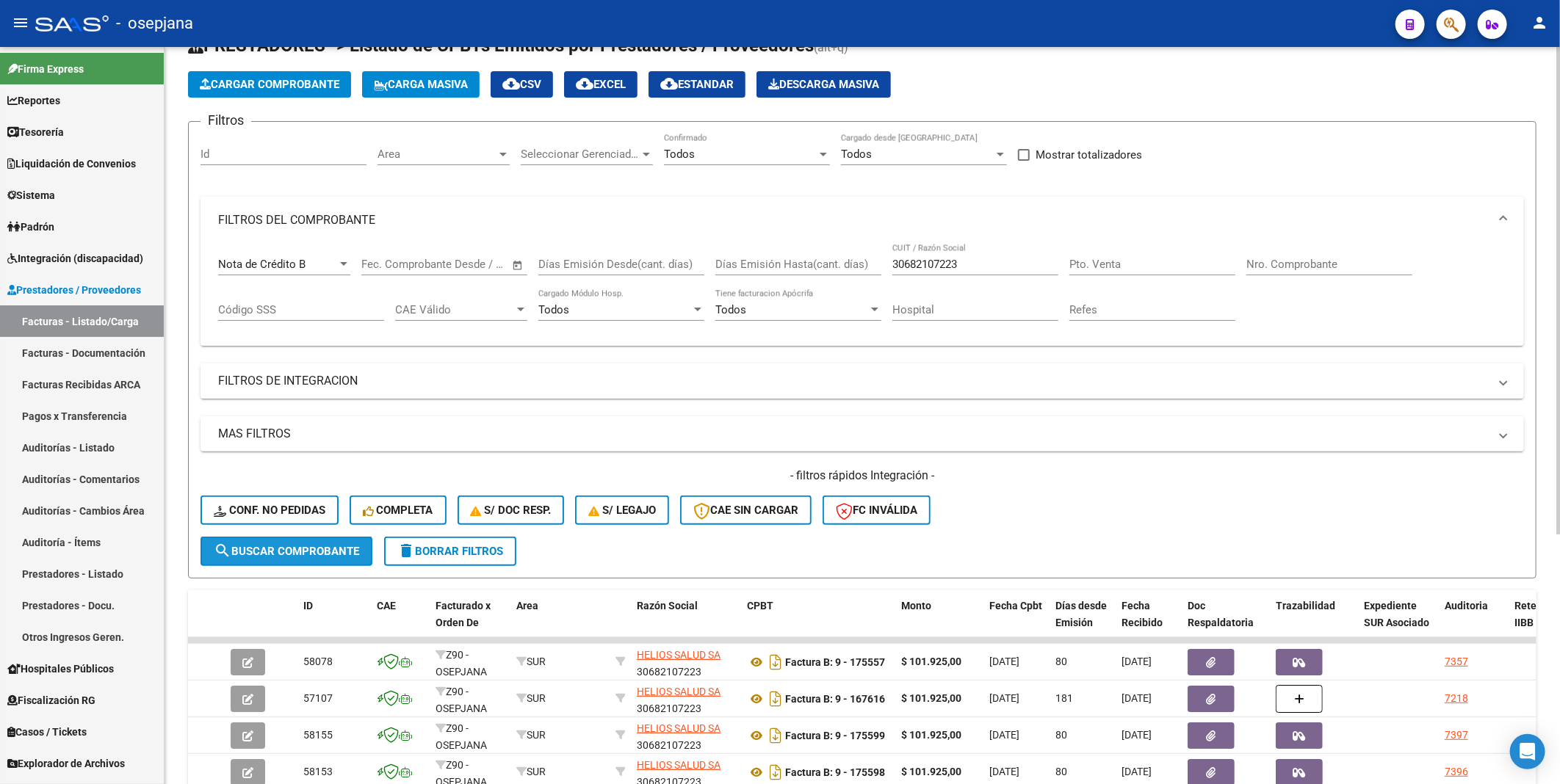
click at [296, 550] on span "search Buscar Comprobante" at bounding box center [286, 551] width 145 height 13
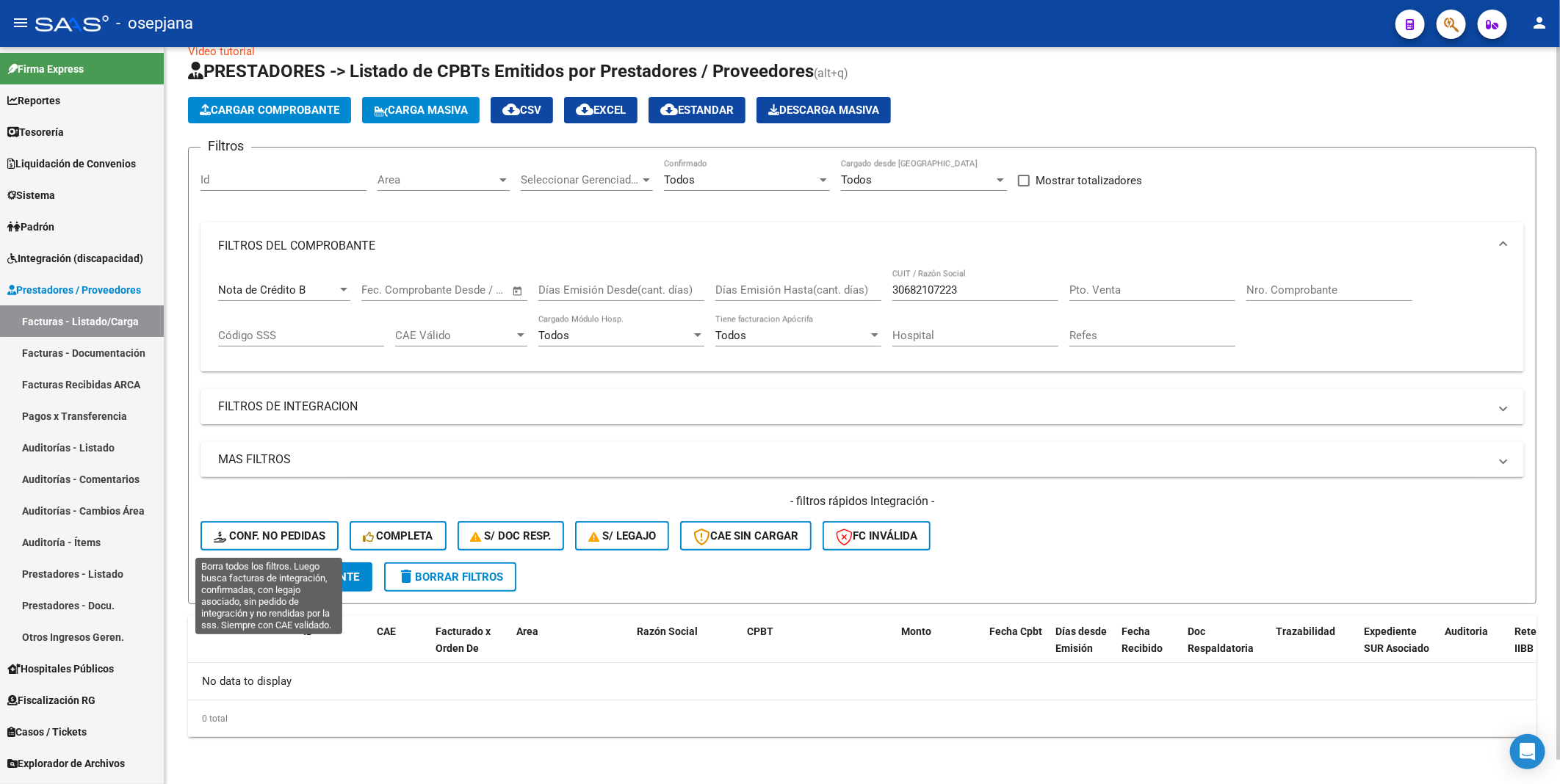
scroll to position [25, 0]
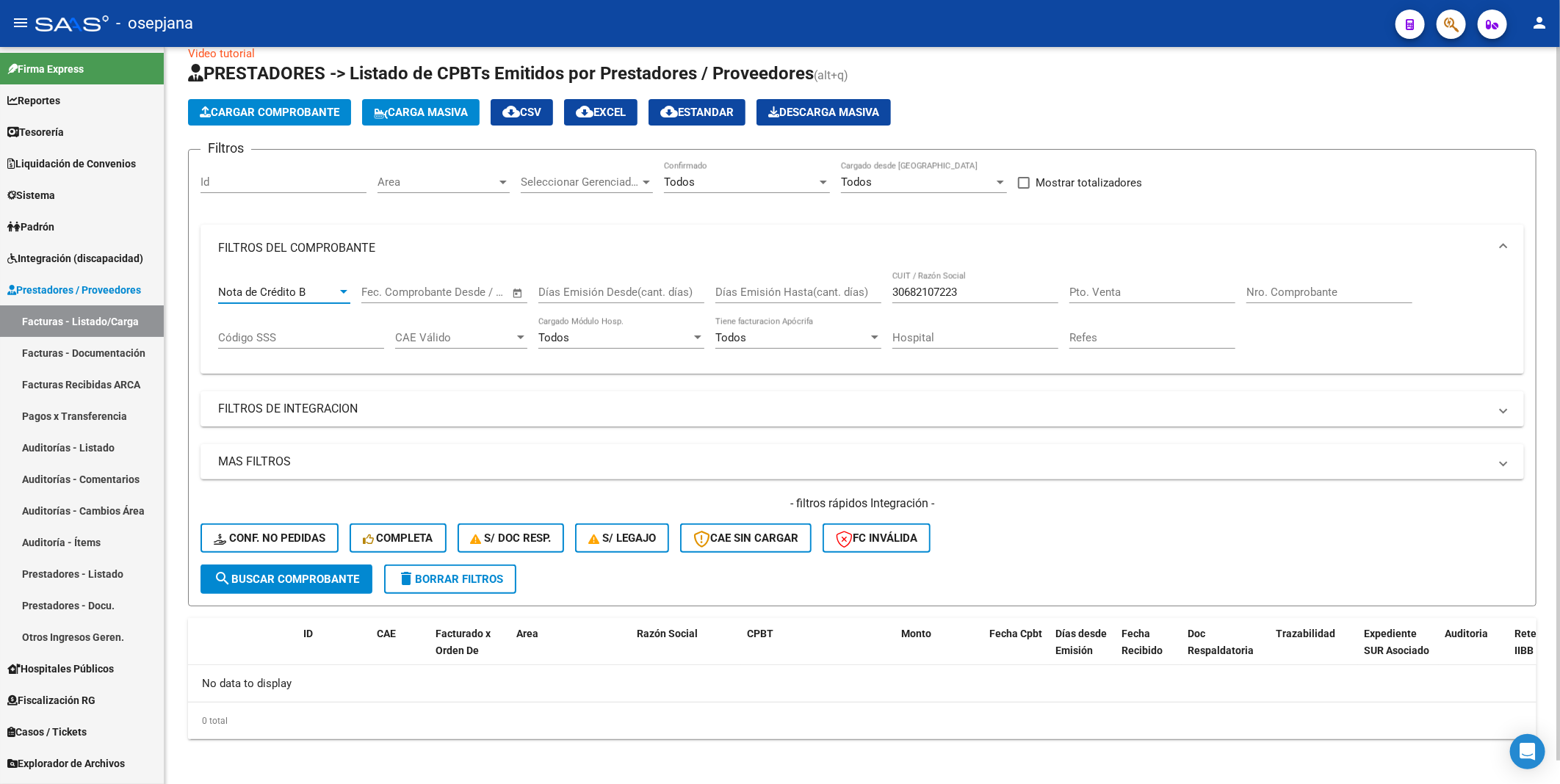
click at [341, 290] on div at bounding box center [343, 292] width 7 height 4
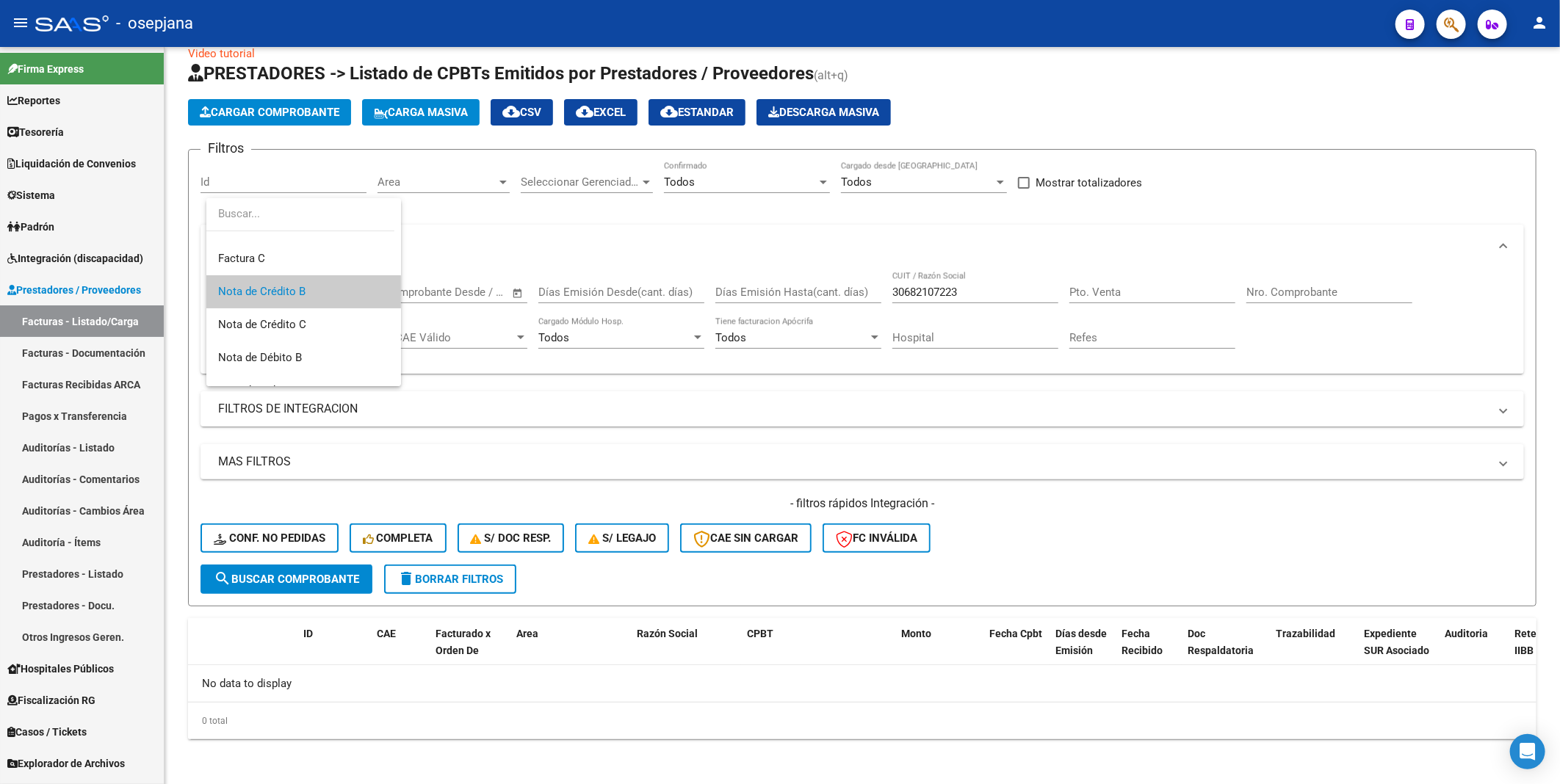
scroll to position [0, 0]
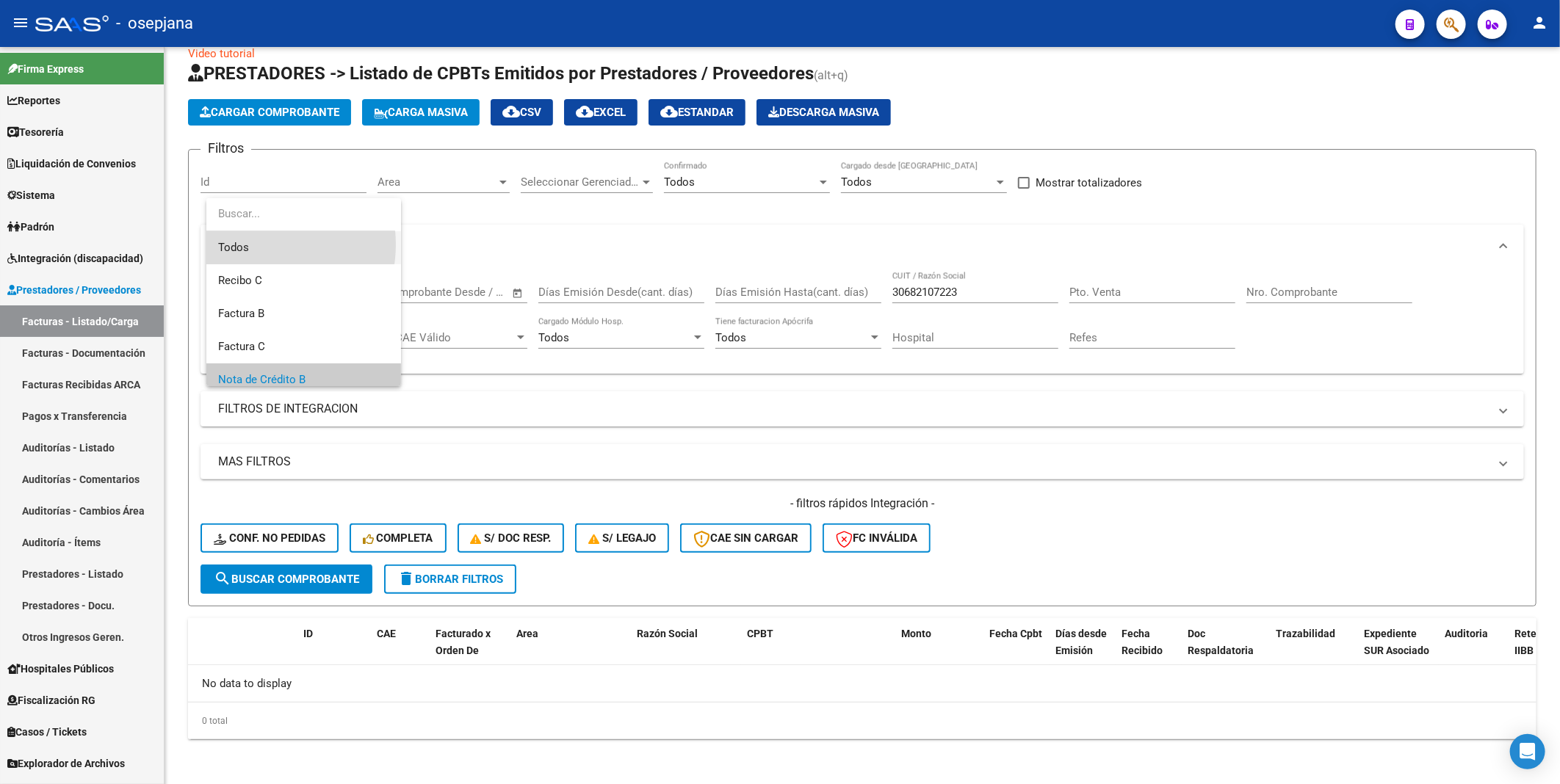
click at [253, 245] on span "Todos" at bounding box center [303, 248] width 171 height 33
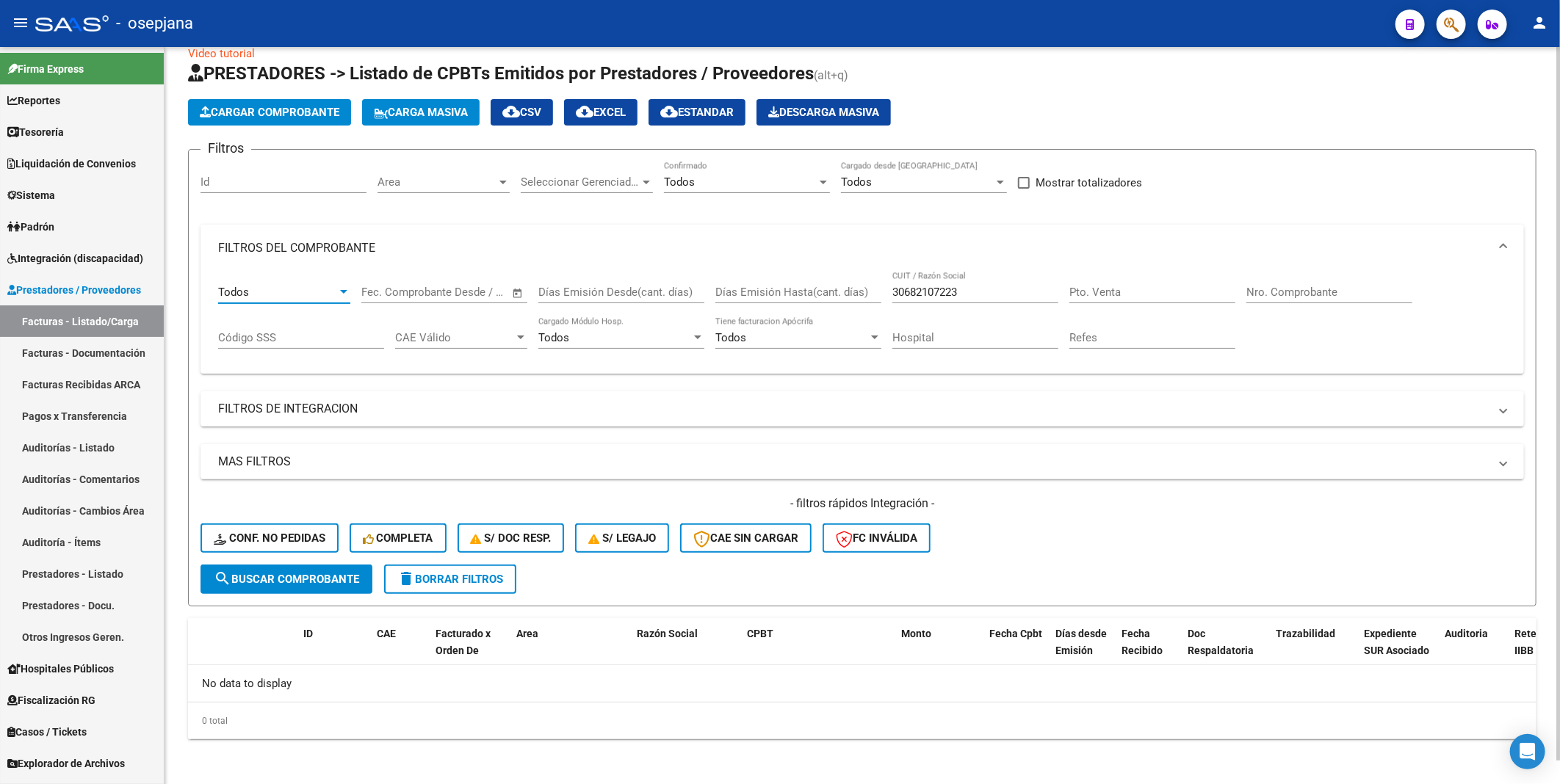
click at [321, 573] on span "search Buscar Comprobante" at bounding box center [286, 579] width 145 height 13
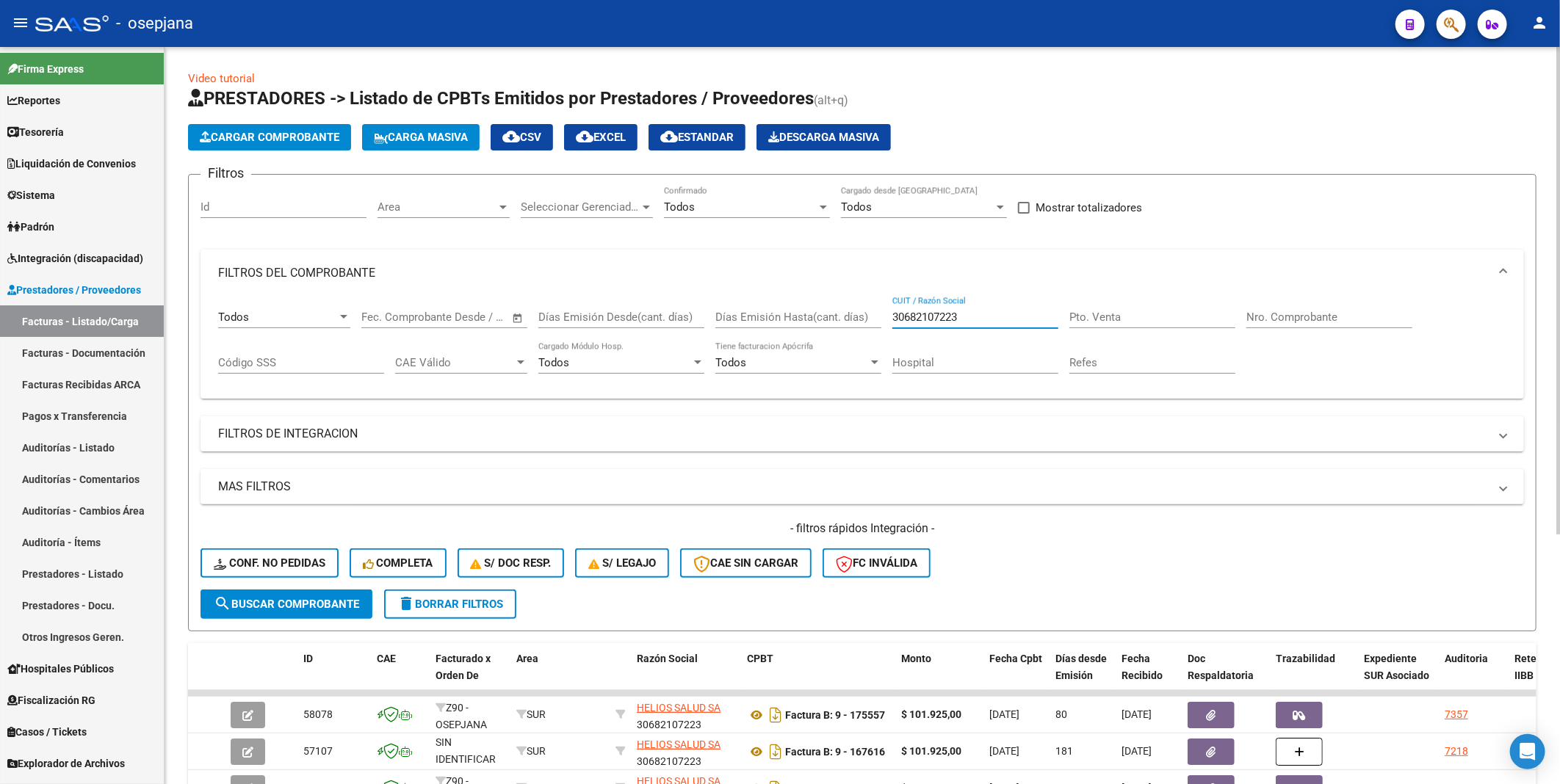
drag, startPoint x: 863, startPoint y: 314, endPoint x: 847, endPoint y: 314, distance: 16.0
click at [847, 314] on div "Todos Comprobante Tipo Start date – End date Fec. Comprobante Desde / Hasta [PE…" at bounding box center [862, 342] width 1288 height 91
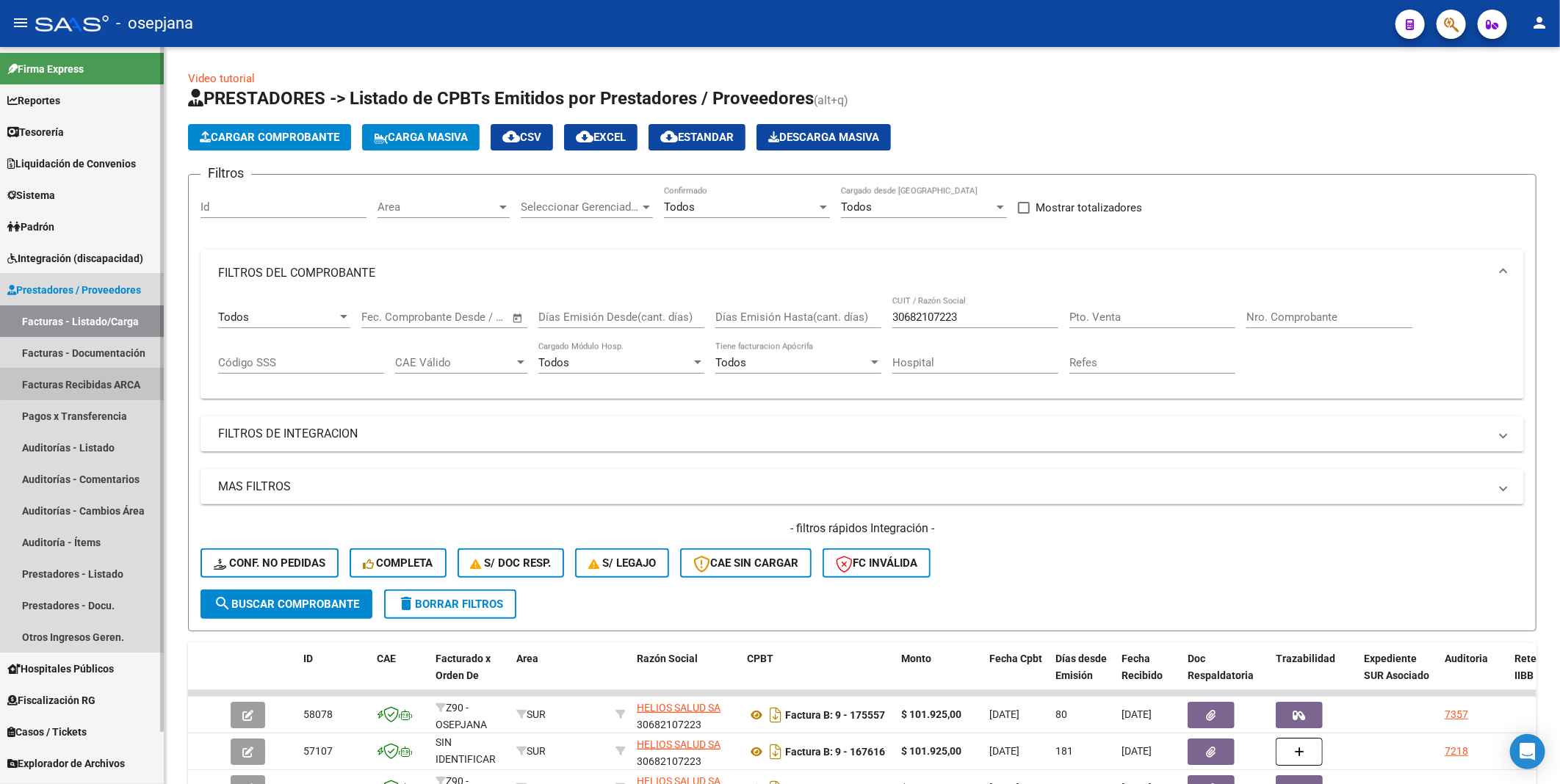
click at [99, 386] on link "Facturas Recibidas ARCA" at bounding box center [81, 384] width 163 height 31
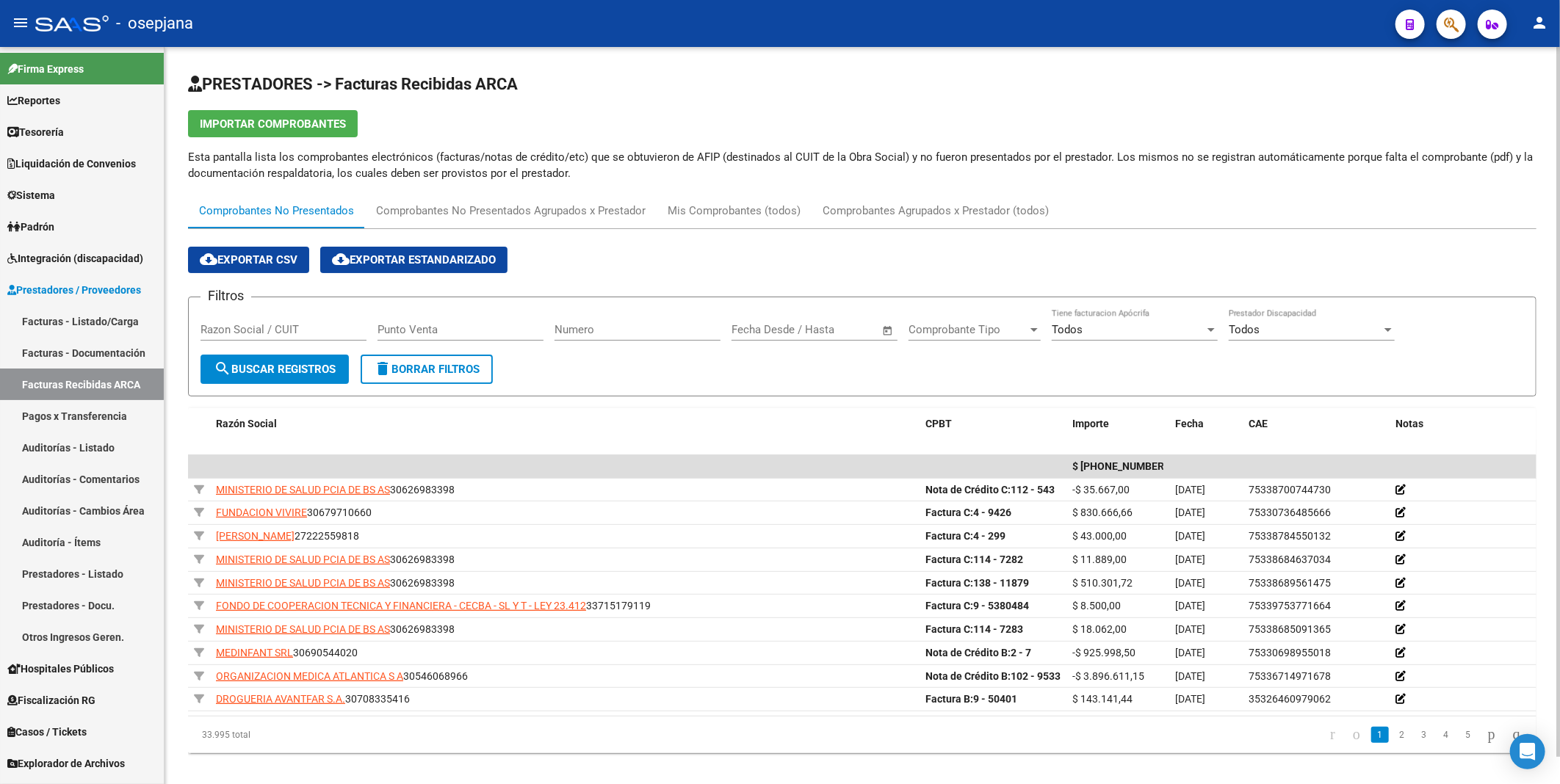
click at [279, 329] on input "Razon Social / CUIT" at bounding box center [283, 329] width 166 height 13
paste input "30682107223"
type input "30682107223"
click at [292, 371] on span "search Buscar Registros" at bounding box center [274, 369] width 122 height 13
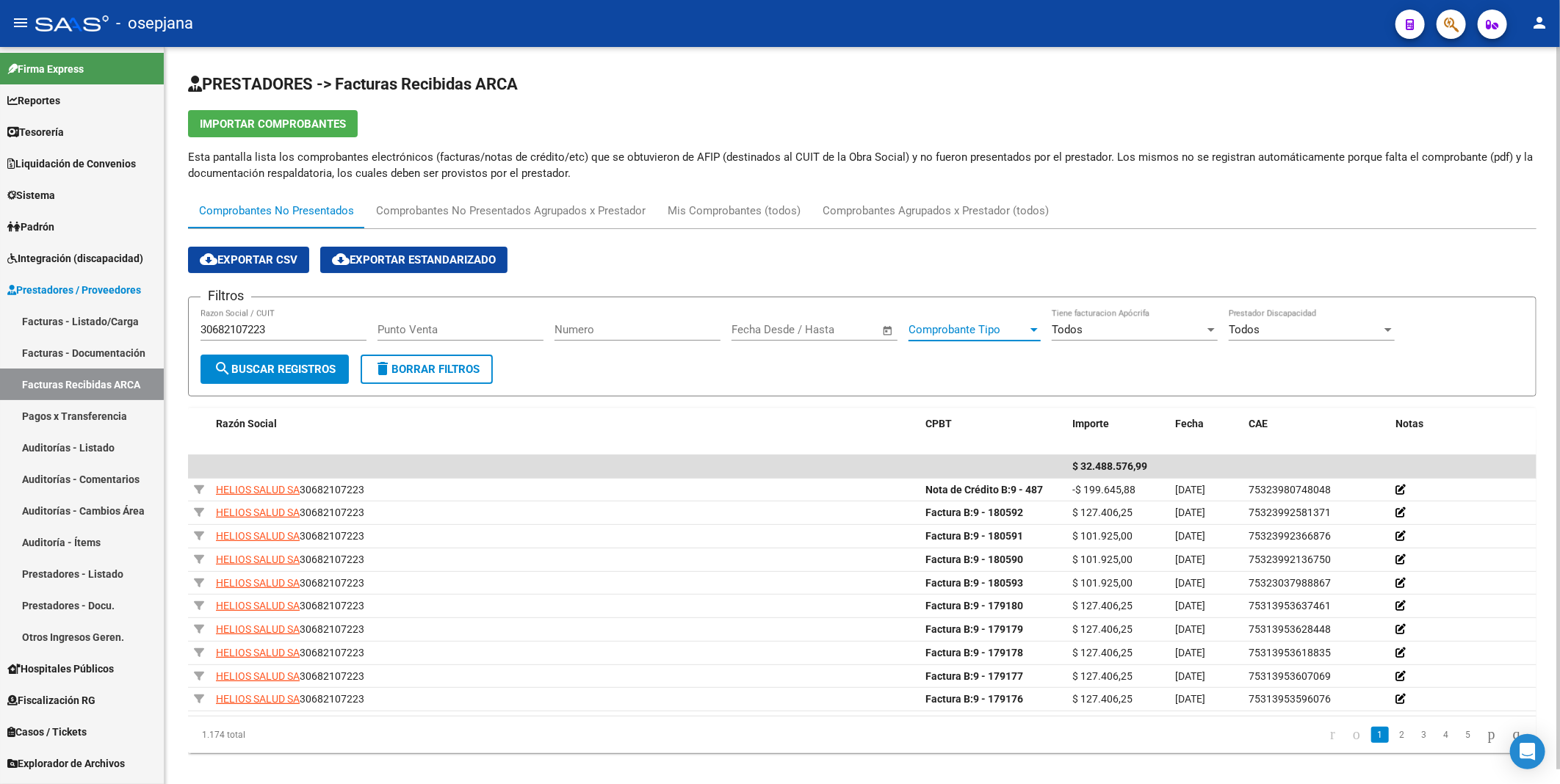
click at [992, 327] on span "Comprobante Tipo" at bounding box center [968, 329] width 119 height 13
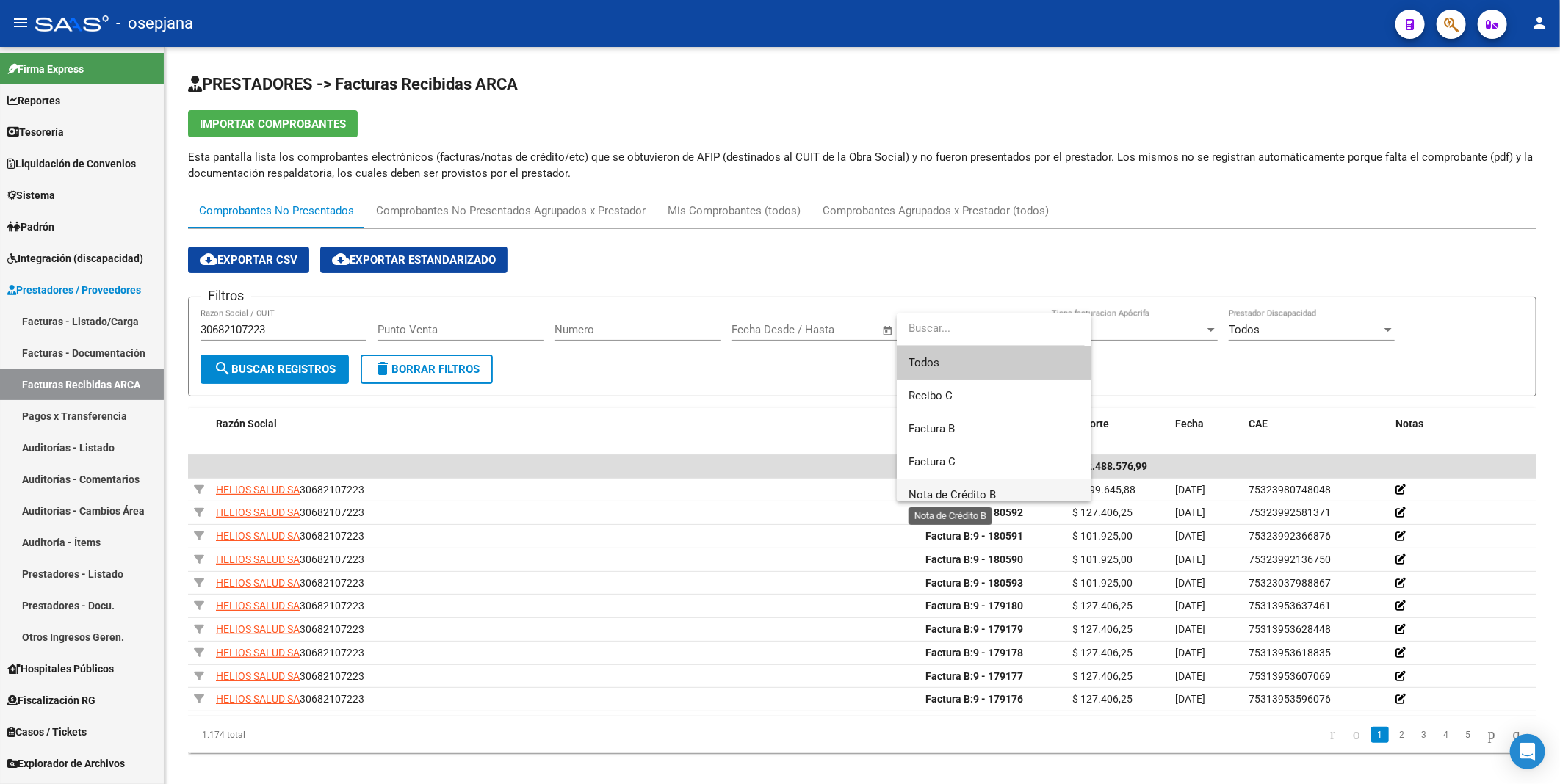
click at [993, 489] on span "Nota de Crédito B" at bounding box center [952, 495] width 88 height 13
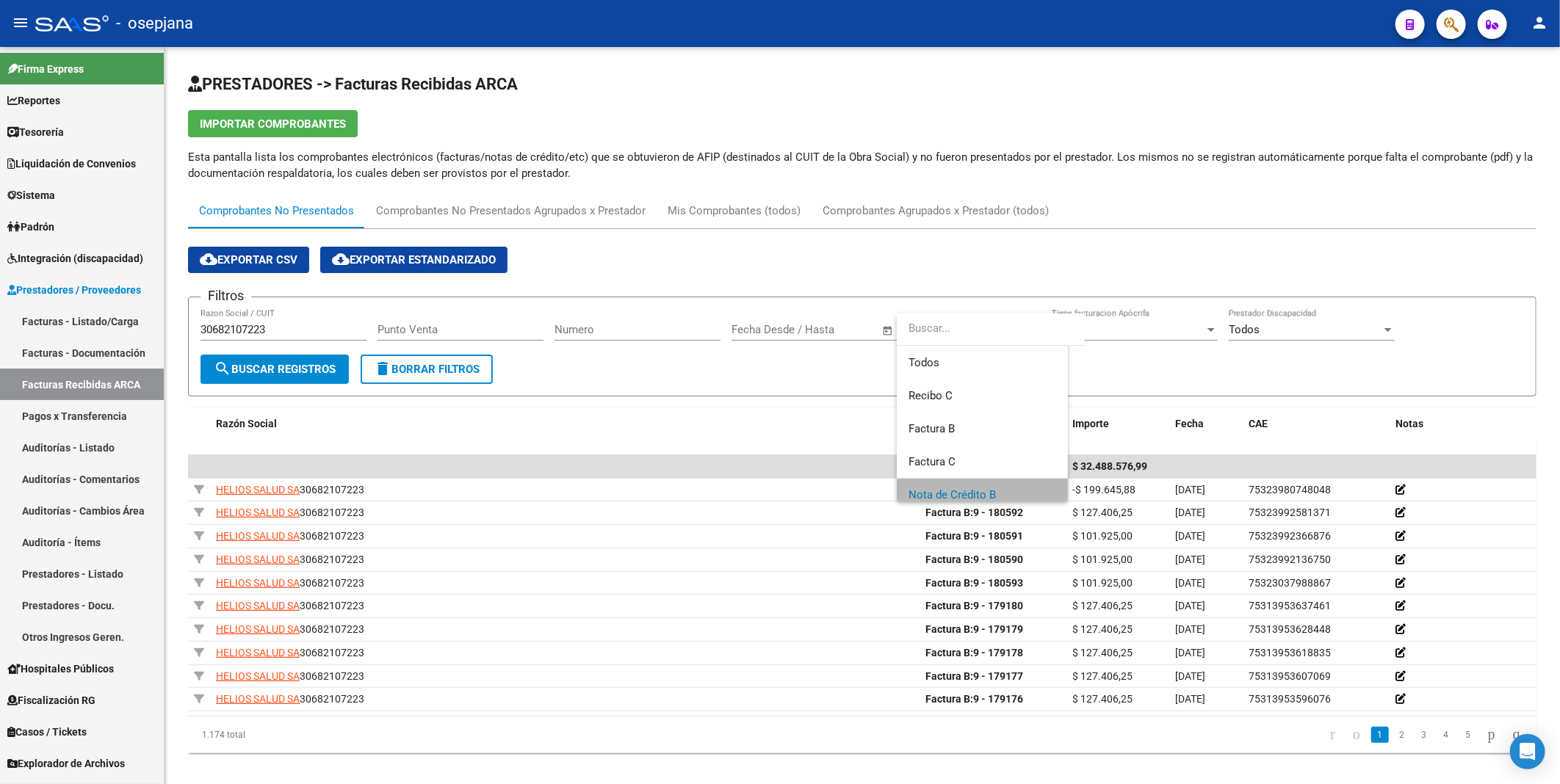
scroll to position [10, 0]
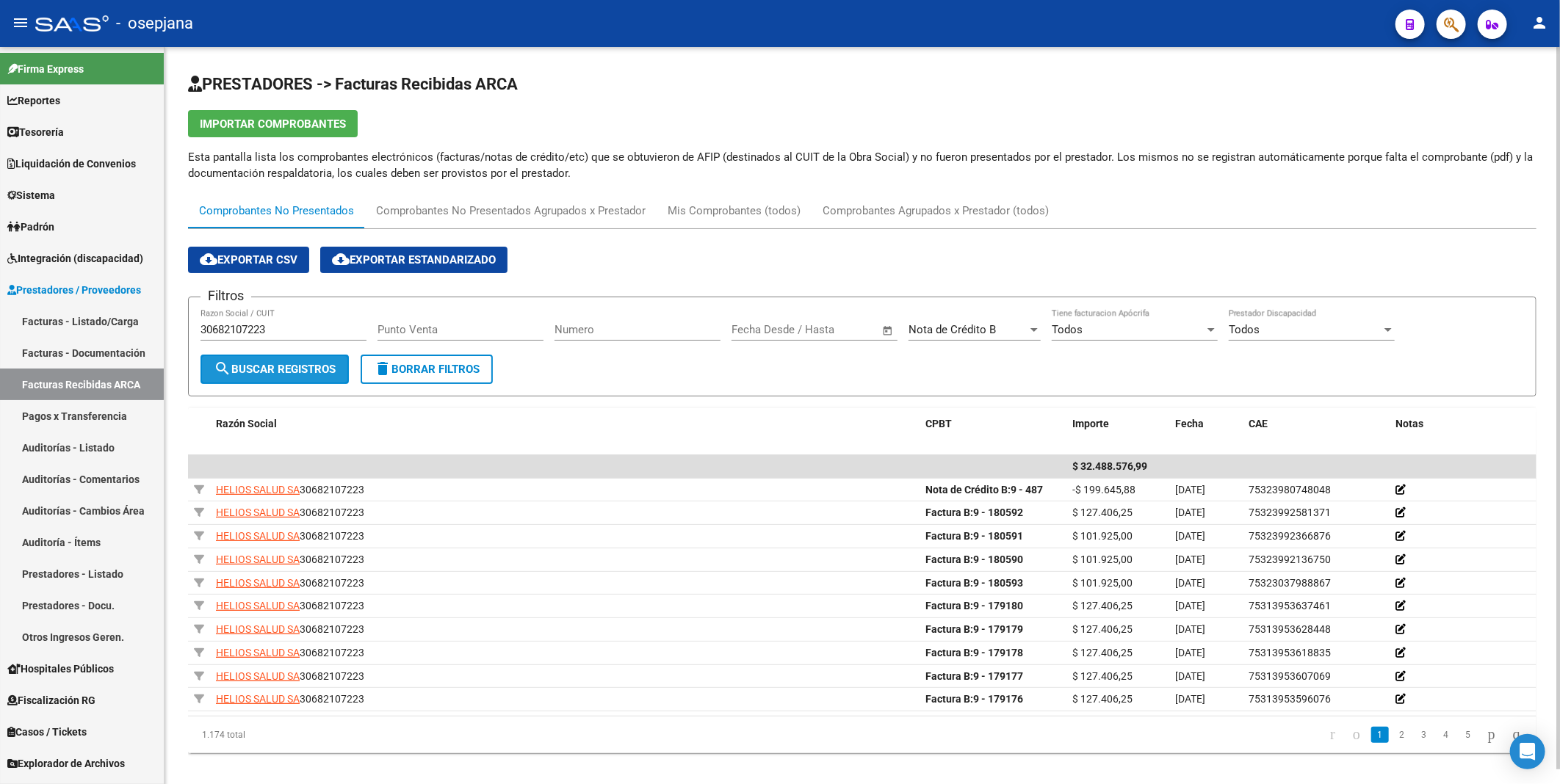
click at [298, 364] on span "search Buscar Registros" at bounding box center [274, 369] width 122 height 13
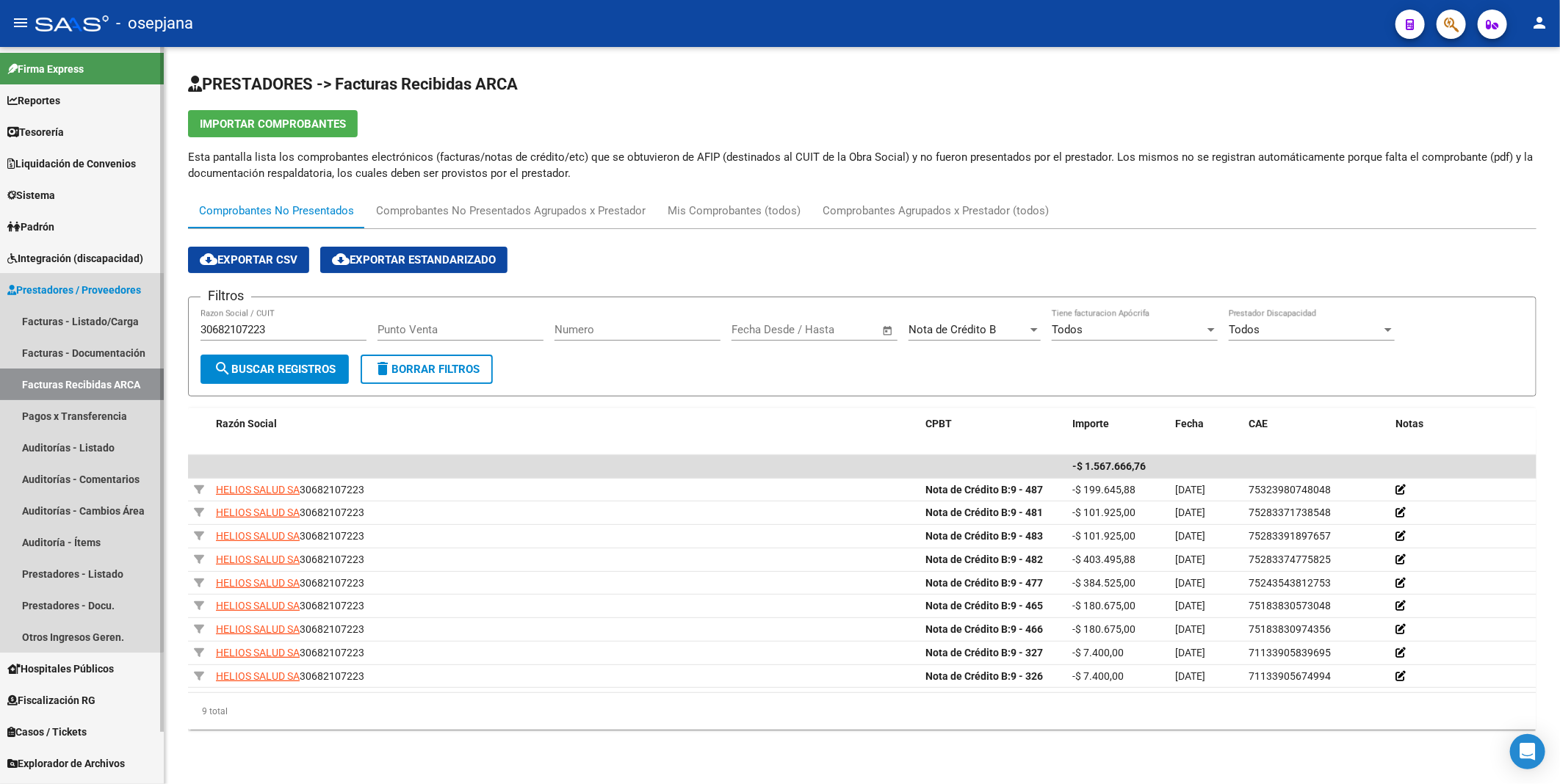
click at [30, 284] on span "Prestadores / Proveedores" at bounding box center [74, 290] width 134 height 16
